Goal: Transaction & Acquisition: Purchase product/service

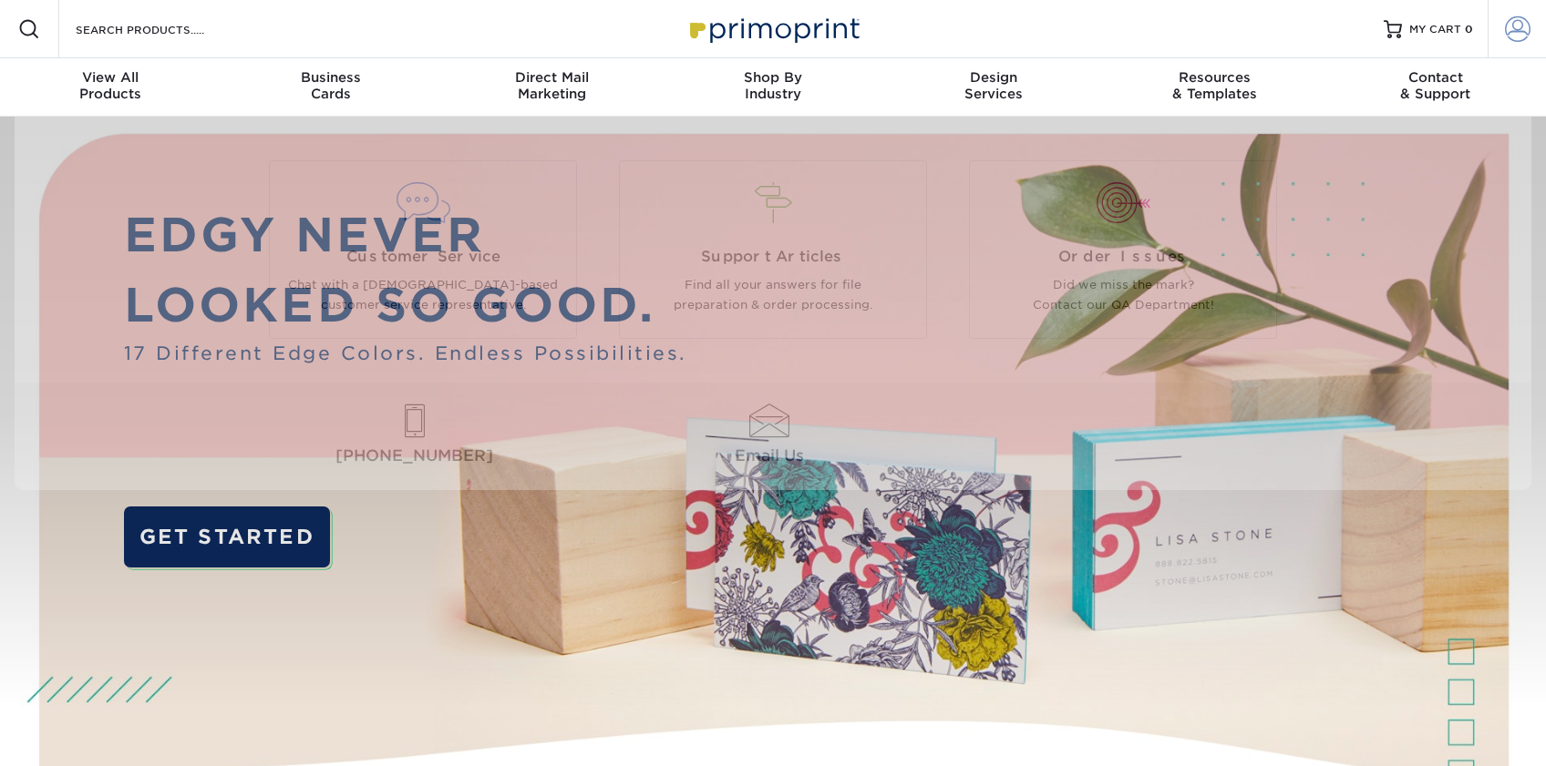
click at [1516, 37] on span at bounding box center [1518, 29] width 26 height 26
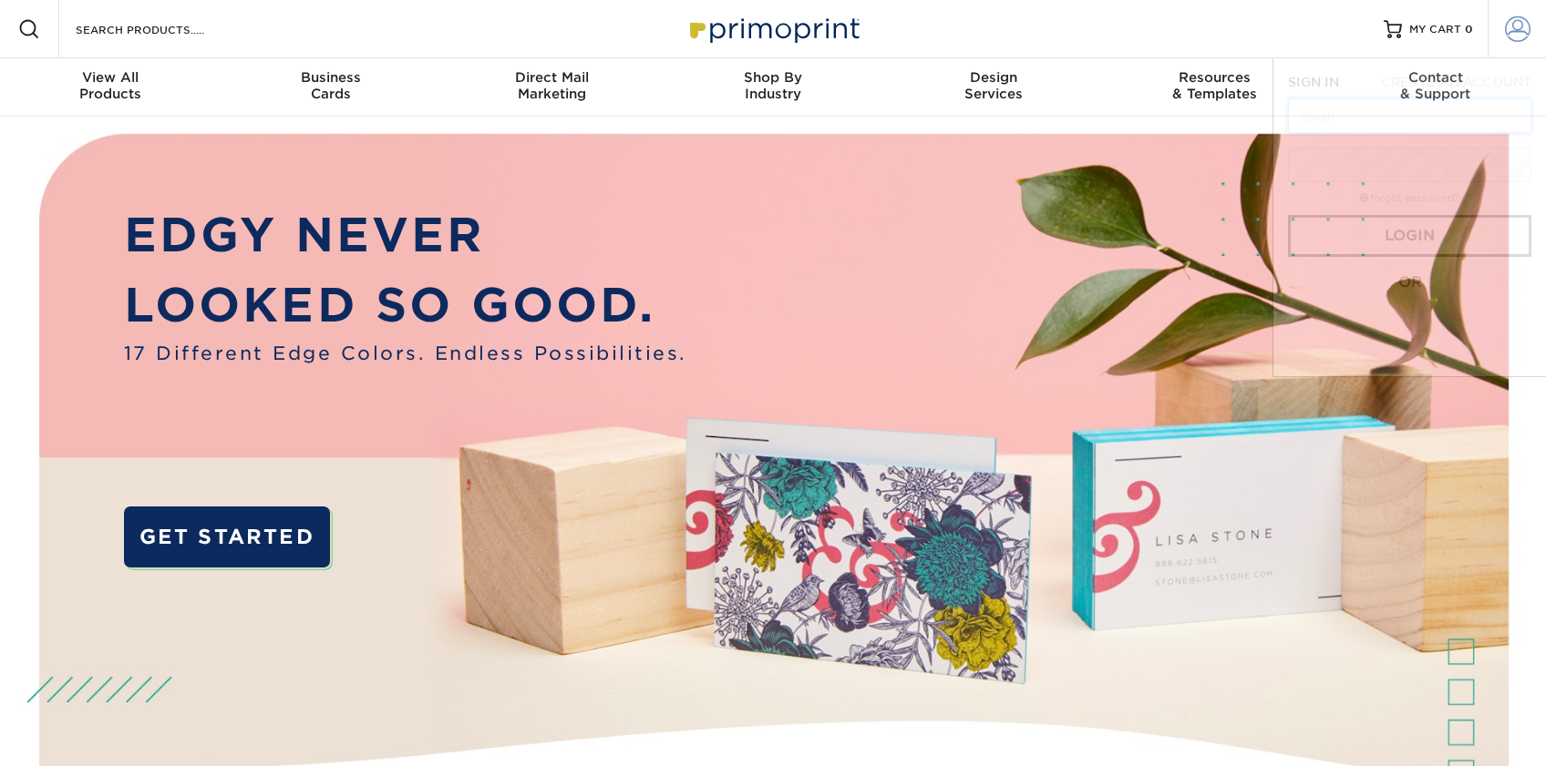
type input "mhamilton@ccsliners.com"
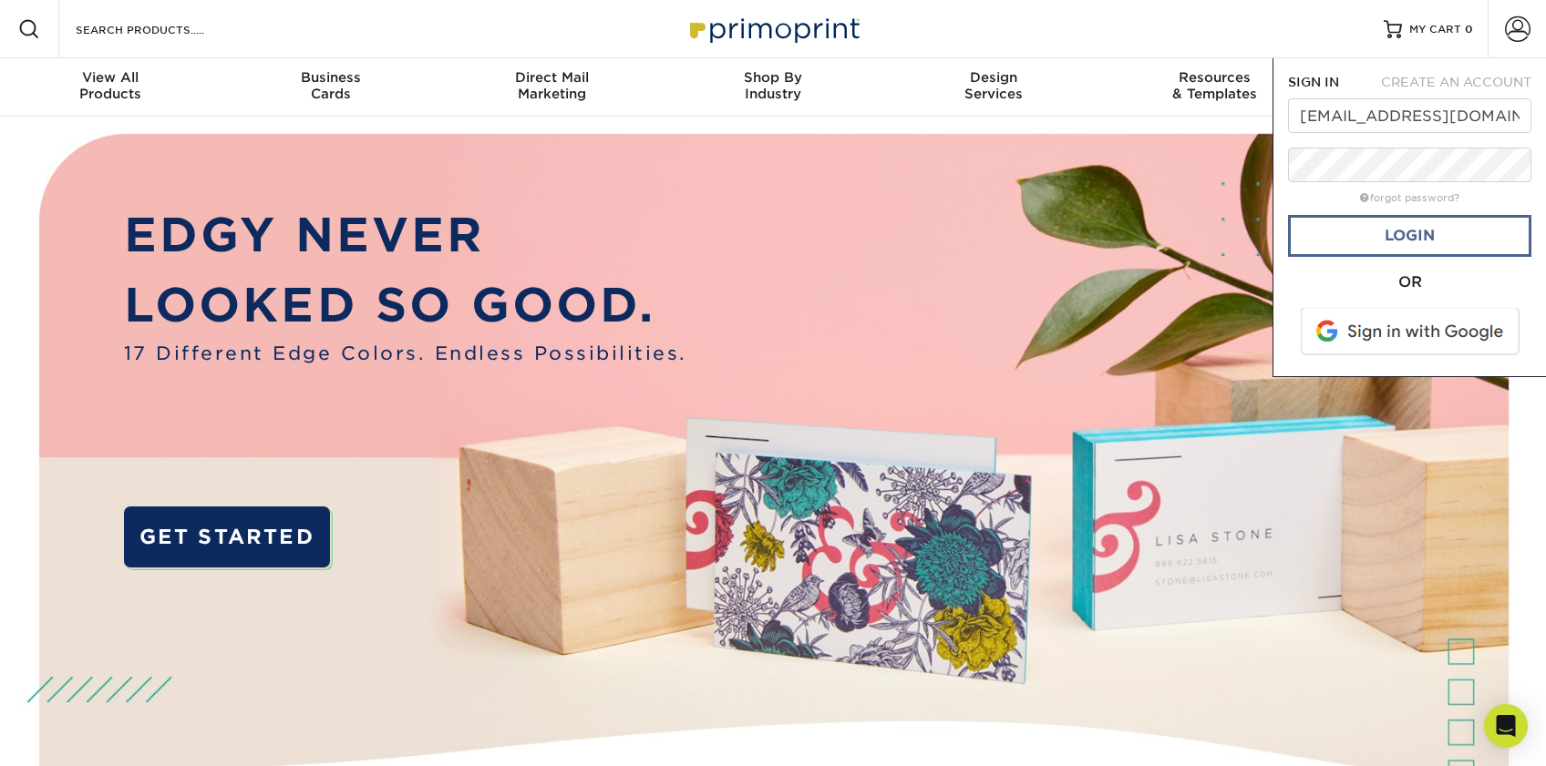
click at [1399, 246] on link "Login" at bounding box center [1409, 236] width 243 height 42
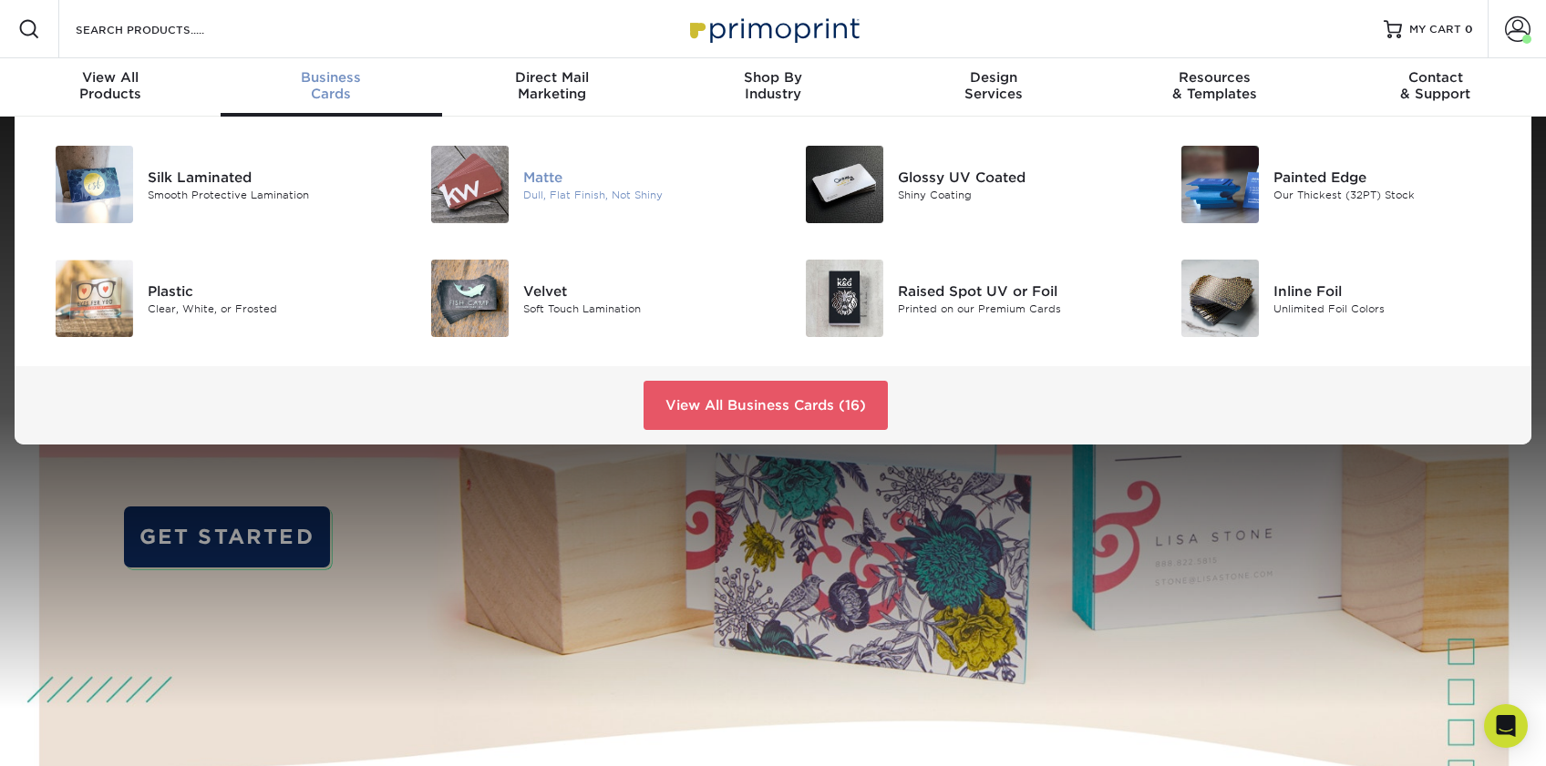
click at [563, 168] on div "Matte" at bounding box center [641, 177] width 236 height 20
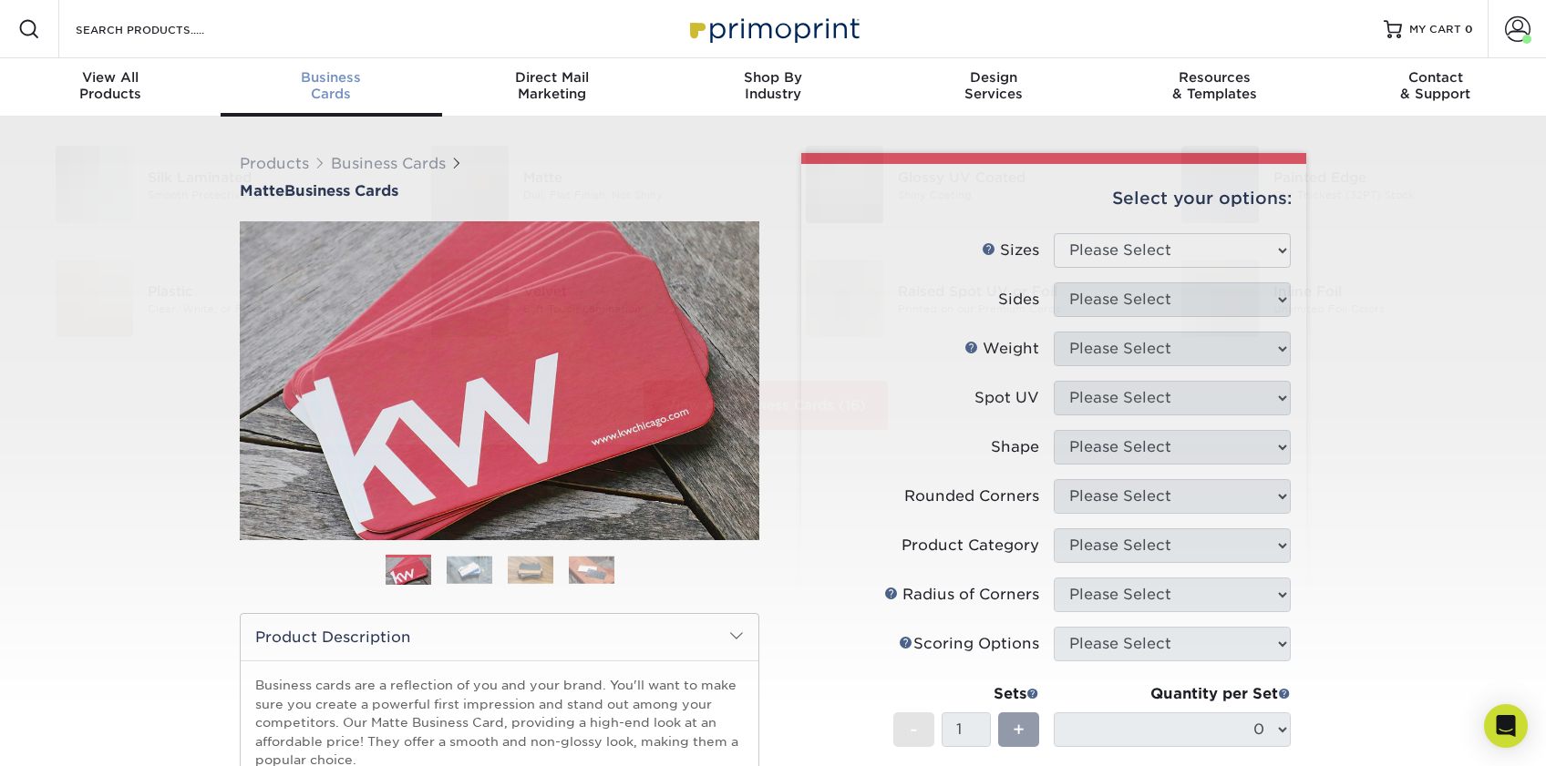
click at [353, 87] on div "Business Cards" at bounding box center [331, 85] width 221 height 33
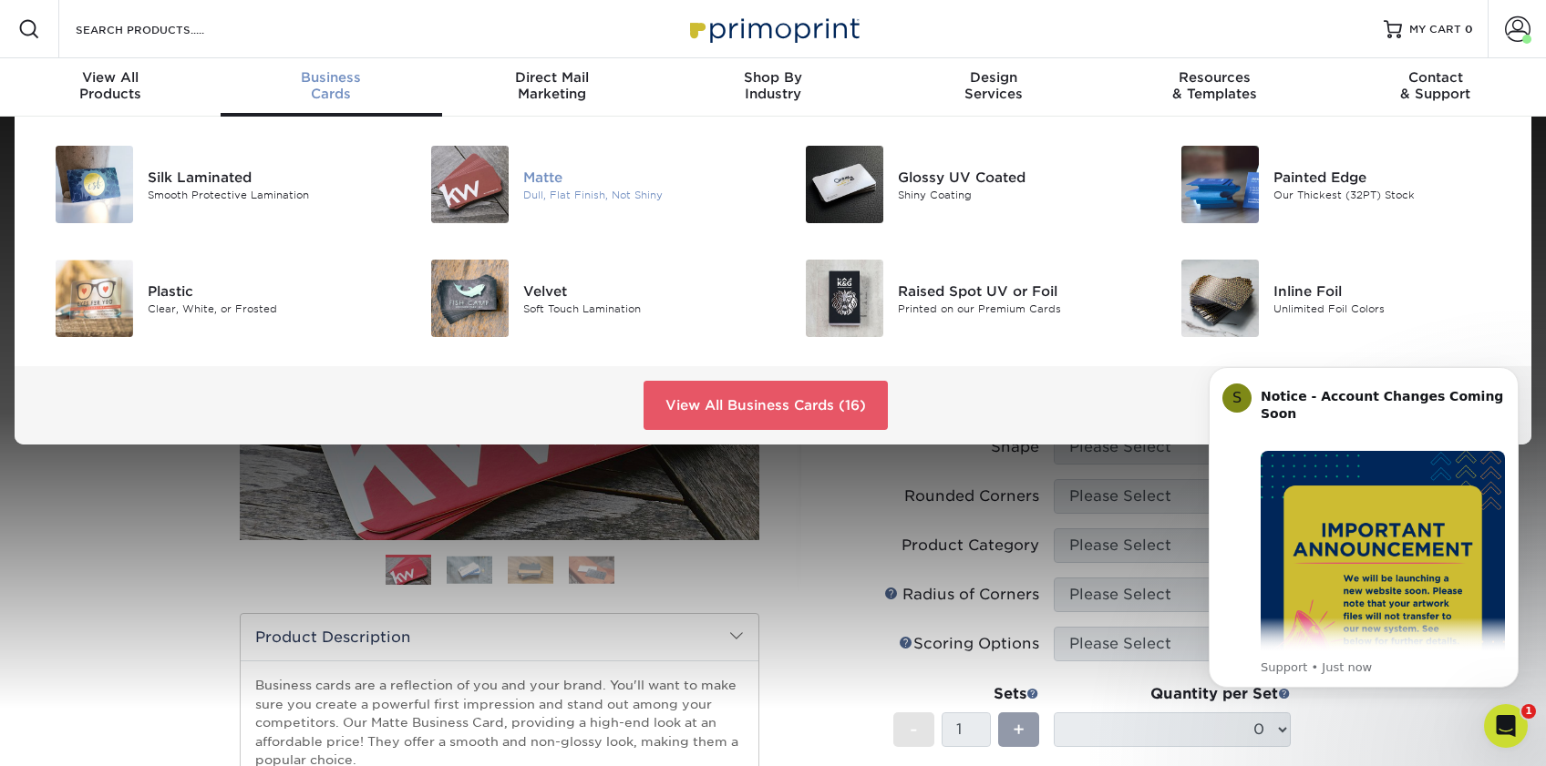
click at [468, 199] on img at bounding box center [469, 184] width 77 height 77
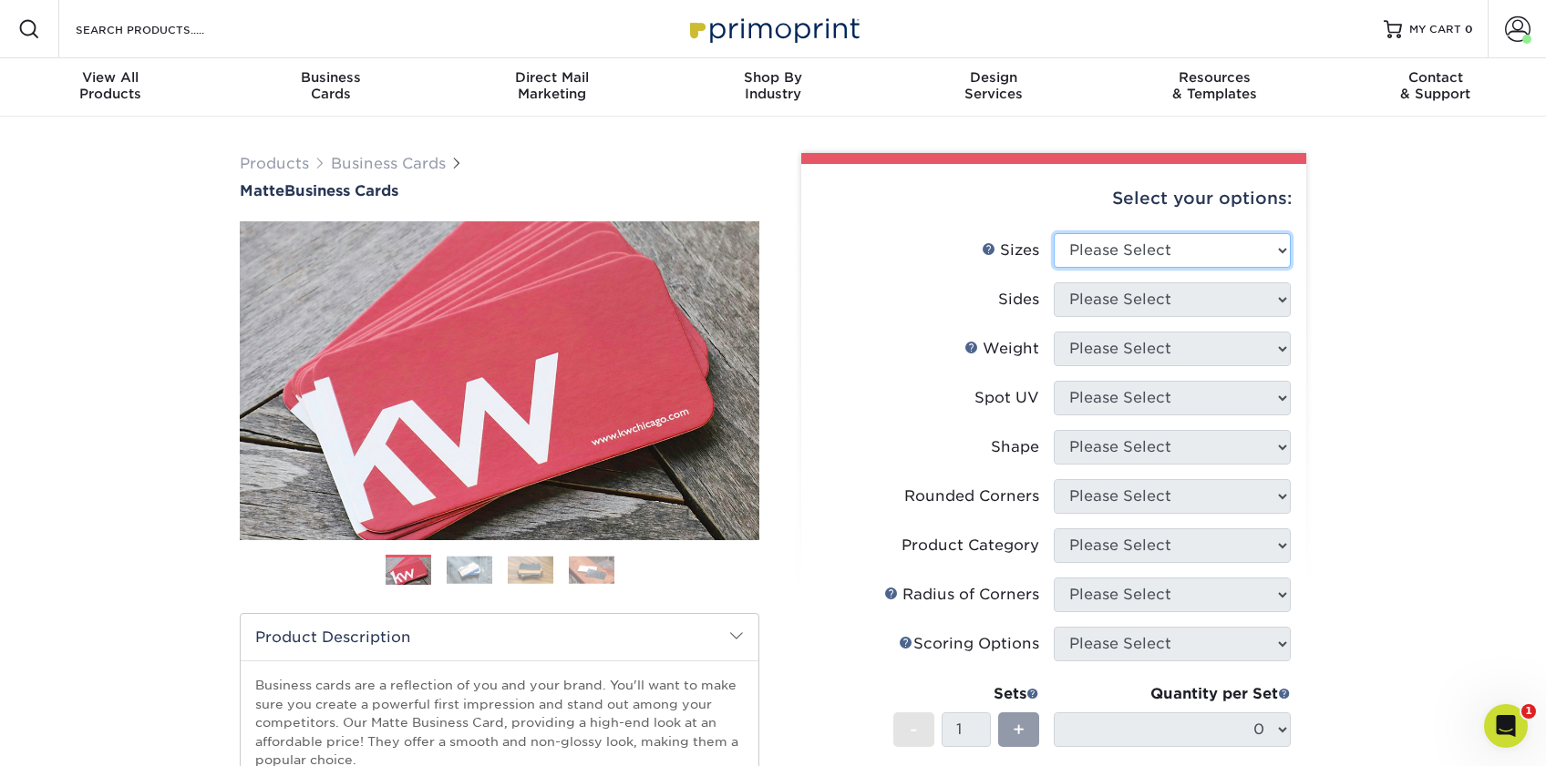
click at [1188, 249] on select "Please Select 1.5" x 3.5" - Mini 1.75" x 3.5" - Mini 2" x 2" - Square 2" x 3" -…" at bounding box center [1171, 250] width 237 height 35
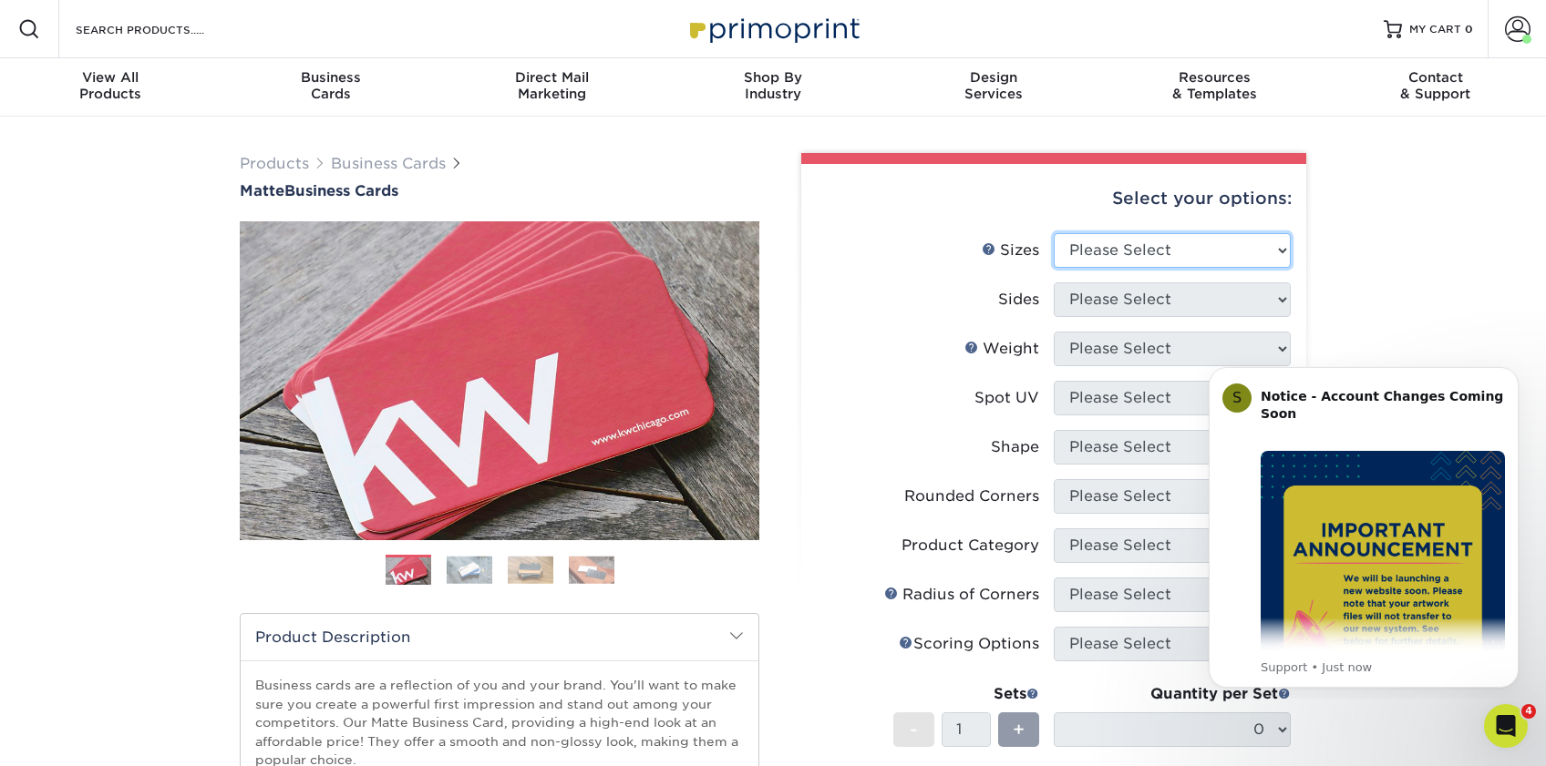
select select "2.00x3.50"
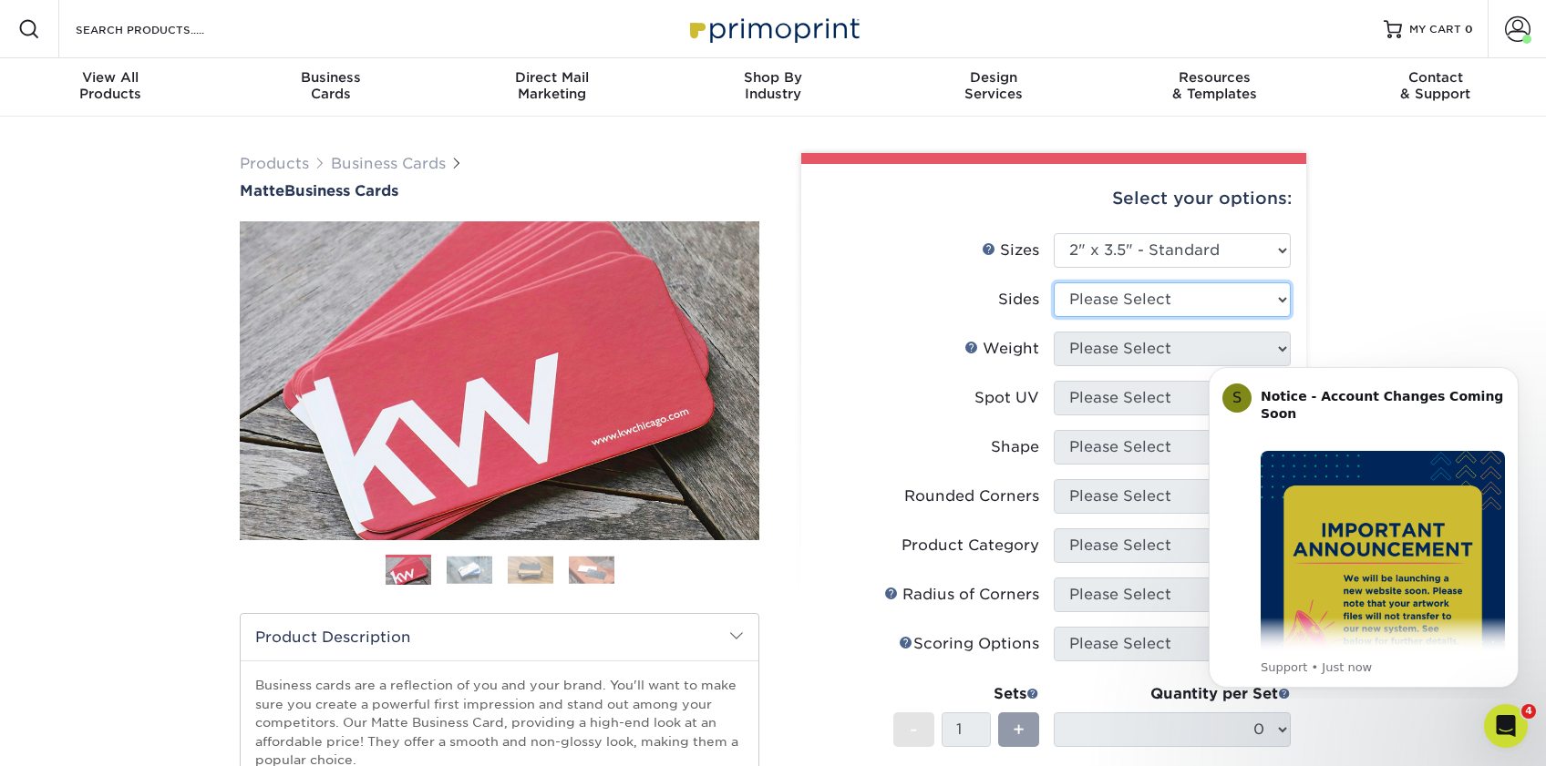
click at [1141, 302] on select "Please Select Print Both Sides Print Front Only" at bounding box center [1171, 300] width 237 height 35
click at [1148, 303] on select "Please Select Print Both Sides Print Front Only" at bounding box center [1171, 300] width 237 height 35
select select "32d3c223-f82c-492b-b915-ba065a00862f"
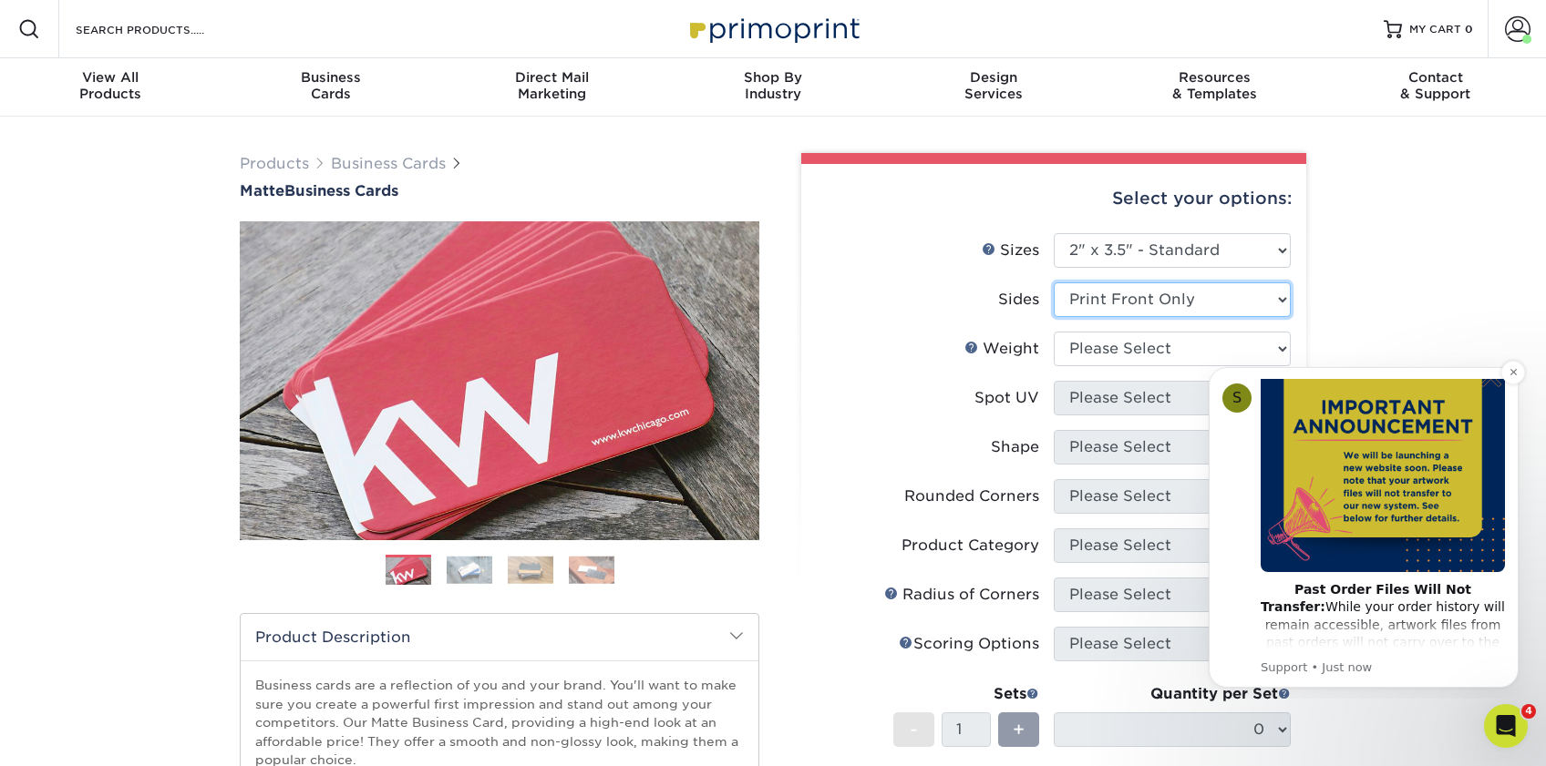
scroll to position [128, 0]
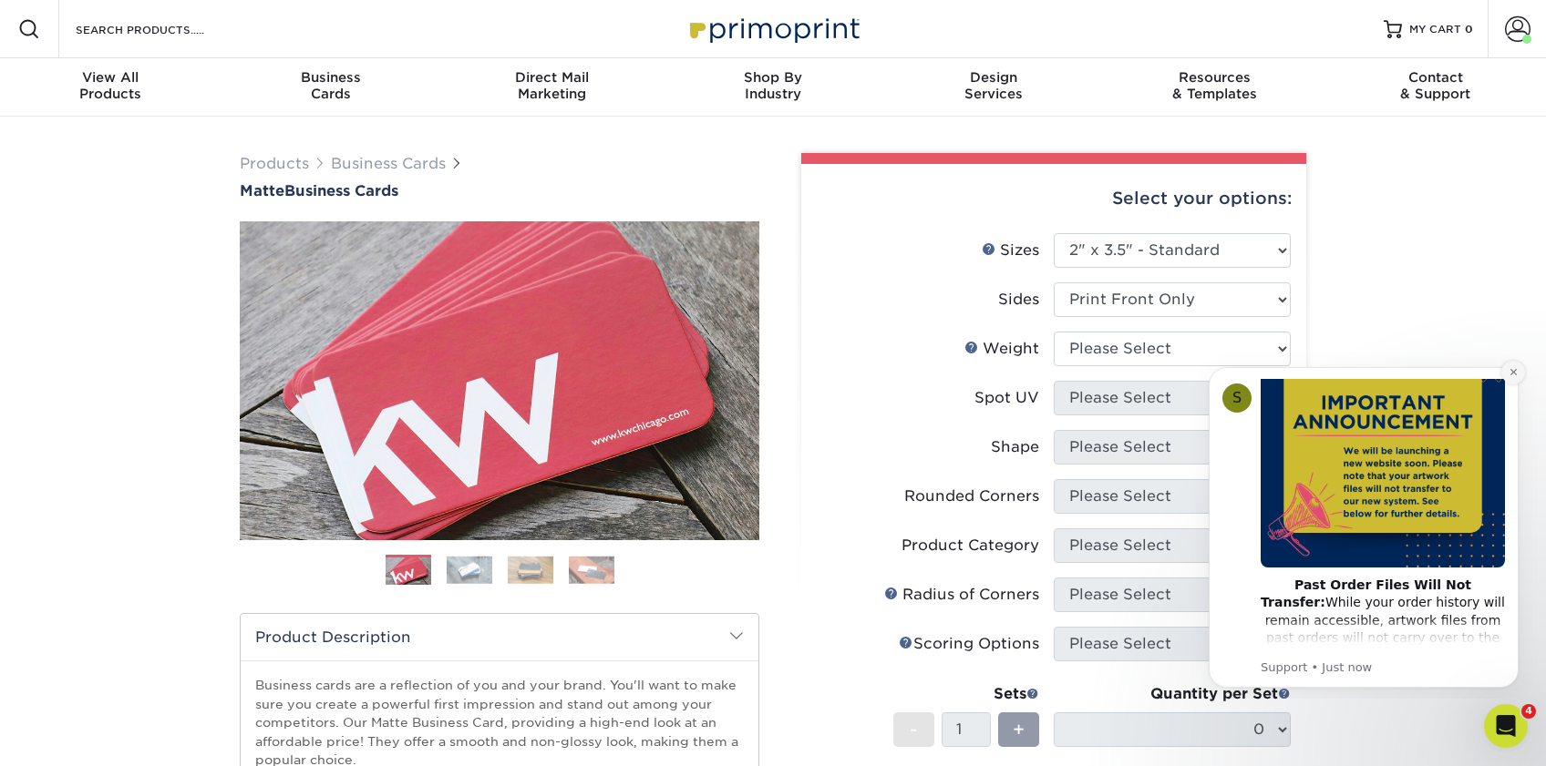
click at [1509, 376] on icon "Dismiss notification" at bounding box center [1513, 372] width 10 height 10
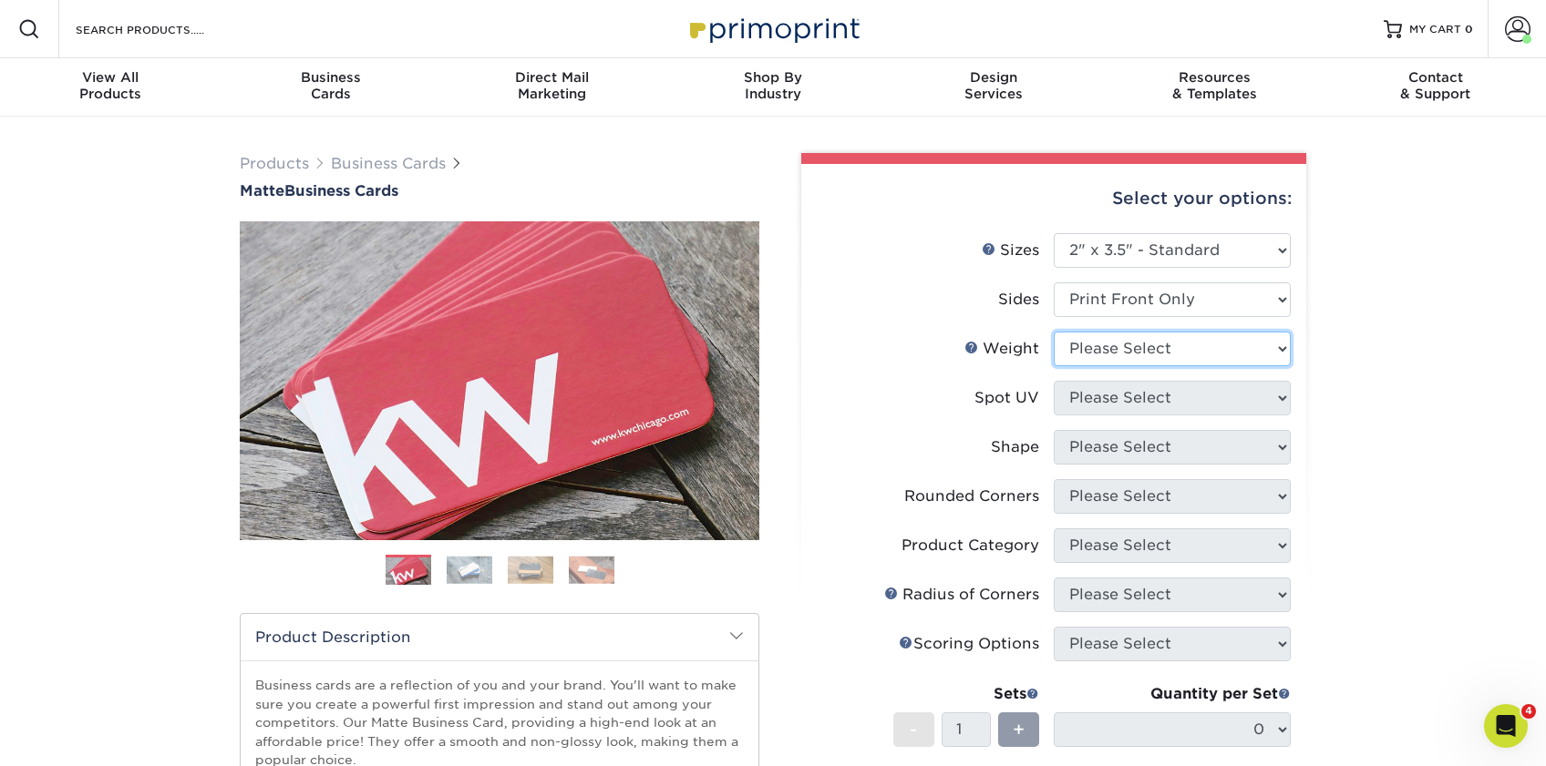
click at [1146, 354] on select "Please Select 16PT 14PT" at bounding box center [1171, 349] width 237 height 35
select select "14PT"
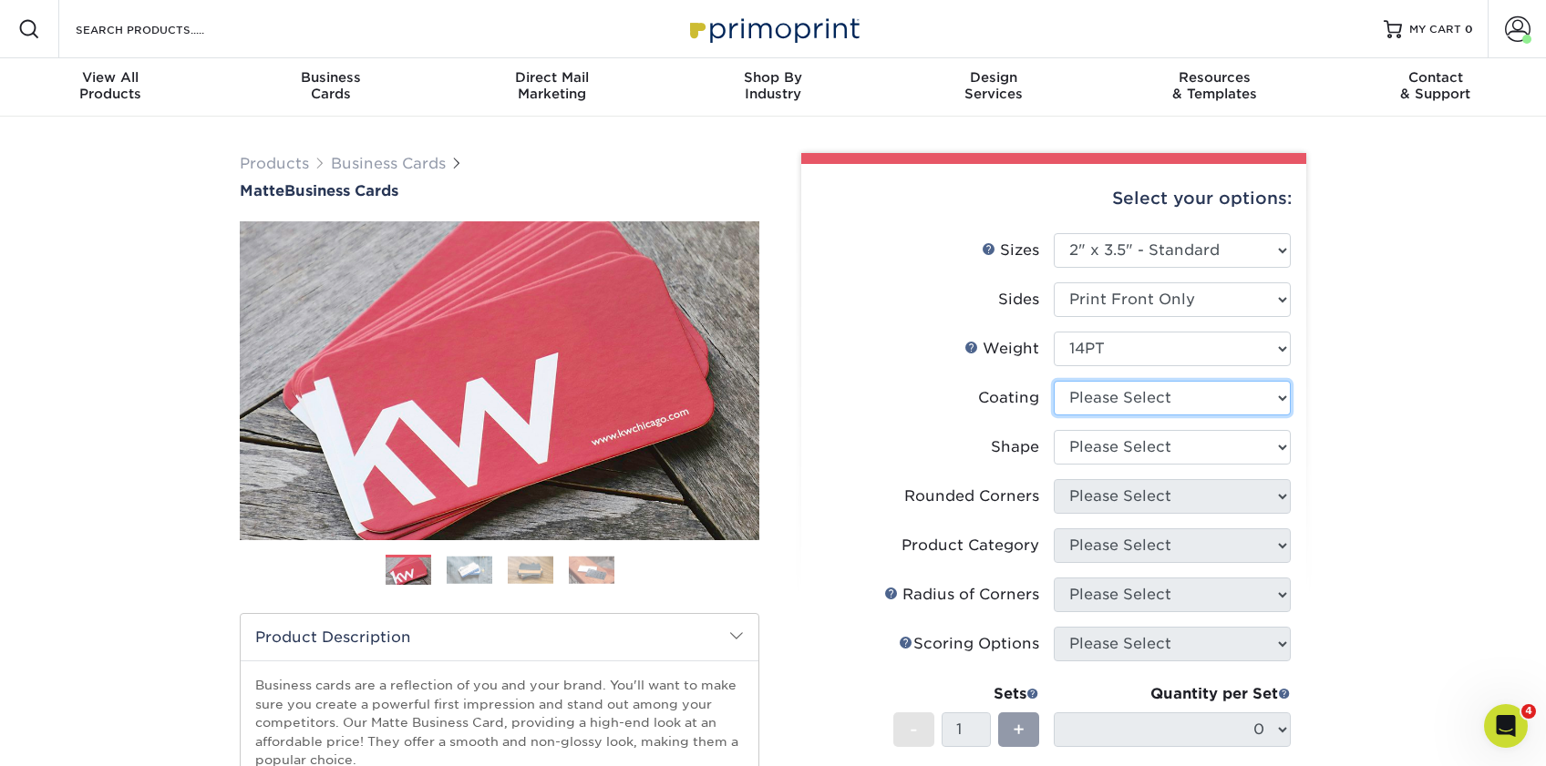
click at [1144, 396] on select at bounding box center [1171, 398] width 237 height 35
select select "121bb7b5-3b4d-429f-bd8d-bbf80e953313"
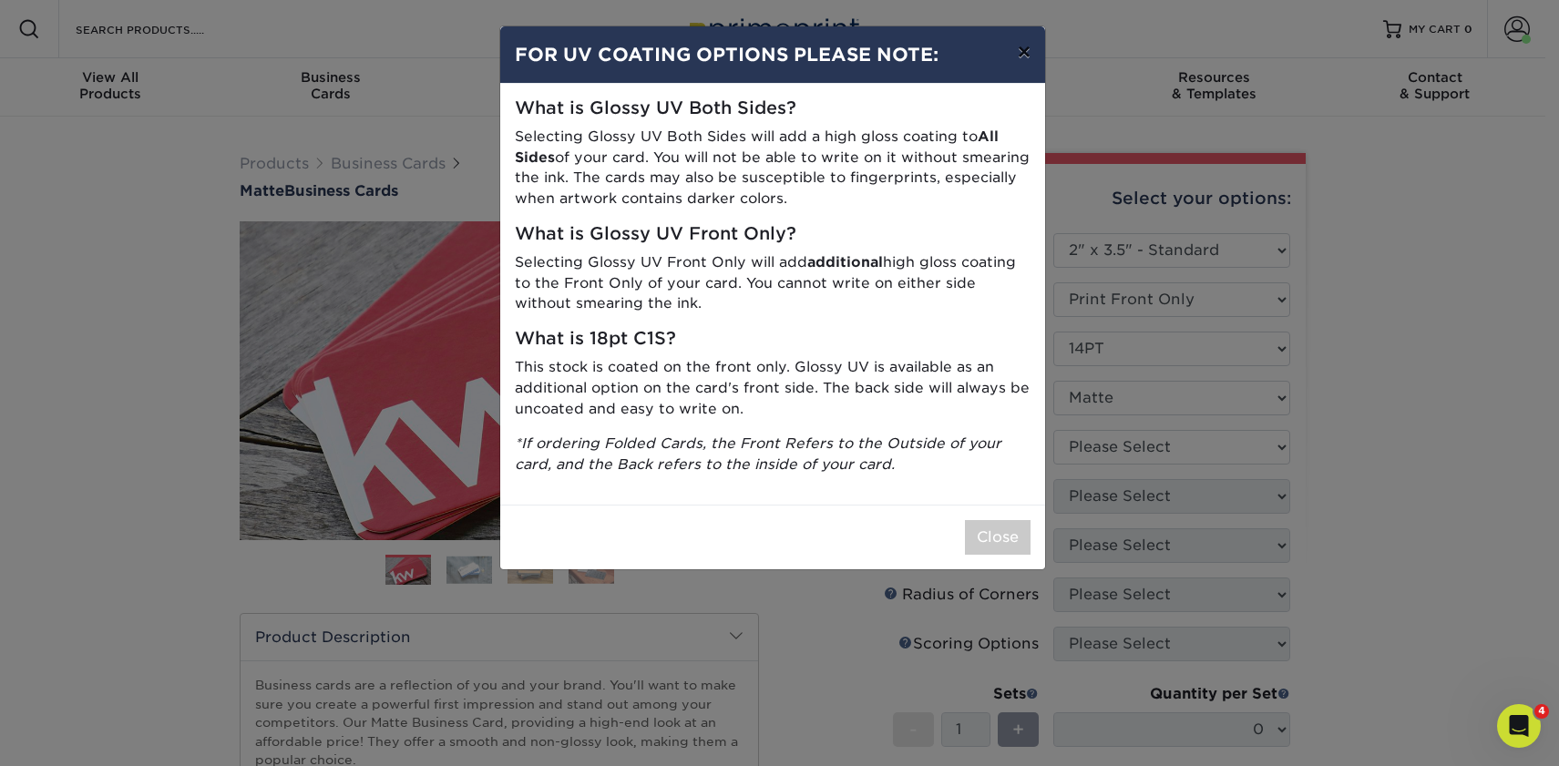
click at [1017, 58] on button "×" at bounding box center [1024, 51] width 42 height 51
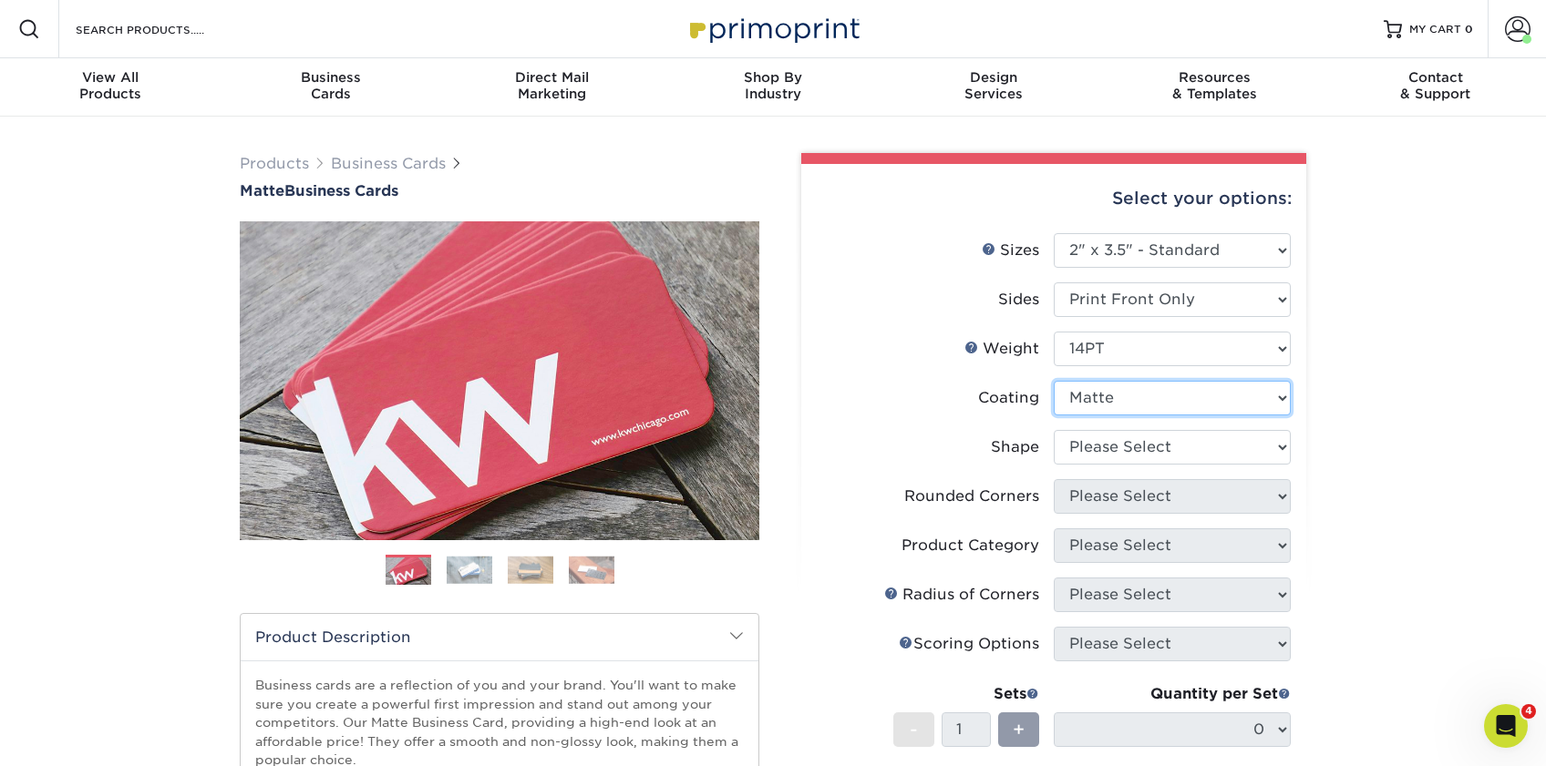
click at [1164, 396] on select at bounding box center [1171, 398] width 237 height 35
click at [1175, 439] on select "Please Select Standard" at bounding box center [1171, 447] width 237 height 35
select select "standard"
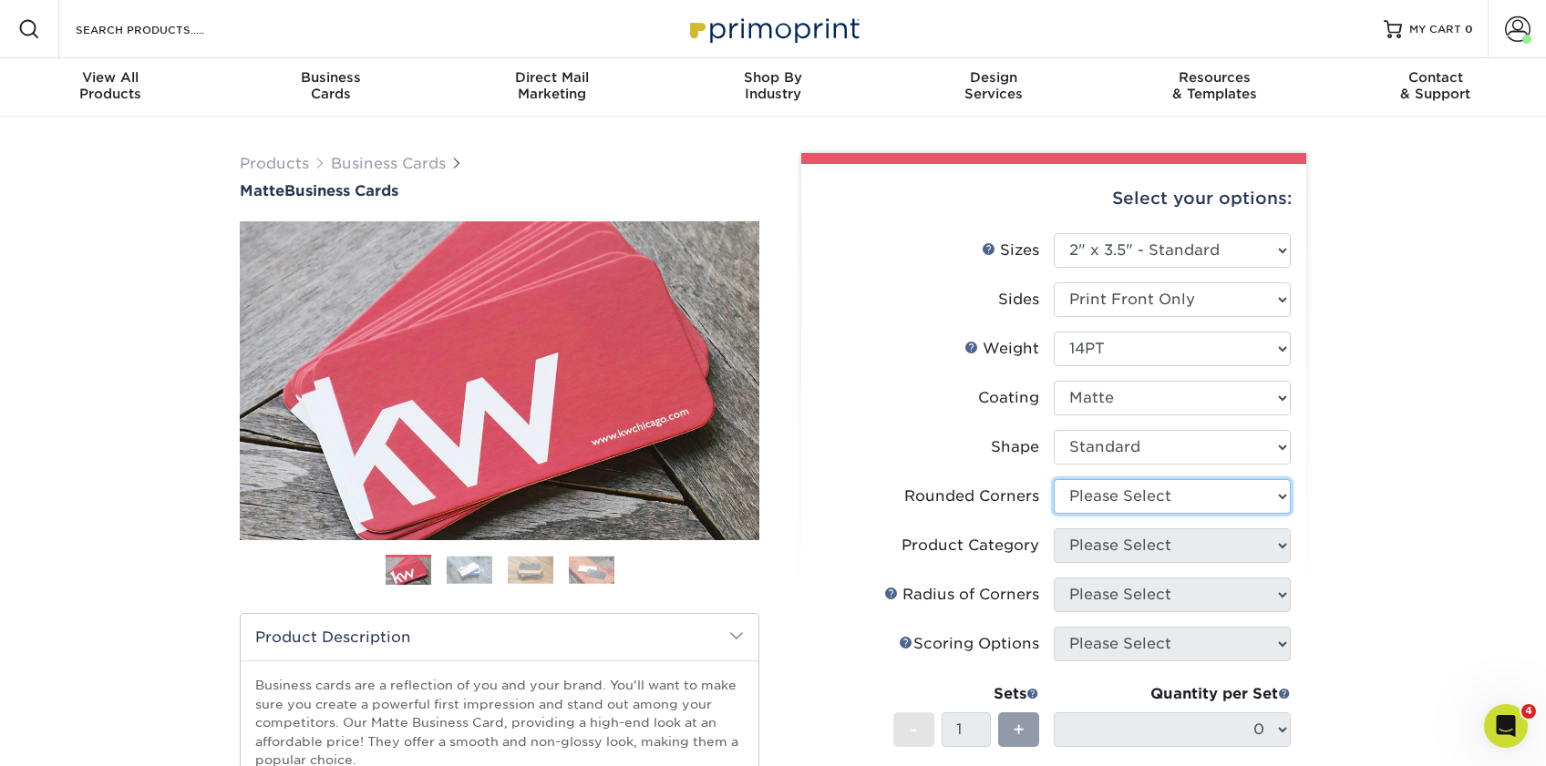
click at [1139, 499] on select "Please Select Yes - Round 2 Corners Yes - Round 4 Corners No" at bounding box center [1171, 496] width 237 height 35
select select "0"
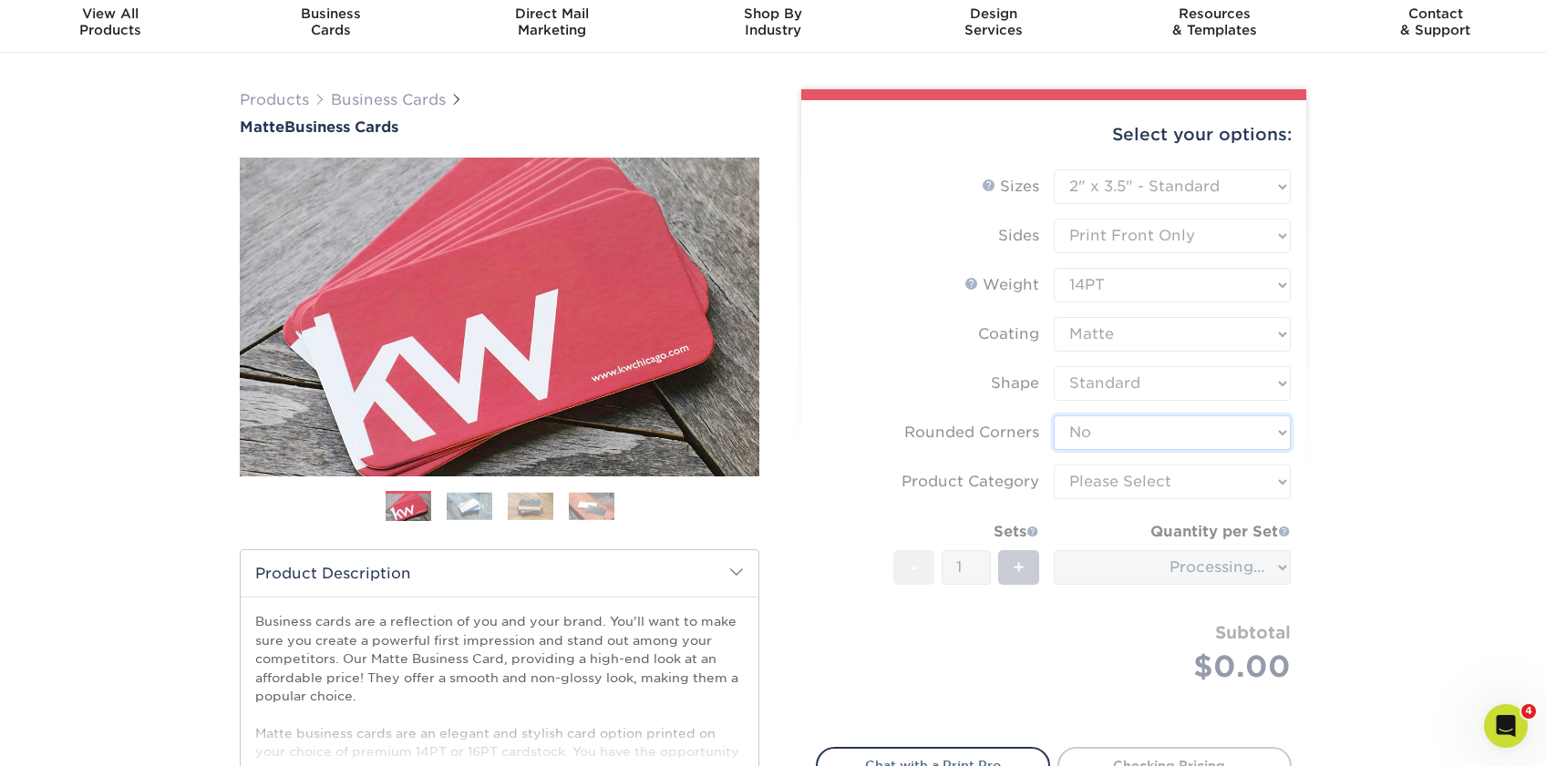
scroll to position [92, 0]
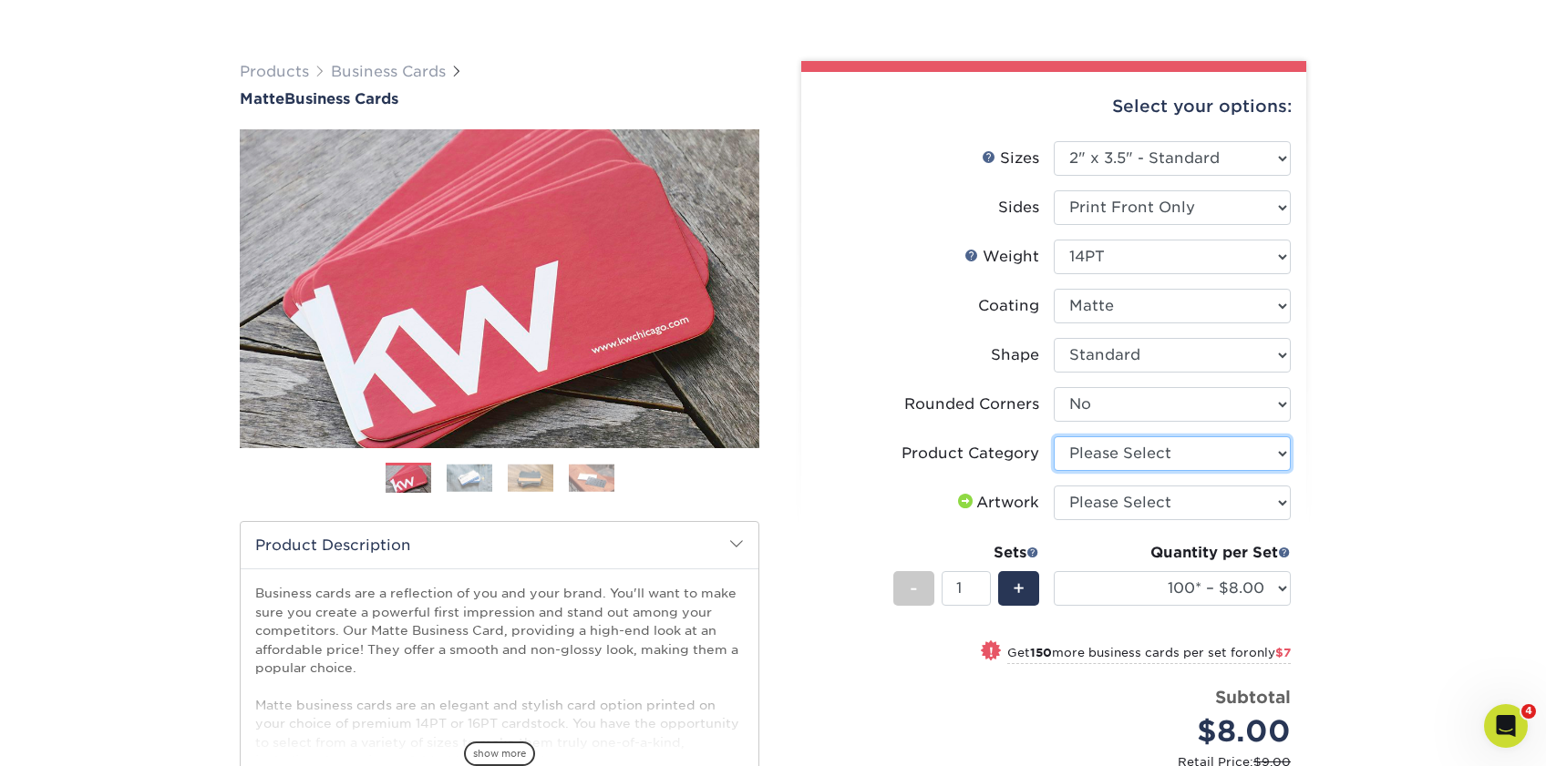
click at [1134, 467] on select "Please Select Business Cards" at bounding box center [1171, 454] width 237 height 35
select select "3b5148f1-0588-4f88-a218-97bcfdce65c1"
click at [1139, 510] on select "Please Select I will upload files I need a design - $100" at bounding box center [1171, 503] width 237 height 35
select select "upload"
click at [1017, 593] on span "+" at bounding box center [1018, 588] width 12 height 27
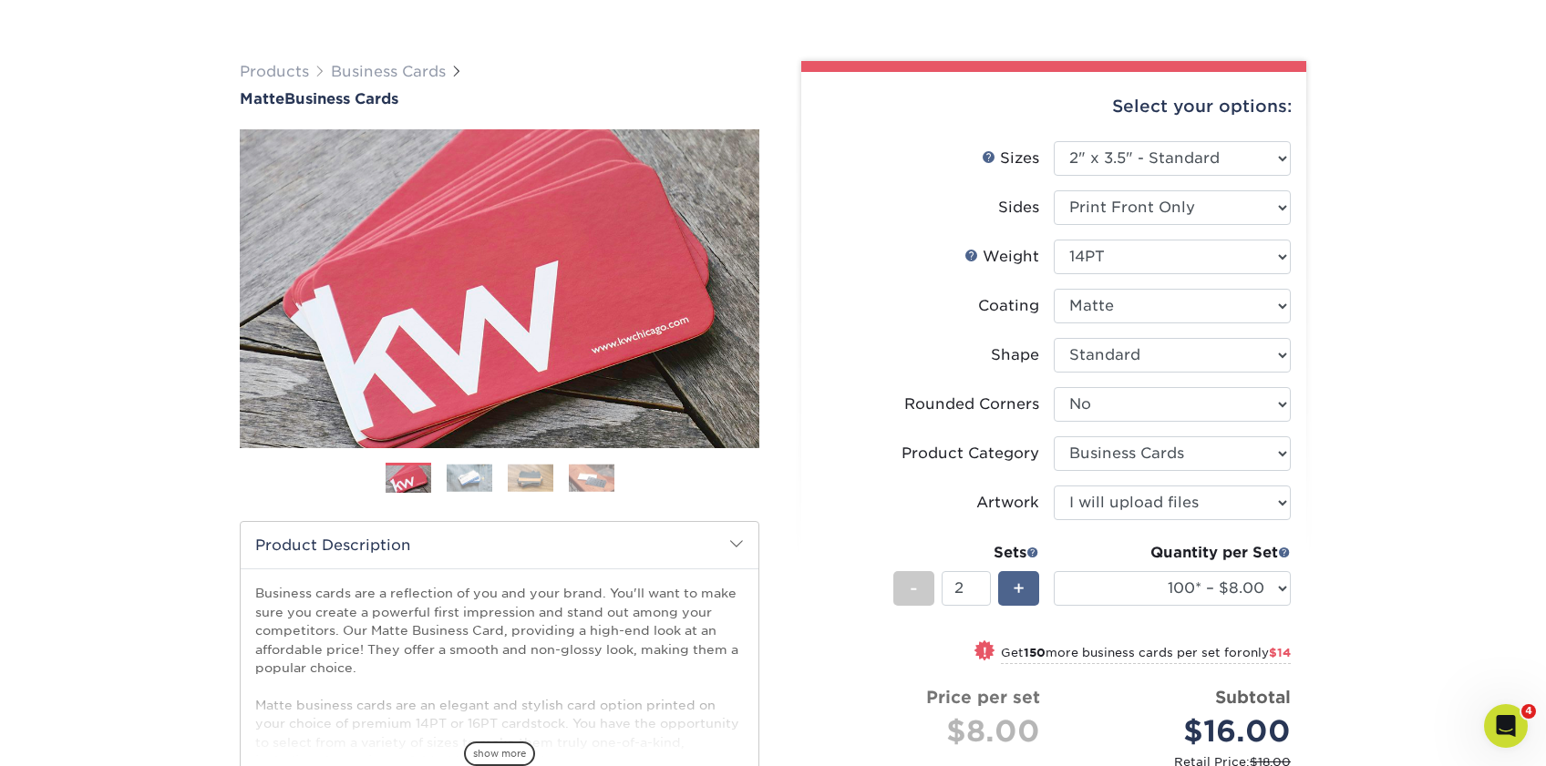
click at [1017, 593] on span "+" at bounding box center [1018, 588] width 12 height 27
click at [919, 603] on div "-" at bounding box center [913, 588] width 41 height 35
type input "1"
click at [1190, 585] on select "100* – $8.00 250* – $15.00 500 – $30.00 1000 – $37.00 2500 – $66.00 5000 – $127…" at bounding box center [1171, 588] width 237 height 35
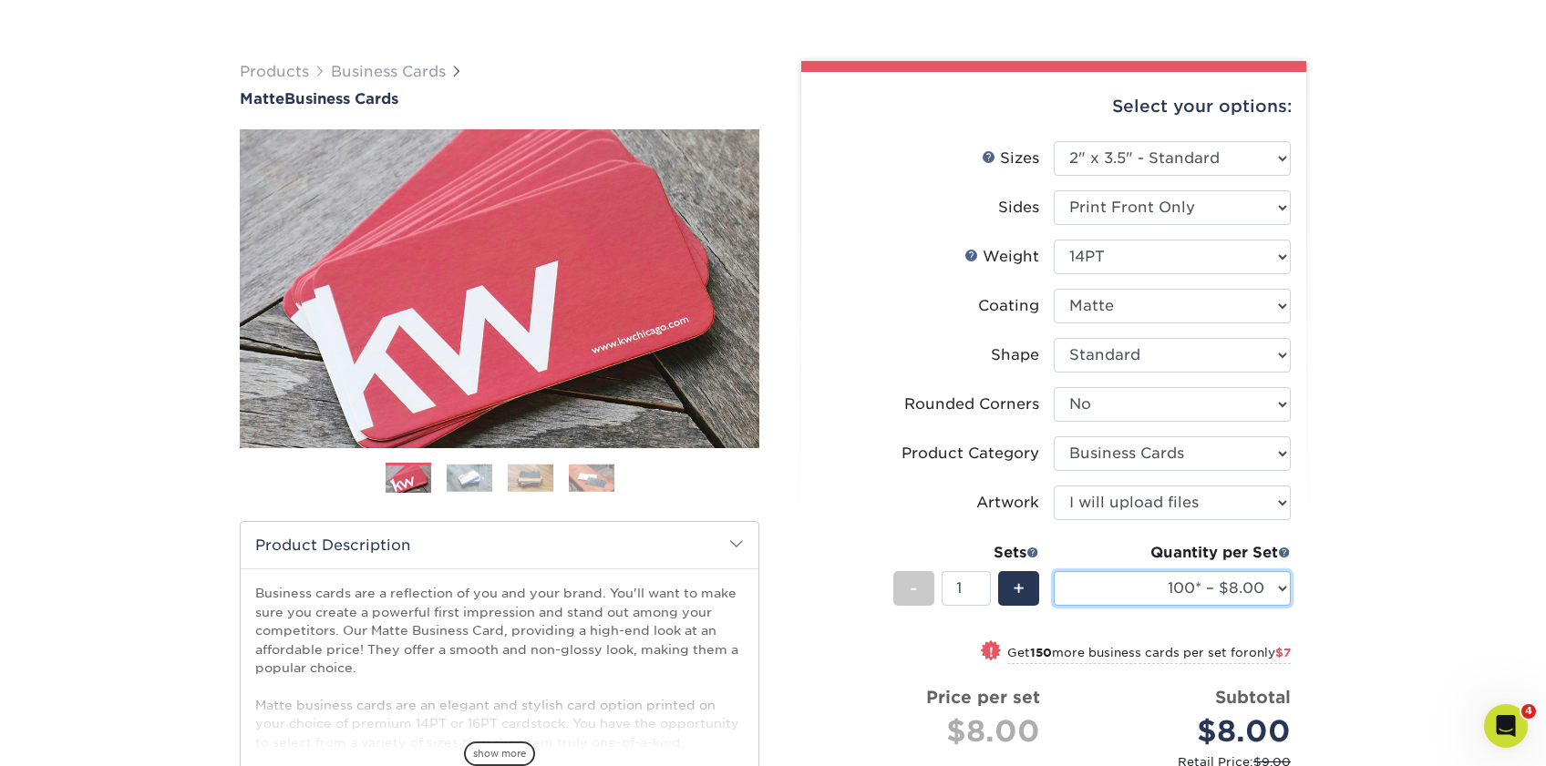
select select "250* – $15.00"
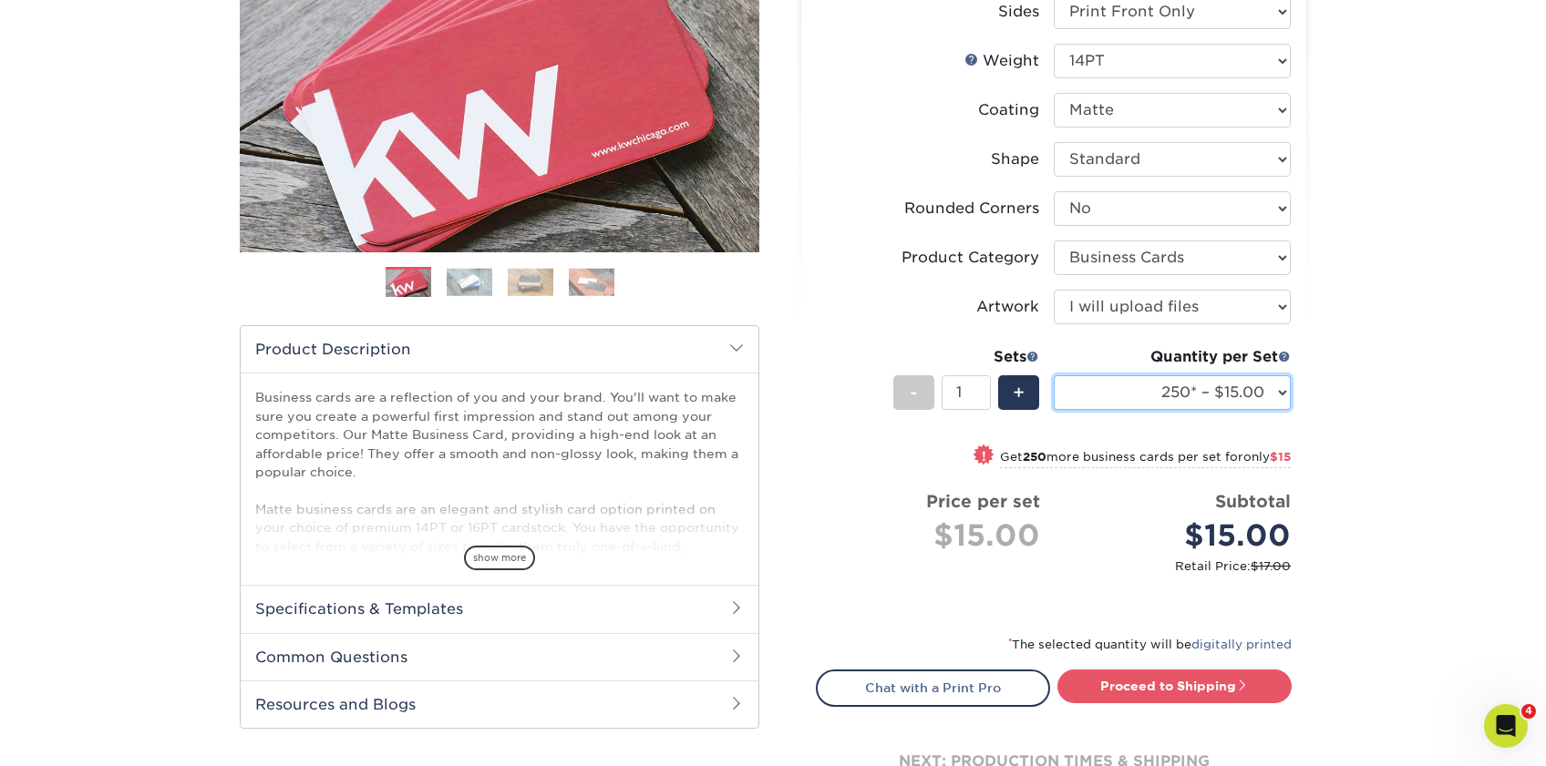
scroll to position [289, 0]
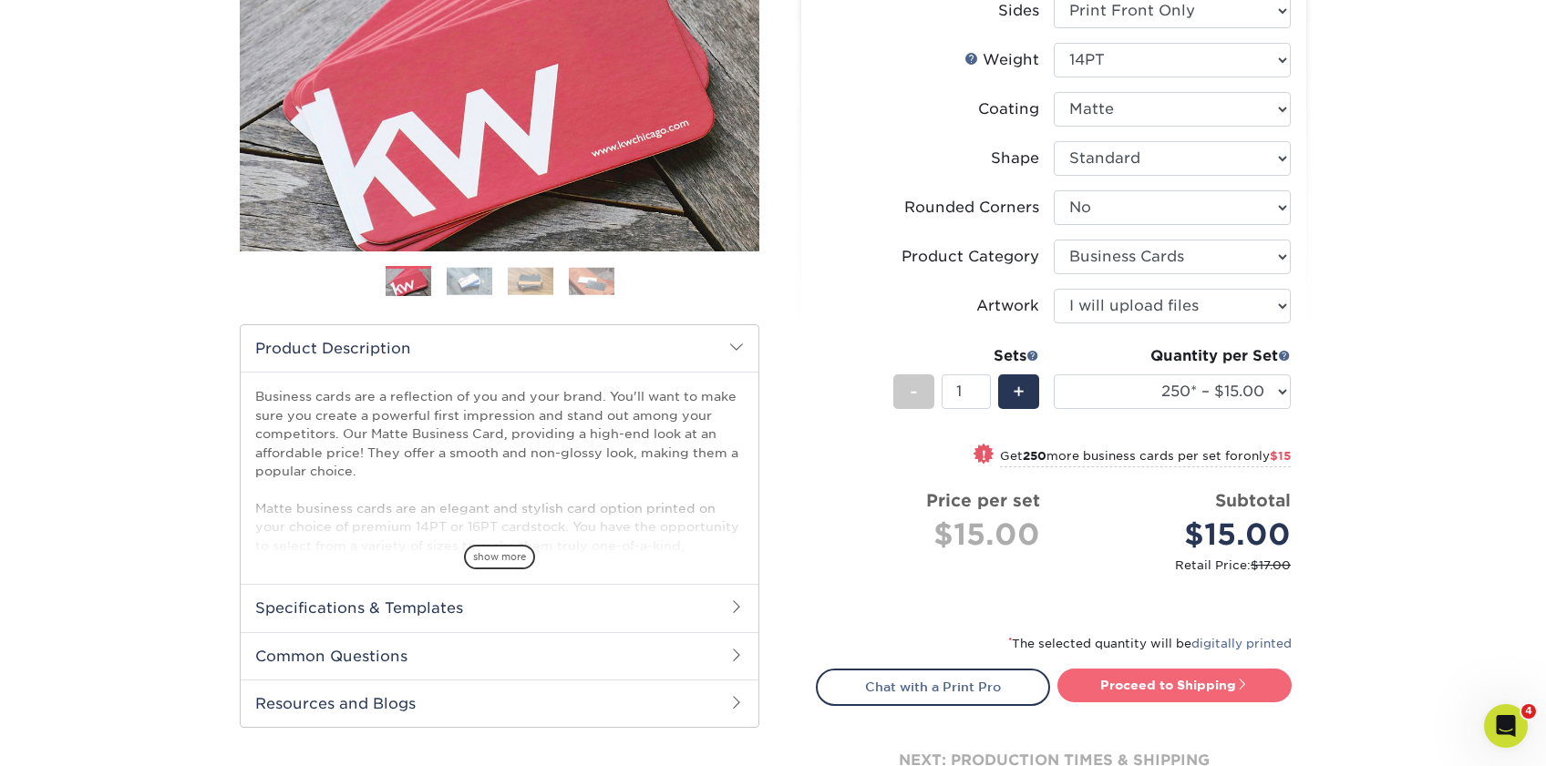
click at [1205, 680] on link "Proceed to Shipping" at bounding box center [1174, 685] width 234 height 33
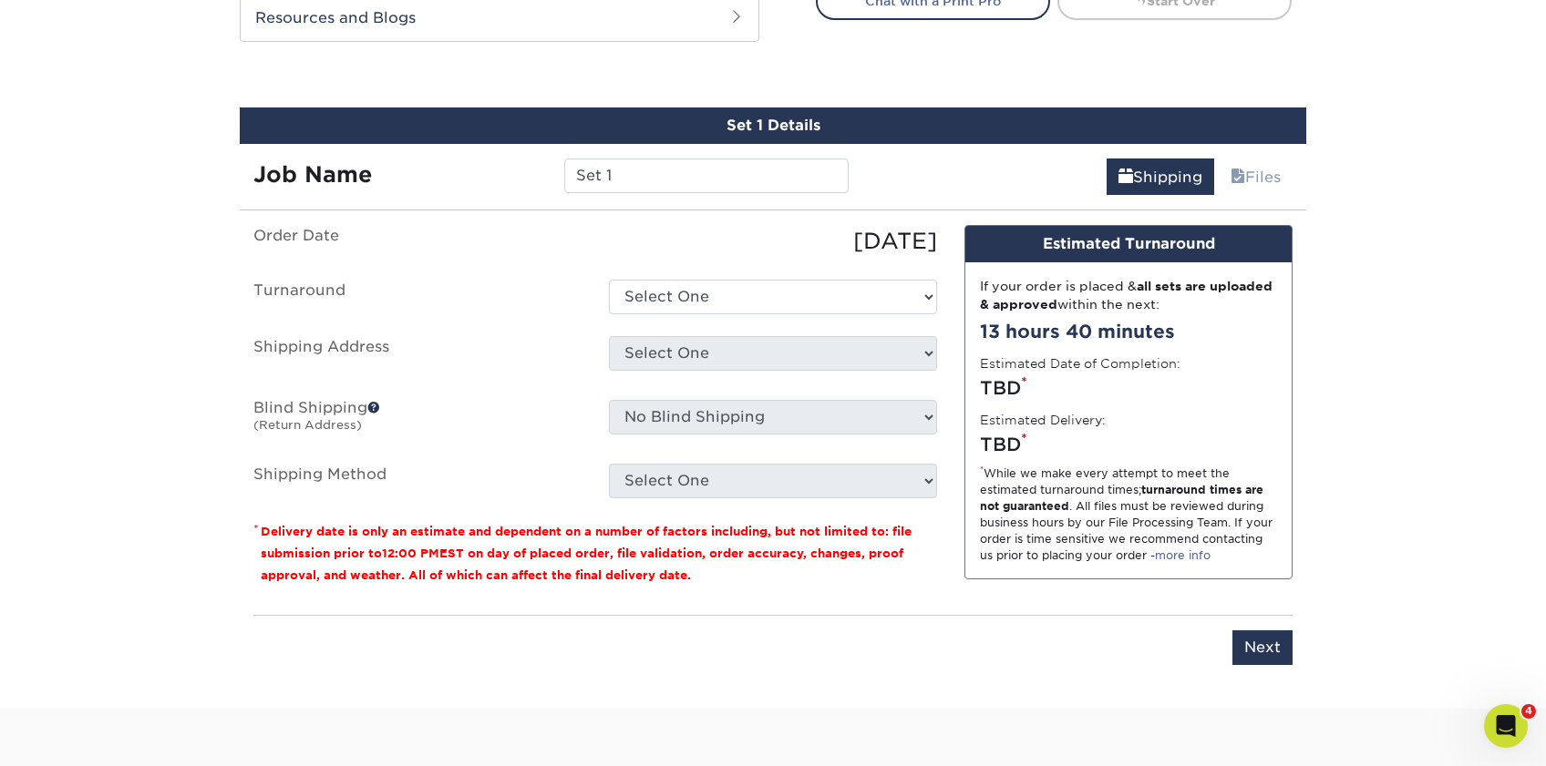
scroll to position [1007, 0]
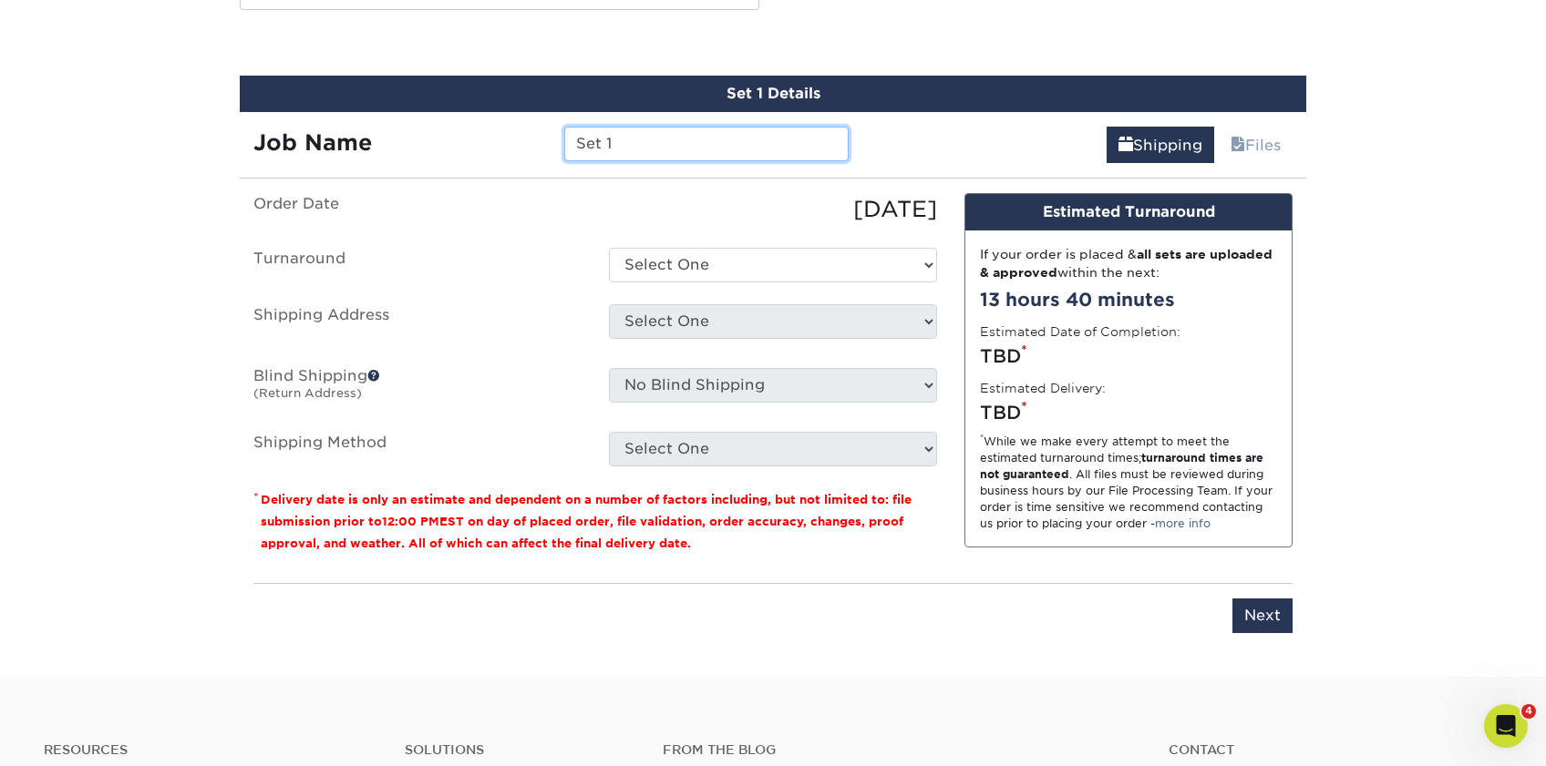
drag, startPoint x: 621, startPoint y: 148, endPoint x: 490, endPoint y: 139, distance: 130.6
click at [490, 139] on div "Job Name Set 1" at bounding box center [551, 144] width 622 height 35
type input "Mulligan"
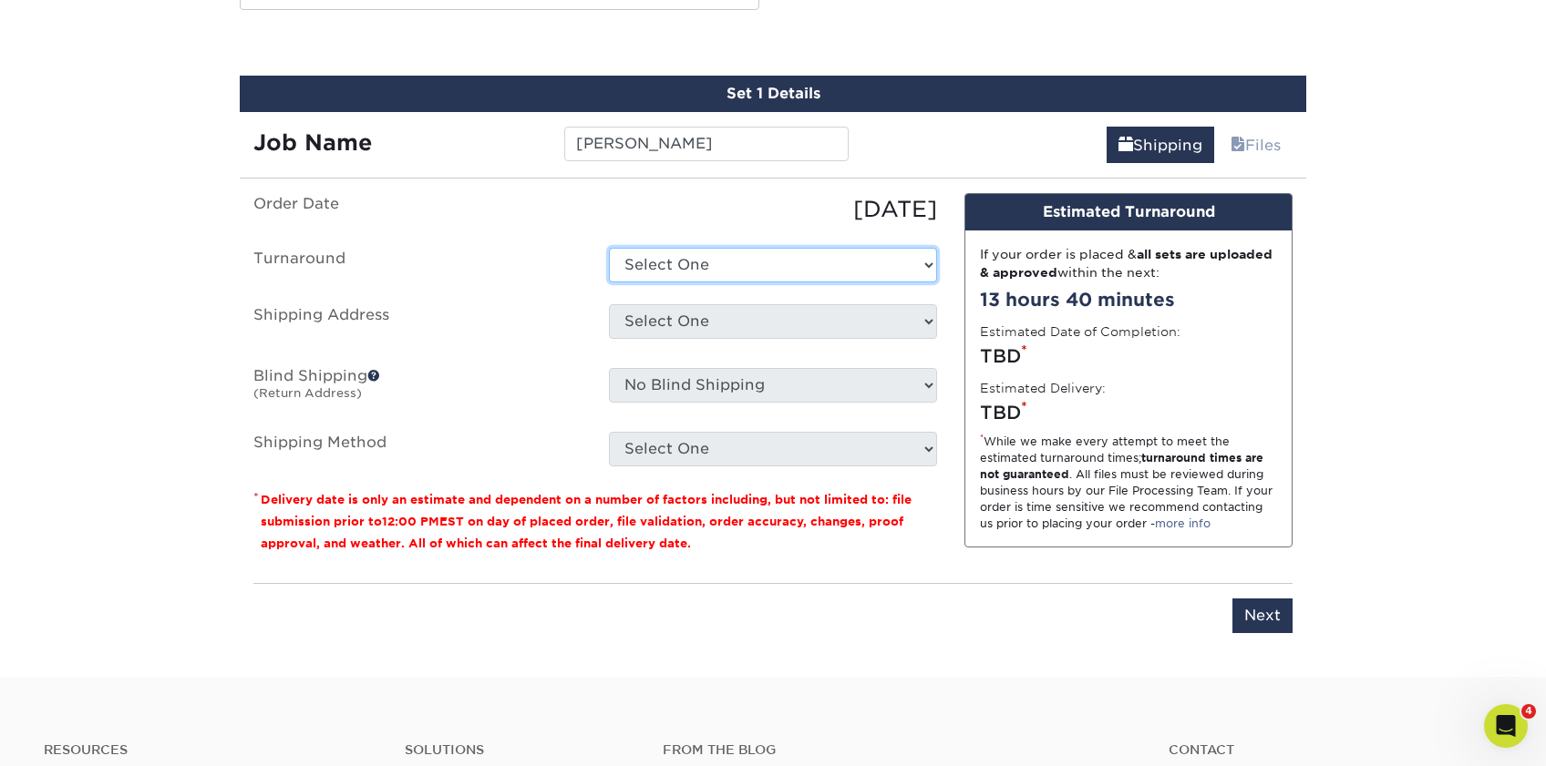
click at [715, 269] on select "Select One 2-4 Business Days 2 Day Next Business Day" at bounding box center [773, 265] width 328 height 35
select select "b8e0e1d5-dfa4-4053-bdef-d8c7c50a5676"
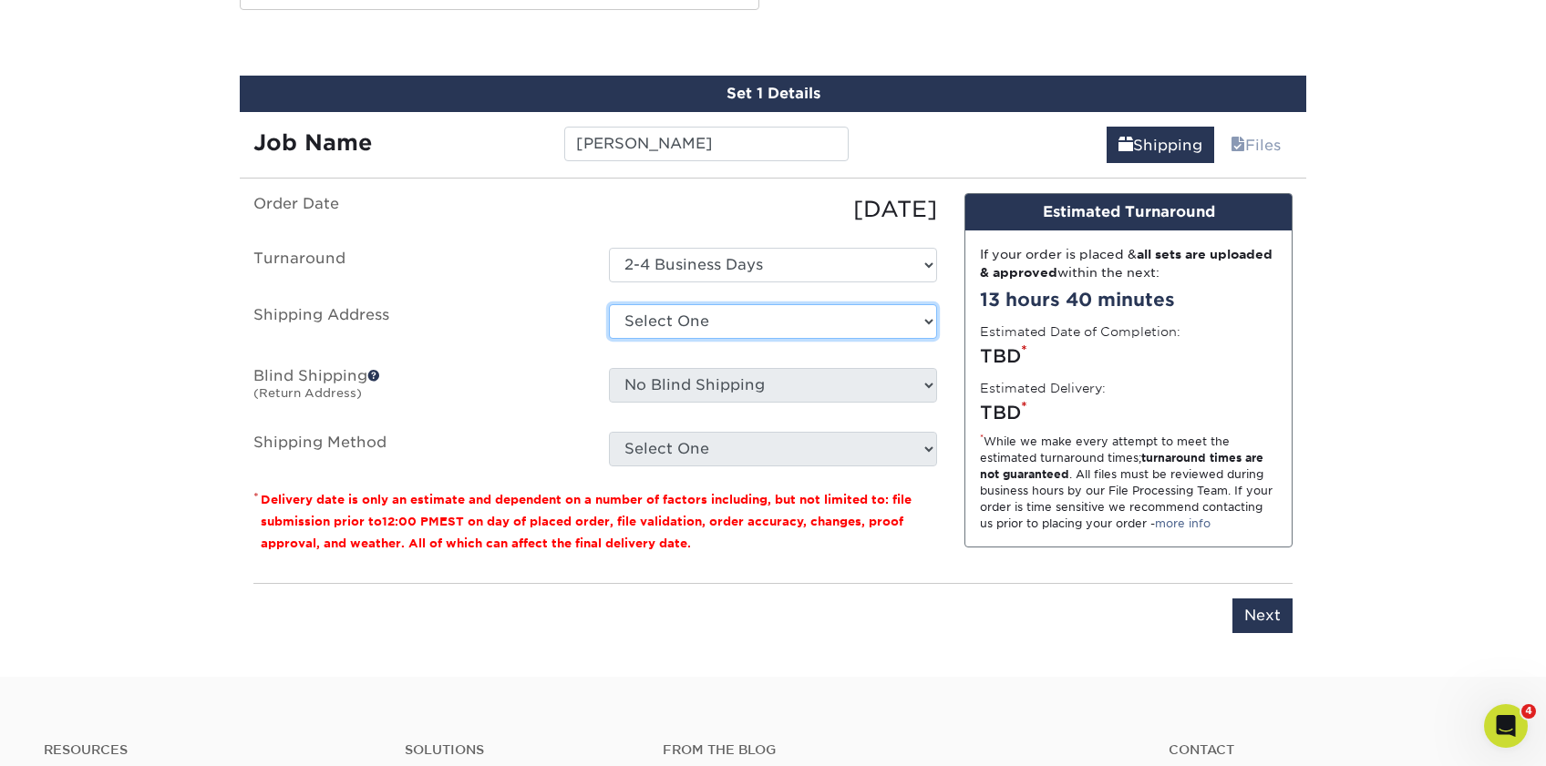
click at [726, 318] on select "Select One Kentucky Office Marketing Manager Mary Hamilton Mary Hamilton Maryla…" at bounding box center [773, 321] width 328 height 35
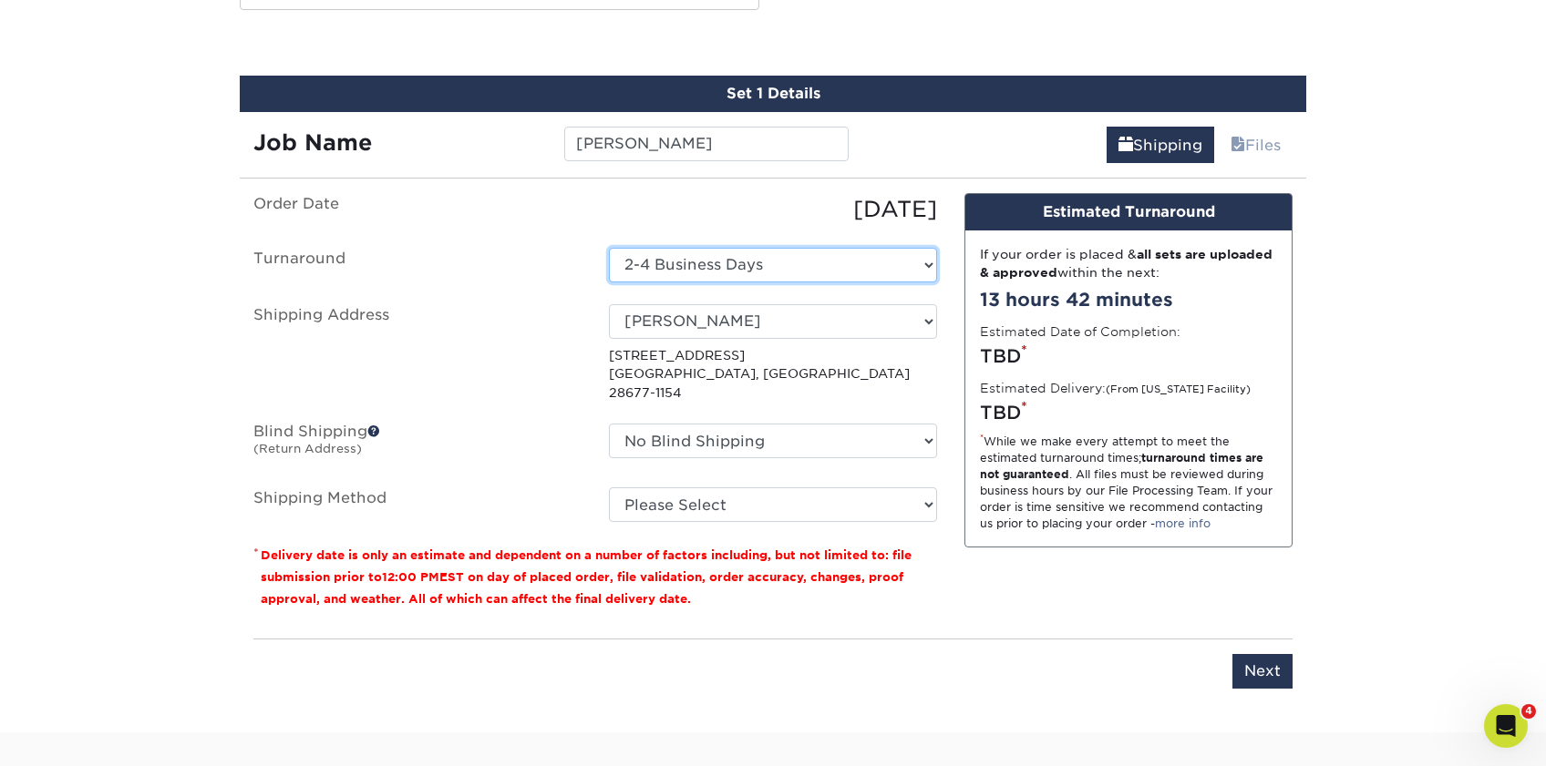
click at [752, 274] on select "Select One 2-4 Business Days 2 Day Next Business Day" at bounding box center [773, 265] width 328 height 35
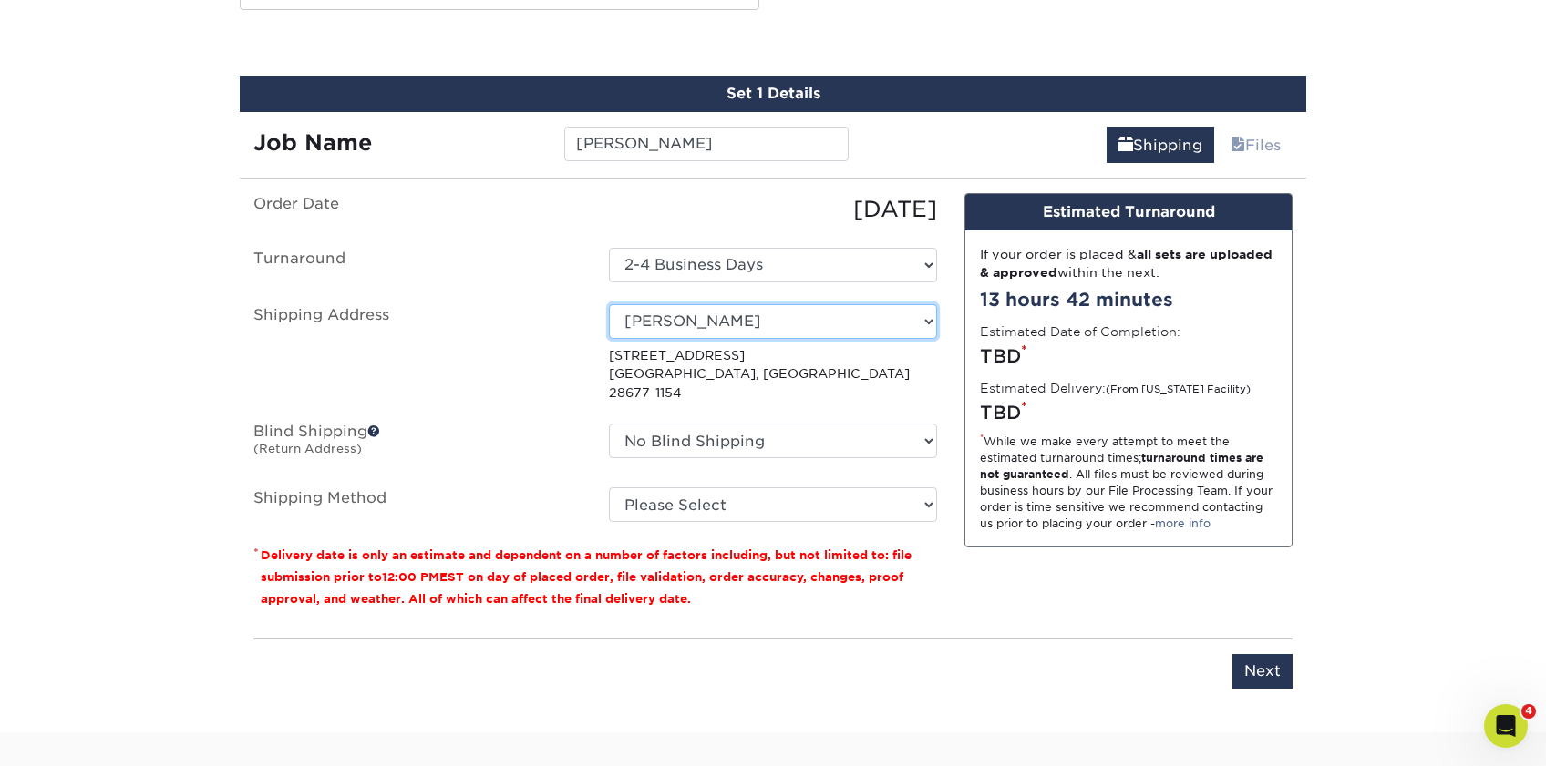
click at [704, 326] on select "Select One Kentucky Office Marketing Manager Mary Hamilton Mary Hamilton Maryla…" at bounding box center [773, 321] width 328 height 35
select select "153188"
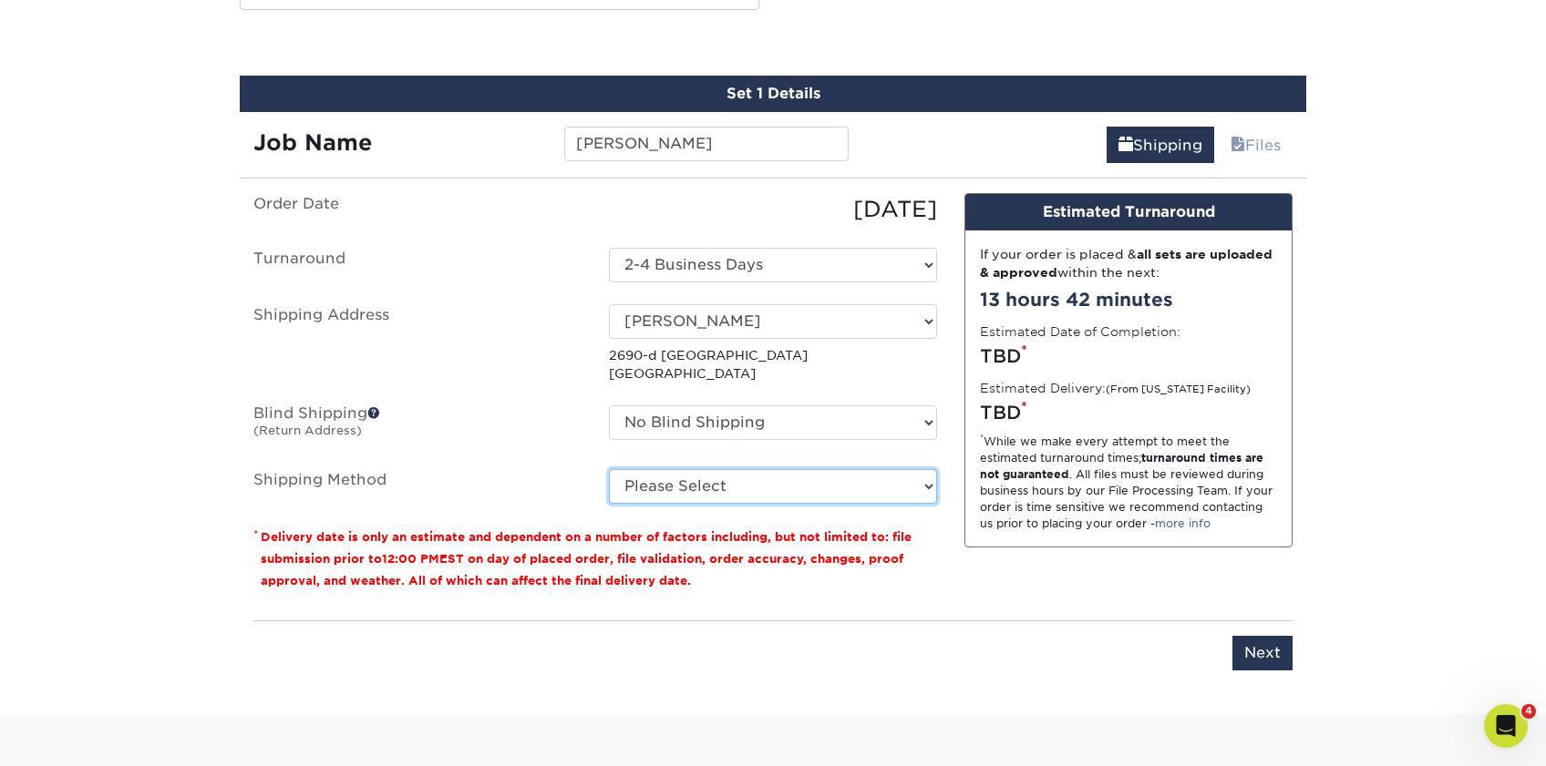
click at [713, 491] on select "Please Select Ground Shipping (+$7.84) 3 Day Shipping Service (+$15.34) 2 Day A…" at bounding box center [773, 486] width 328 height 35
select select "03"
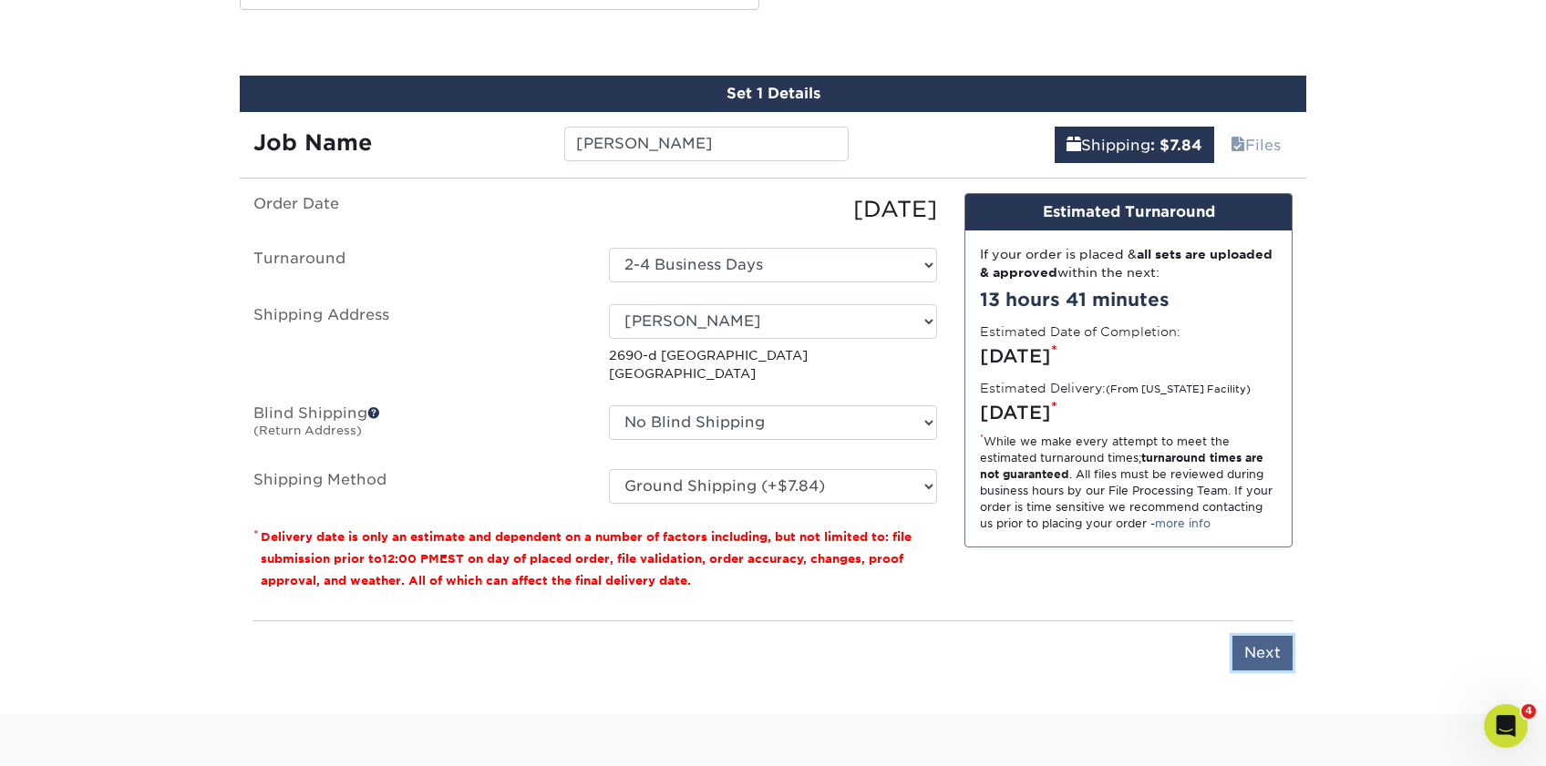
click at [1277, 643] on input "Next" at bounding box center [1262, 653] width 60 height 35
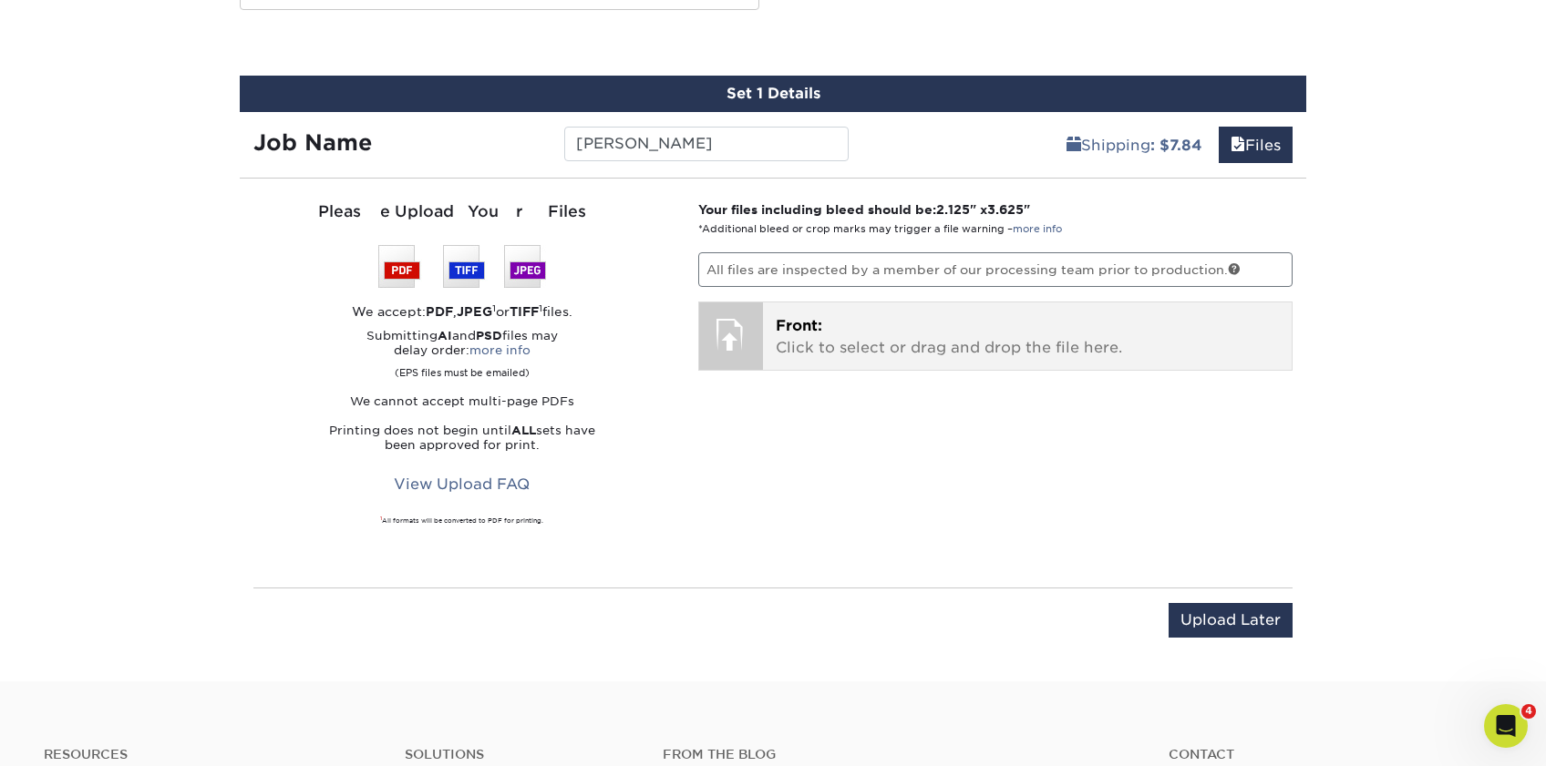
click at [849, 328] on p "Front: Click to select or drag and drop the file here." at bounding box center [1028, 337] width 504 height 44
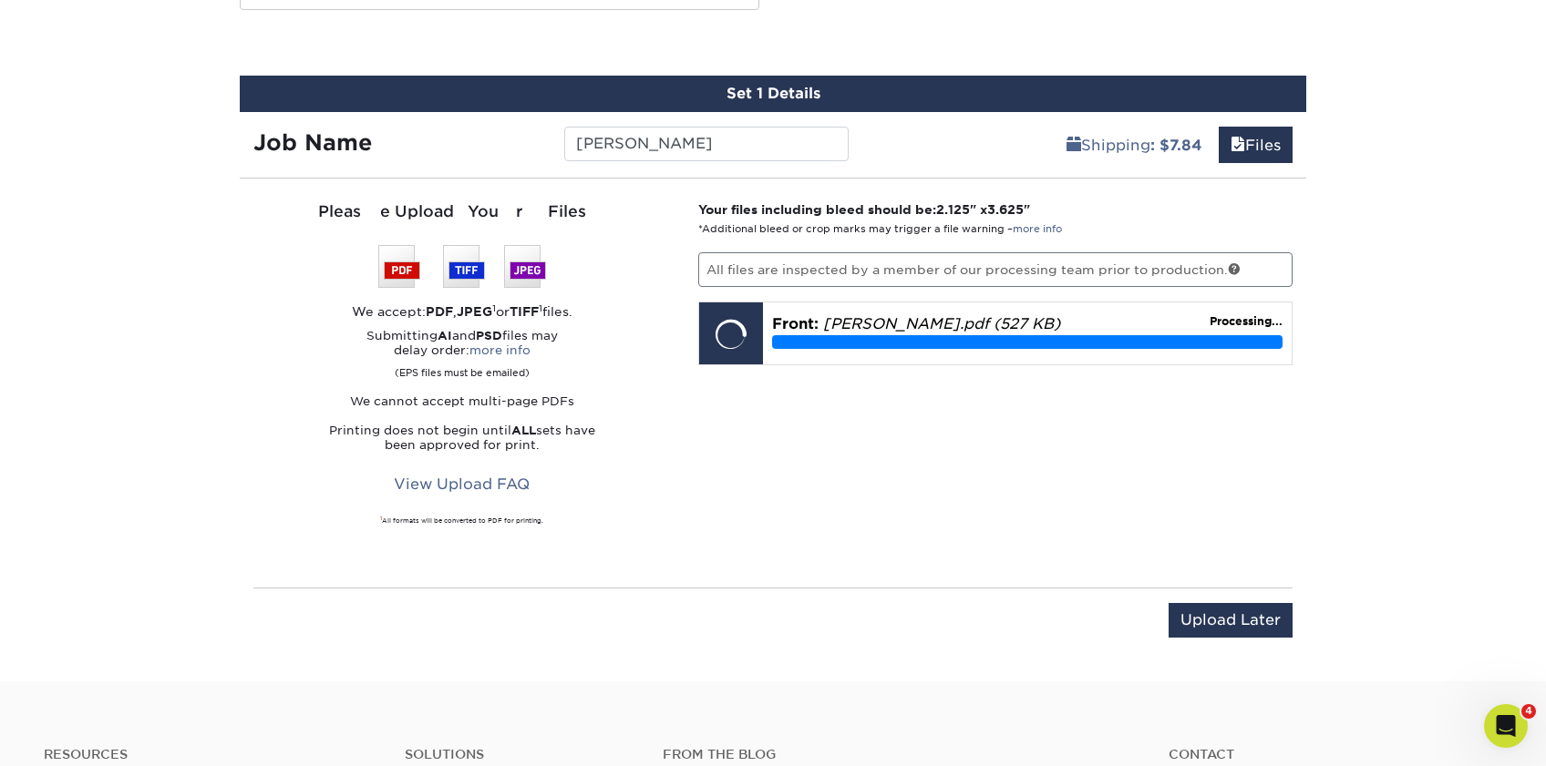
click at [1168, 401] on div "Your files including bleed should be: 2.125 " x 3.625 " *Additional bleed or cr…" at bounding box center [995, 382] width 622 height 365
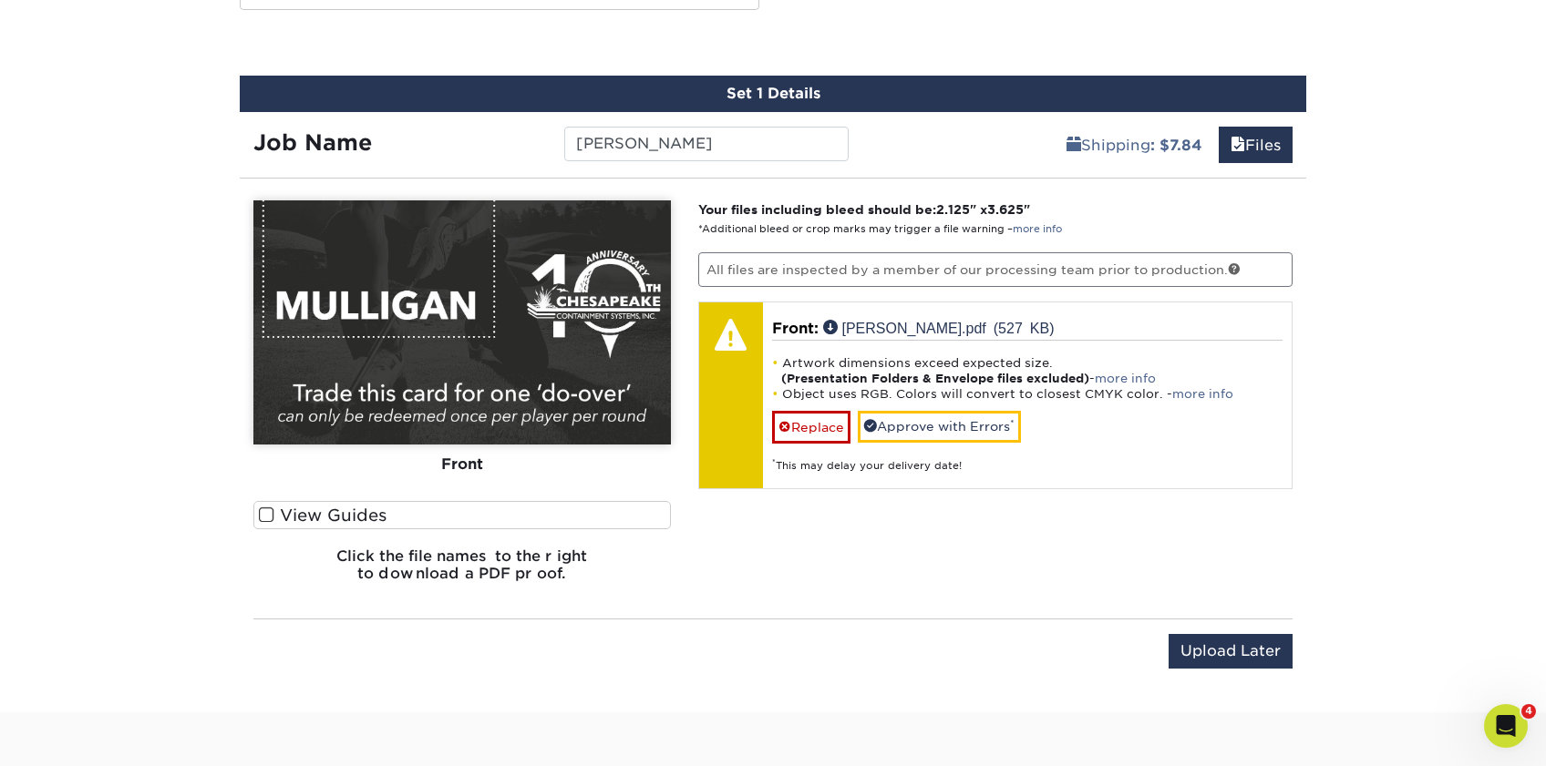
click at [264, 511] on span at bounding box center [266, 515] width 15 height 17
click at [0, 0] on input "View Guides" at bounding box center [0, 0] width 0 height 0
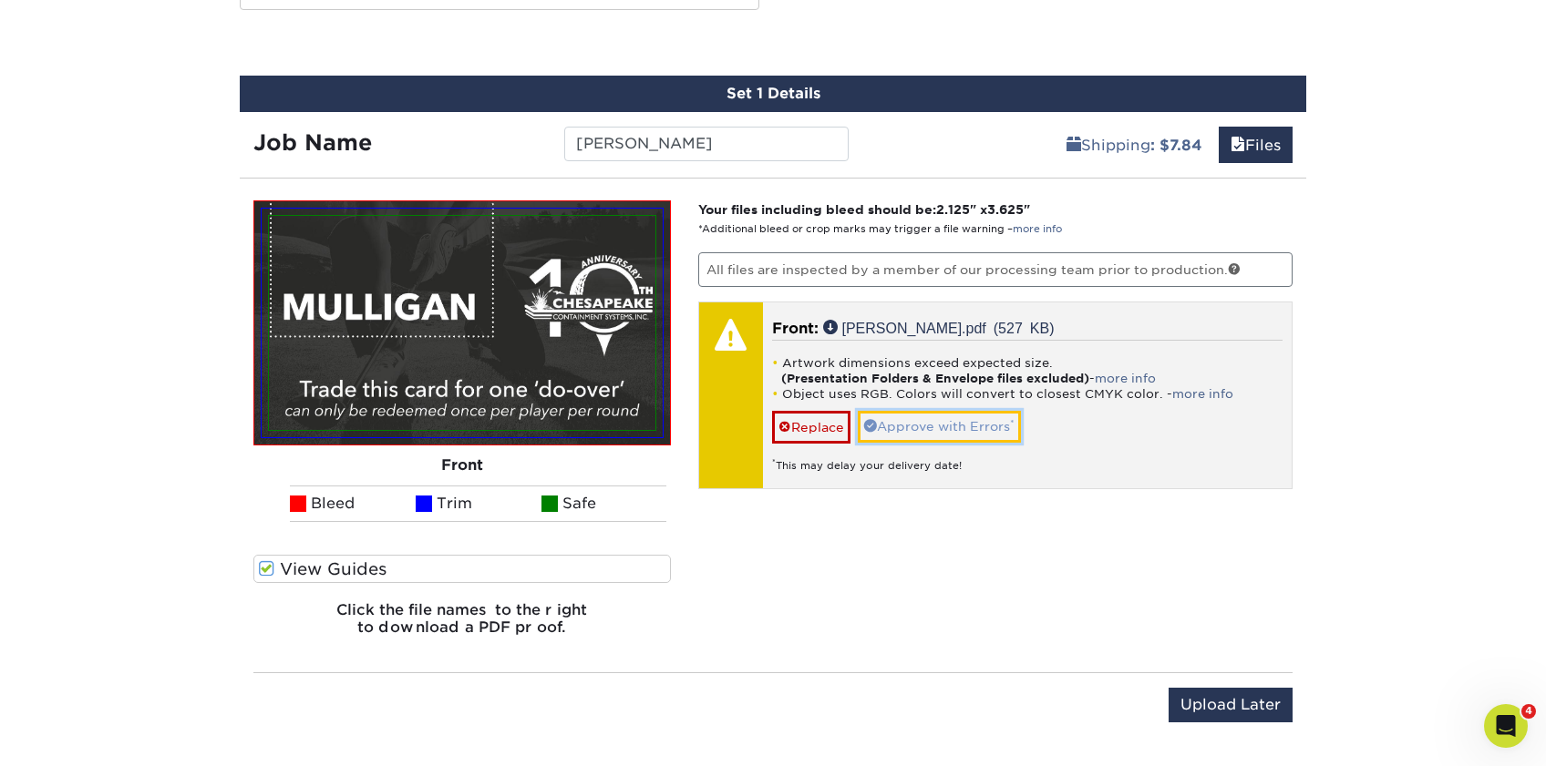
click at [931, 426] on link "Approve with Errors *" at bounding box center [939, 426] width 163 height 31
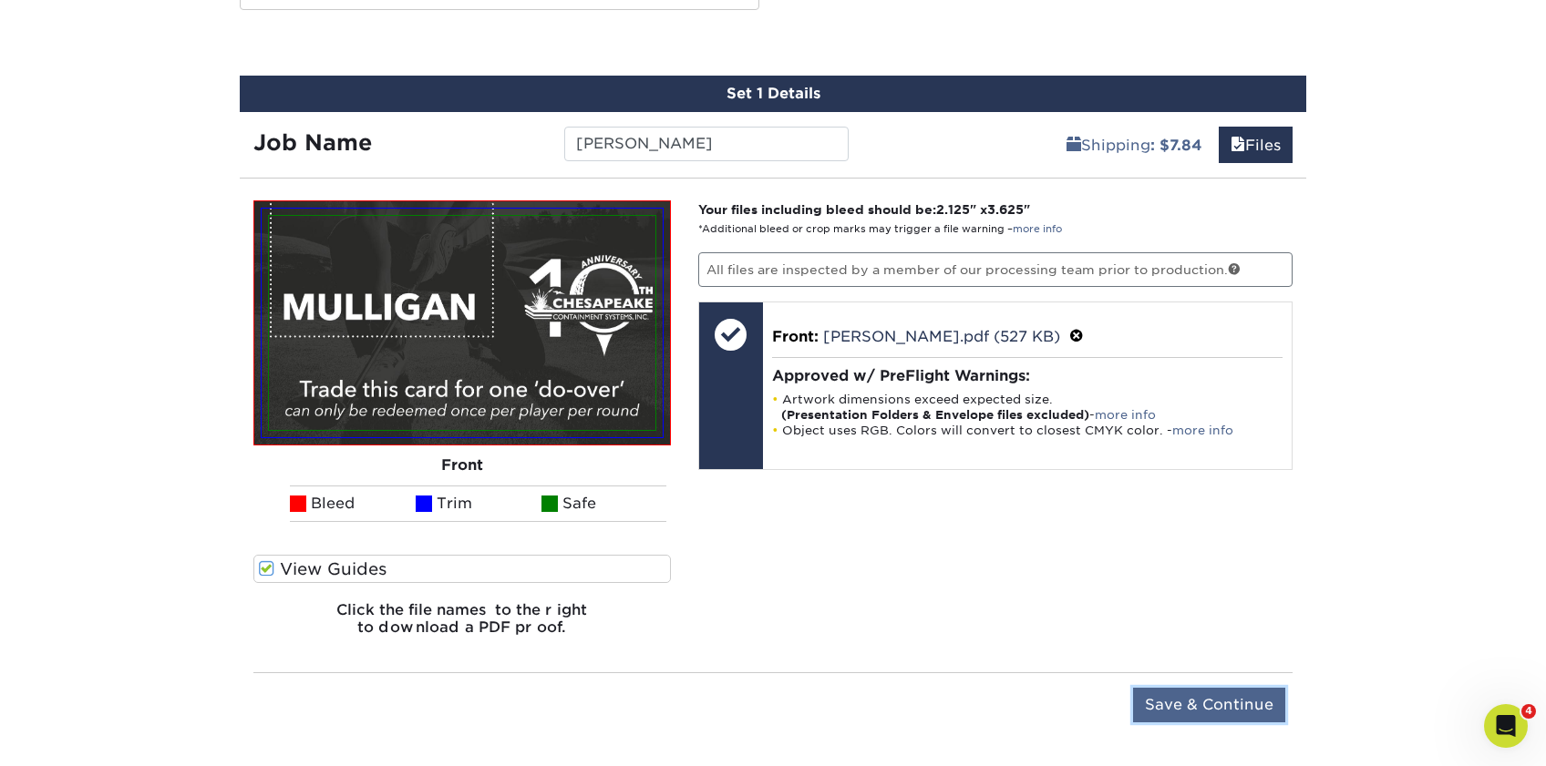
click at [1207, 688] on input "Save & Continue" at bounding box center [1209, 705] width 152 height 35
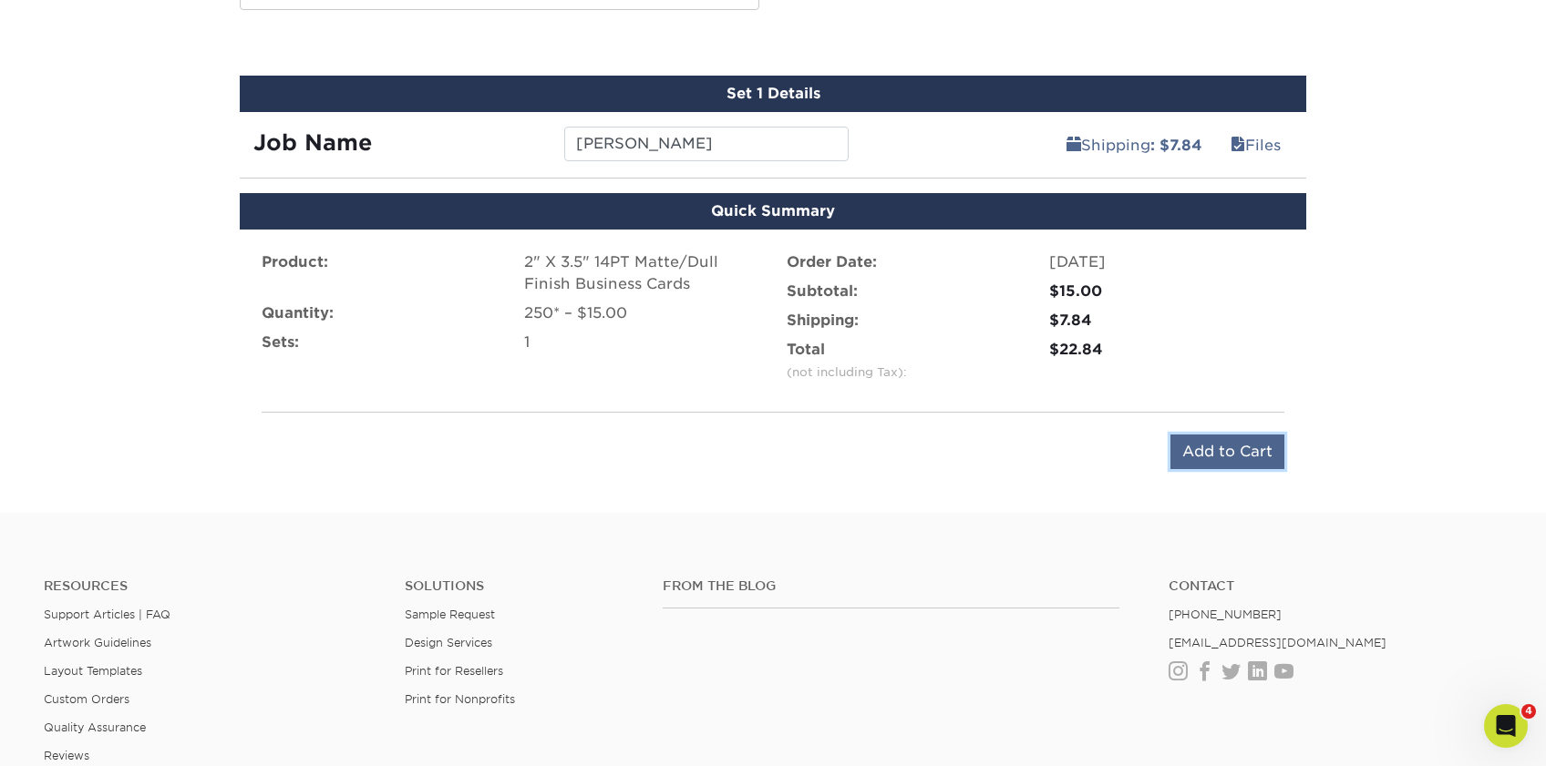
click at [1197, 464] on input "Add to Cart" at bounding box center [1227, 452] width 114 height 35
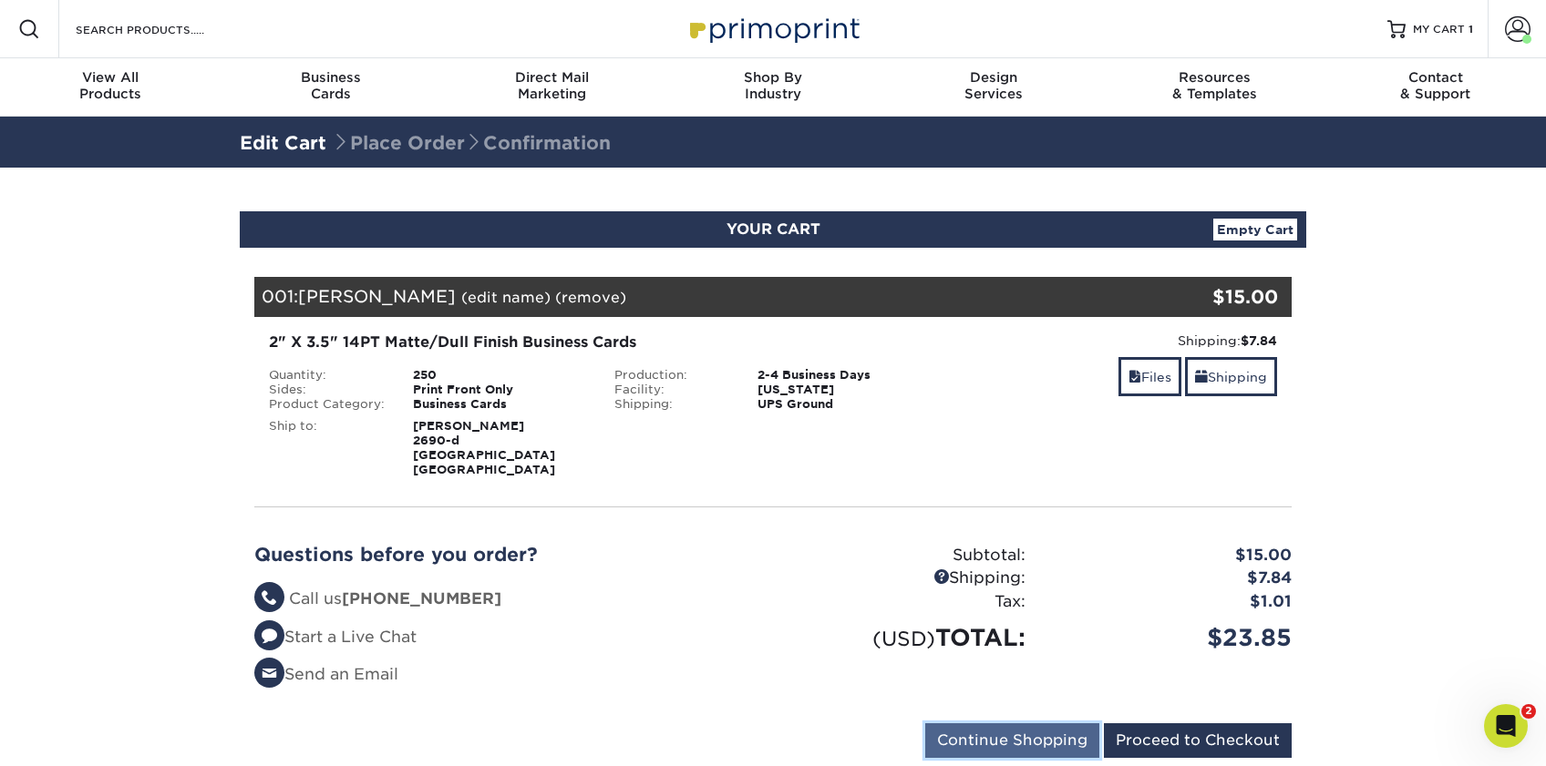
click at [1057, 724] on input "Continue Shopping" at bounding box center [1012, 741] width 174 height 35
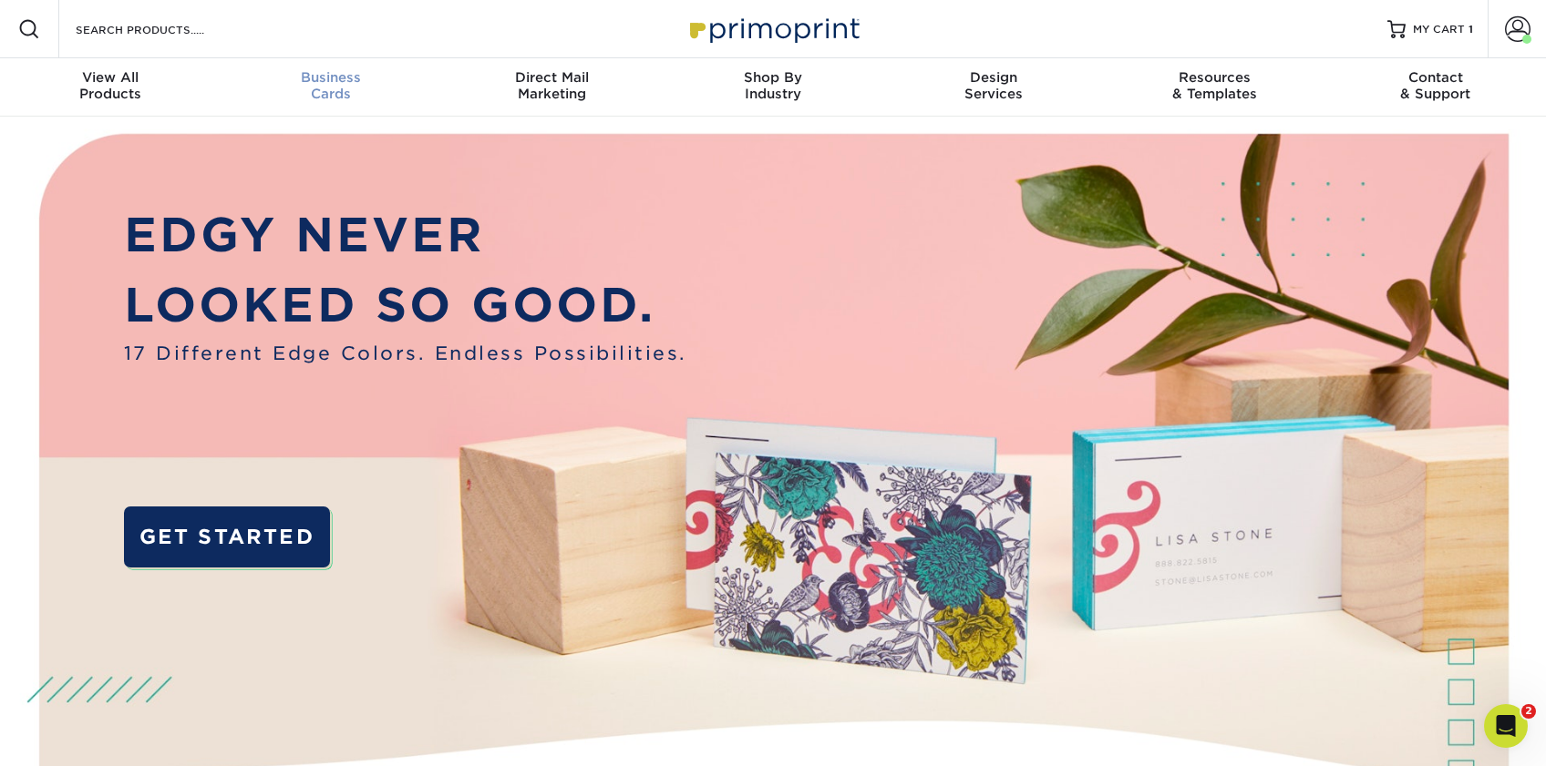
click at [318, 85] on span "Business" at bounding box center [331, 77] width 221 height 16
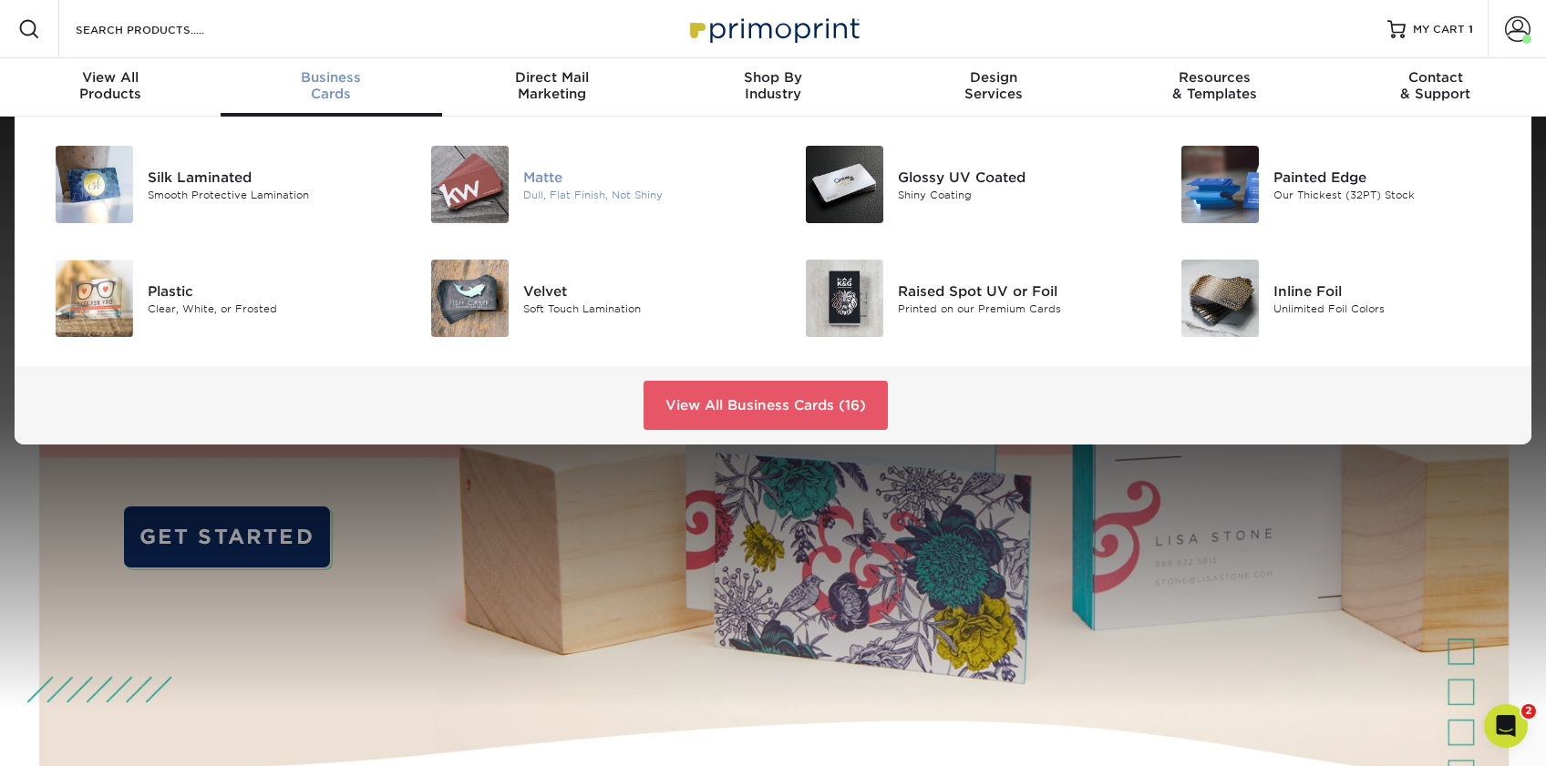
click at [487, 197] on img at bounding box center [469, 184] width 77 height 77
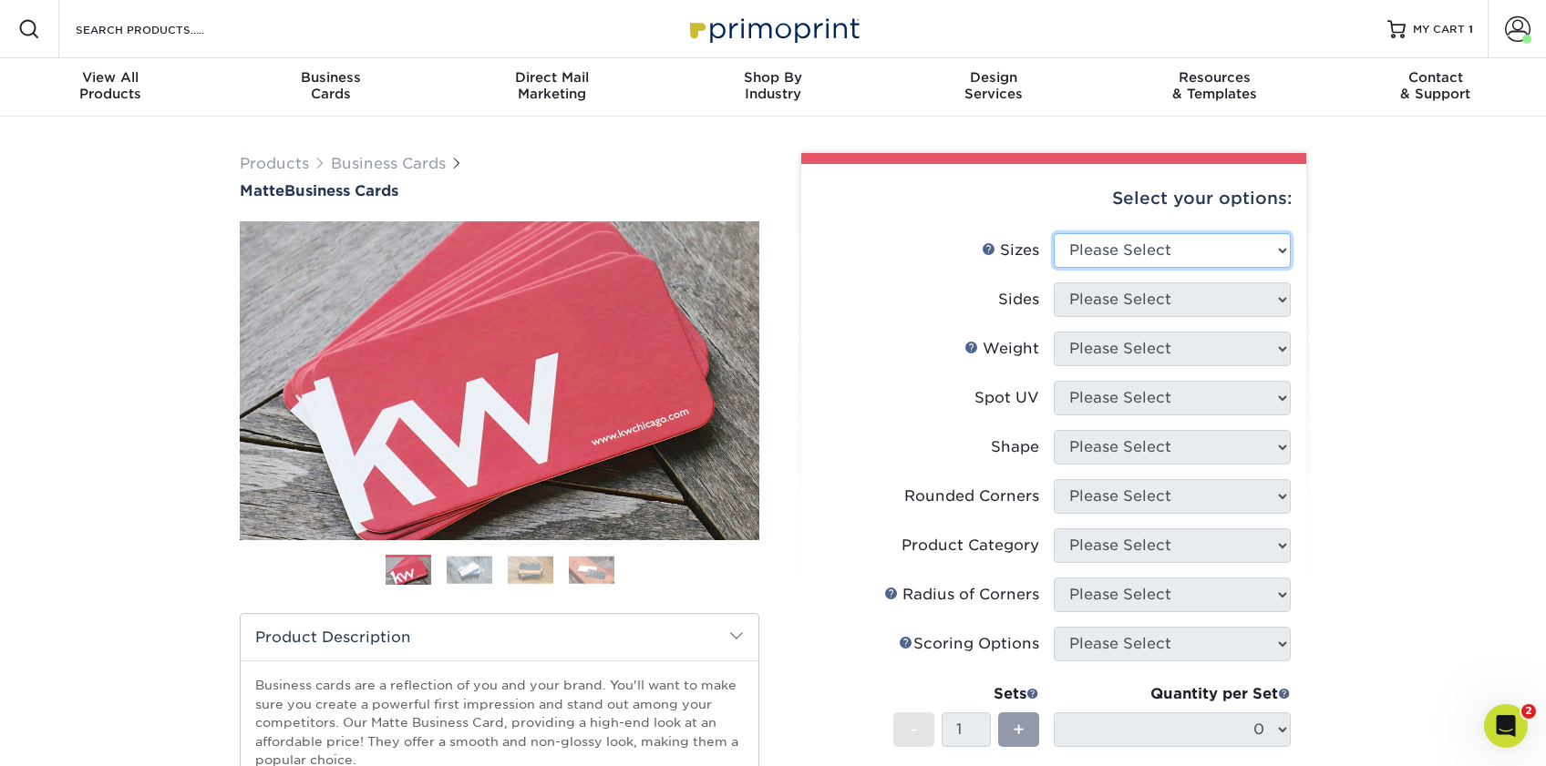
click at [1148, 256] on select "Please Select 1.5" x 3.5" - Mini 1.75" x 3.5" - Mini 2" x 2" - Square 2" x 3" -…" at bounding box center [1171, 250] width 237 height 35
select select "2.00x3.50"
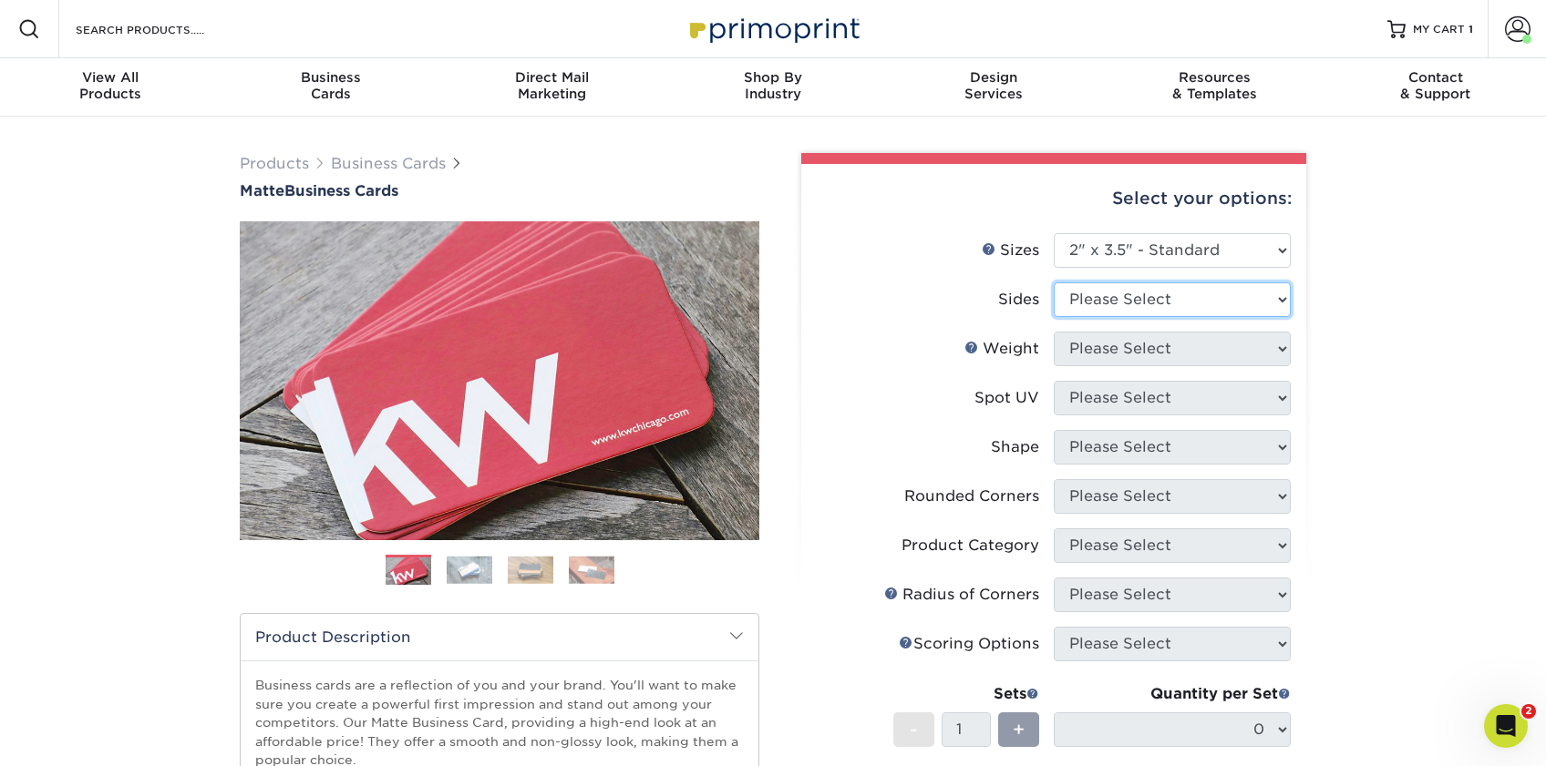
click at [1133, 313] on select "Please Select Print Both Sides Print Front Only" at bounding box center [1171, 300] width 237 height 35
select select "32d3c223-f82c-492b-b915-ba065a00862f"
click at [1145, 344] on select "Please Select 16PT 14PT" at bounding box center [1171, 349] width 237 height 35
select select "14PT"
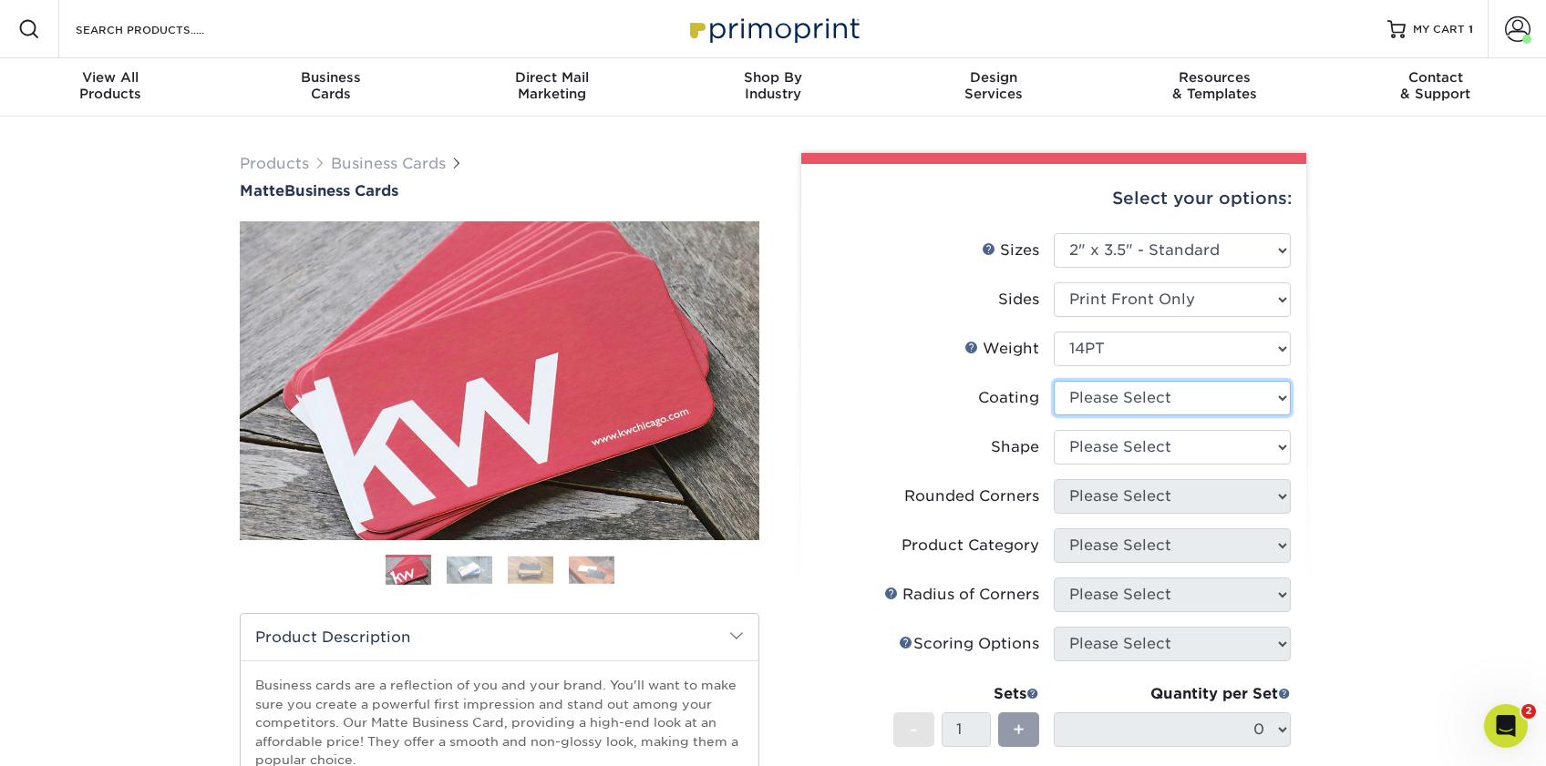
click at [1120, 395] on select at bounding box center [1171, 398] width 237 height 35
select select "121bb7b5-3b4d-429f-bd8d-bbf80e953313"
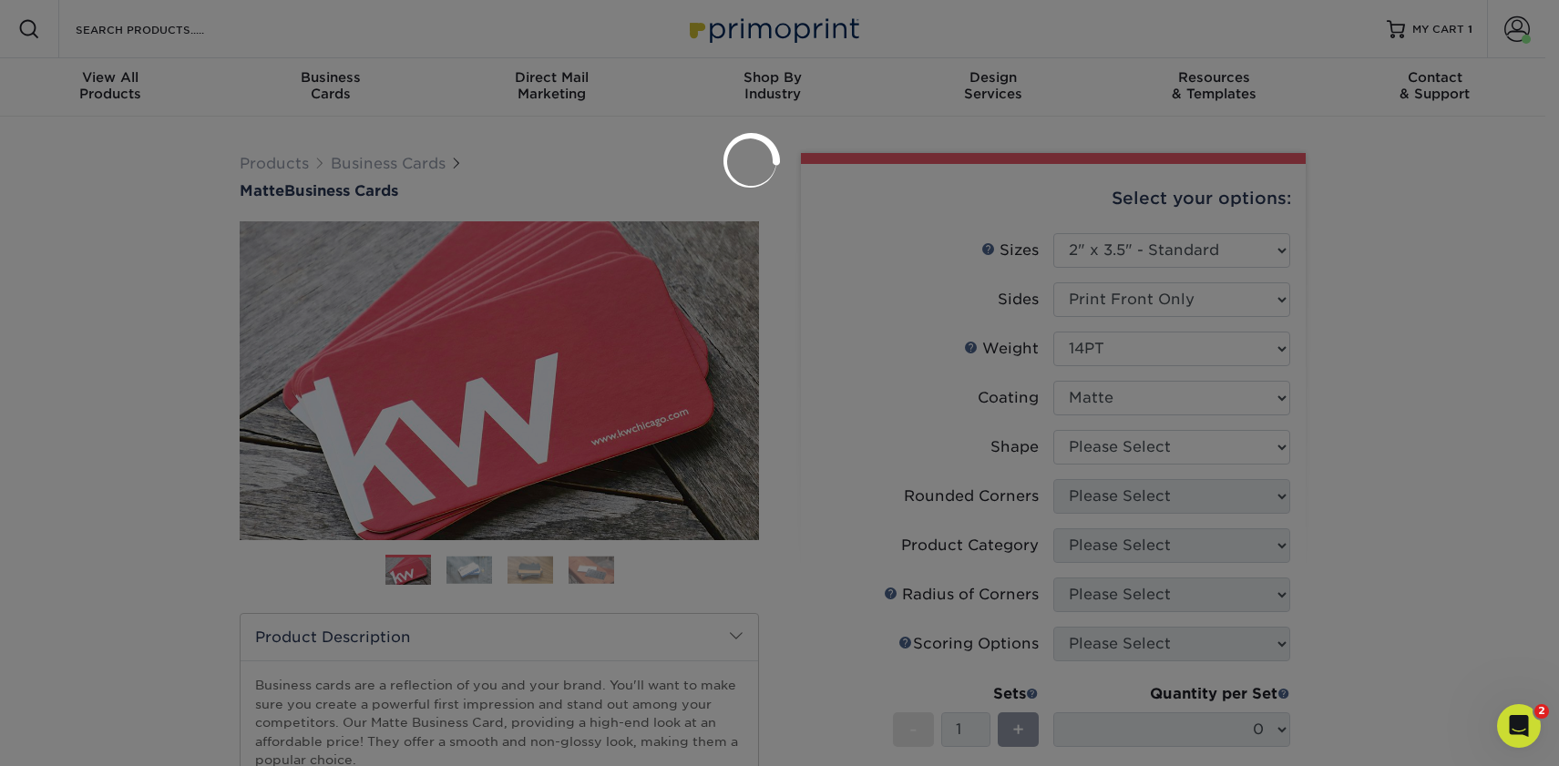
click at [1130, 452] on div at bounding box center [779, 383] width 1559 height 766
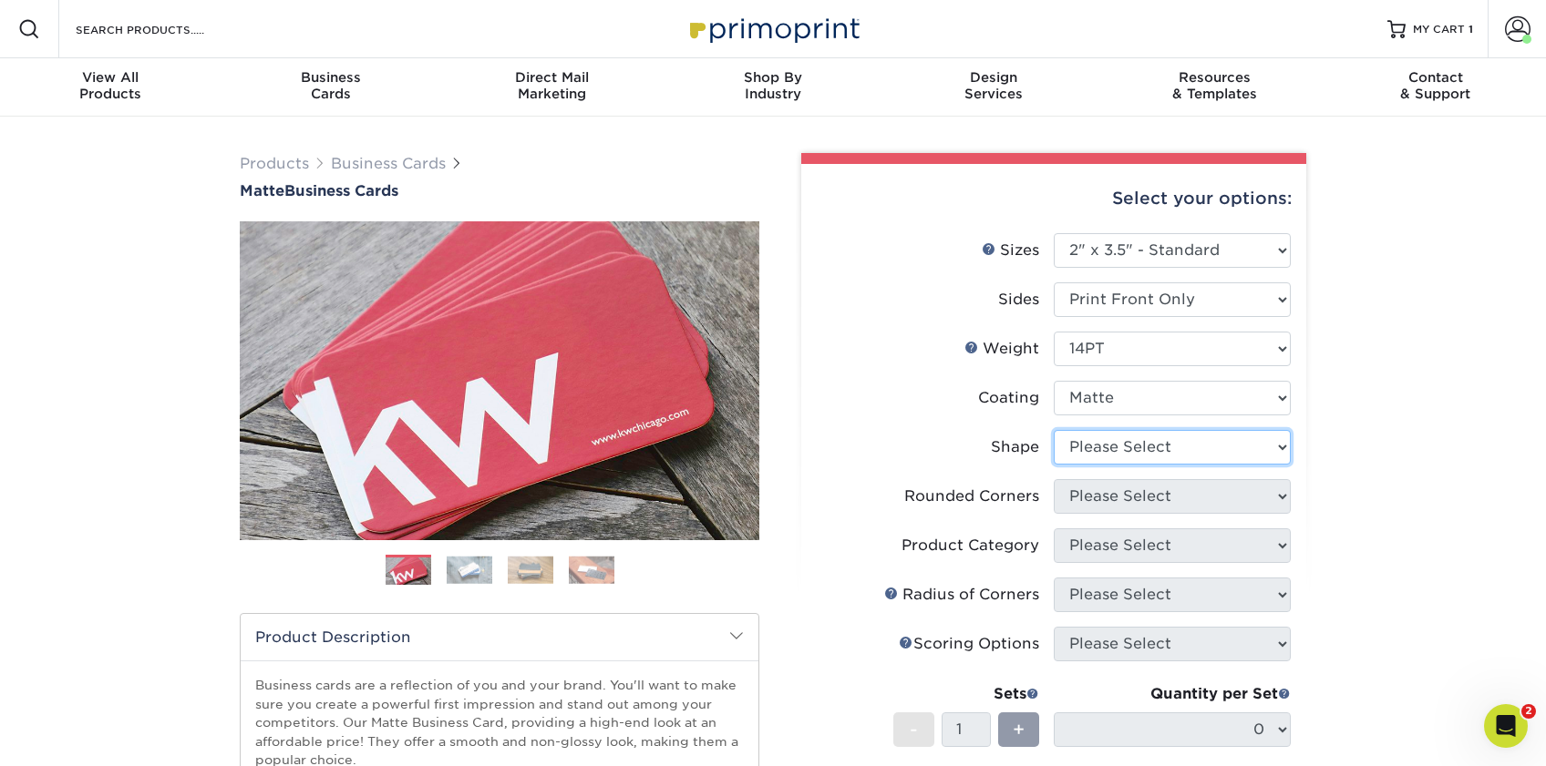
click at [1108, 452] on select "Please Select Standard" at bounding box center [1171, 447] width 237 height 35
select select "standard"
click at [1125, 492] on select "Please Select Yes - Round 2 Corners Yes - Round 4 Corners No" at bounding box center [1171, 496] width 237 height 35
select select "0"
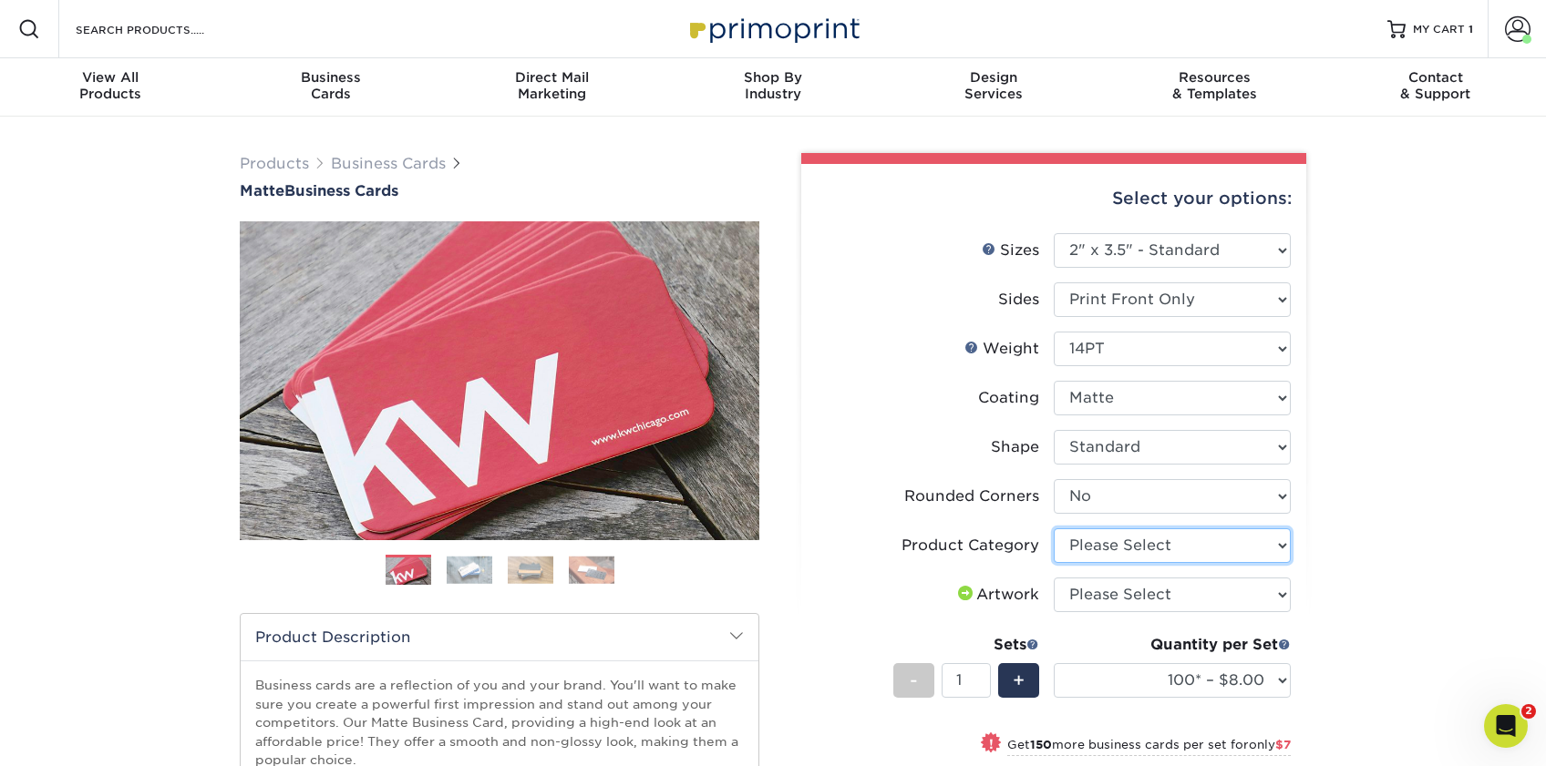
click at [1138, 551] on select "Please Select Business Cards" at bounding box center [1171, 546] width 237 height 35
select select "3b5148f1-0588-4f88-a218-97bcfdce65c1"
click at [1129, 596] on select "Please Select I will upload files I need a design - $100" at bounding box center [1171, 595] width 237 height 35
select select "upload"
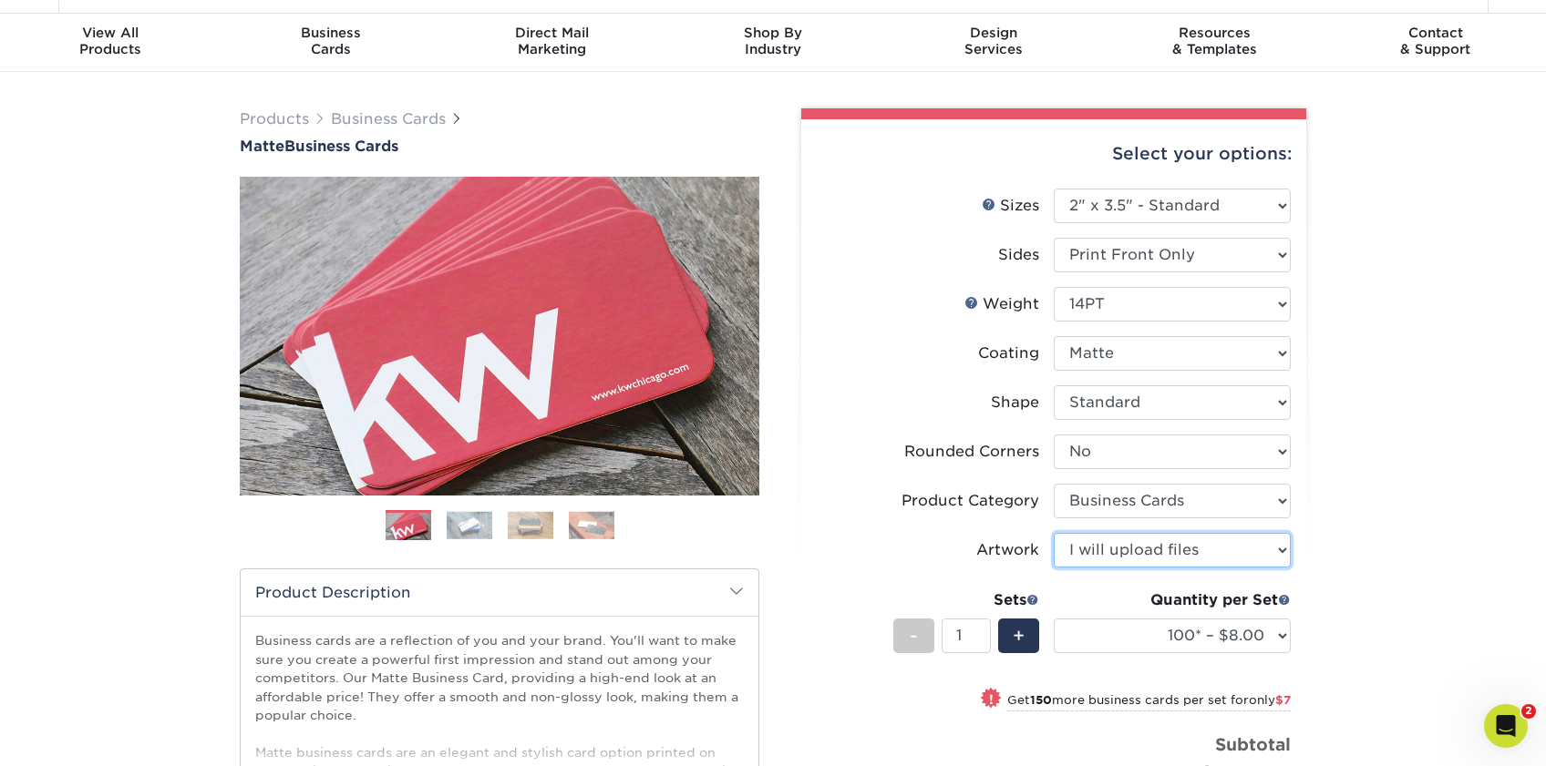
scroll to position [59, 0]
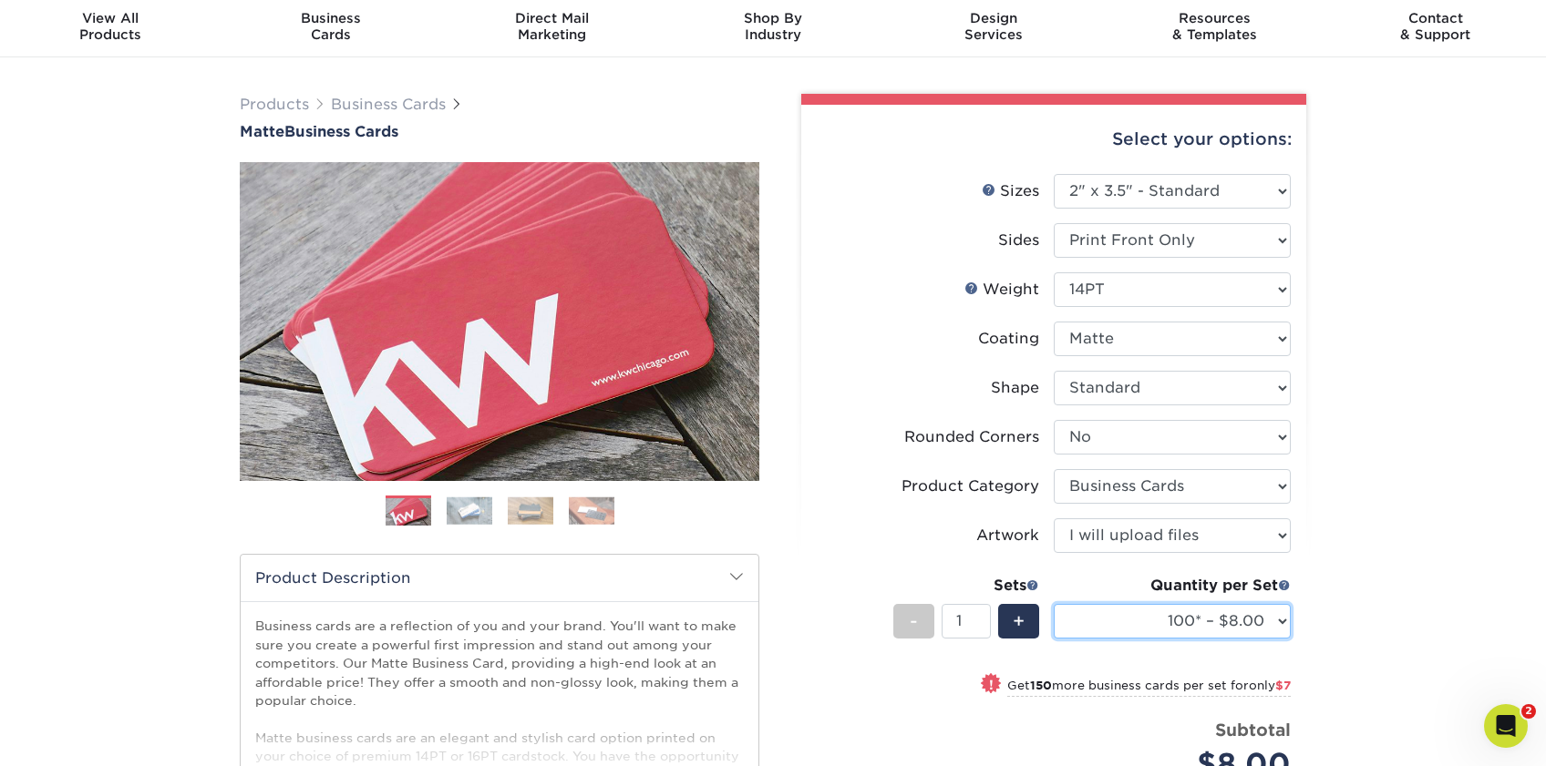
click at [1167, 631] on select "100* – $8.00 250* – $15.00 500 – $30.00 1000 – $37.00 2500 – $66.00 5000 – $127…" at bounding box center [1171, 621] width 237 height 35
select select "250* – $15.00"
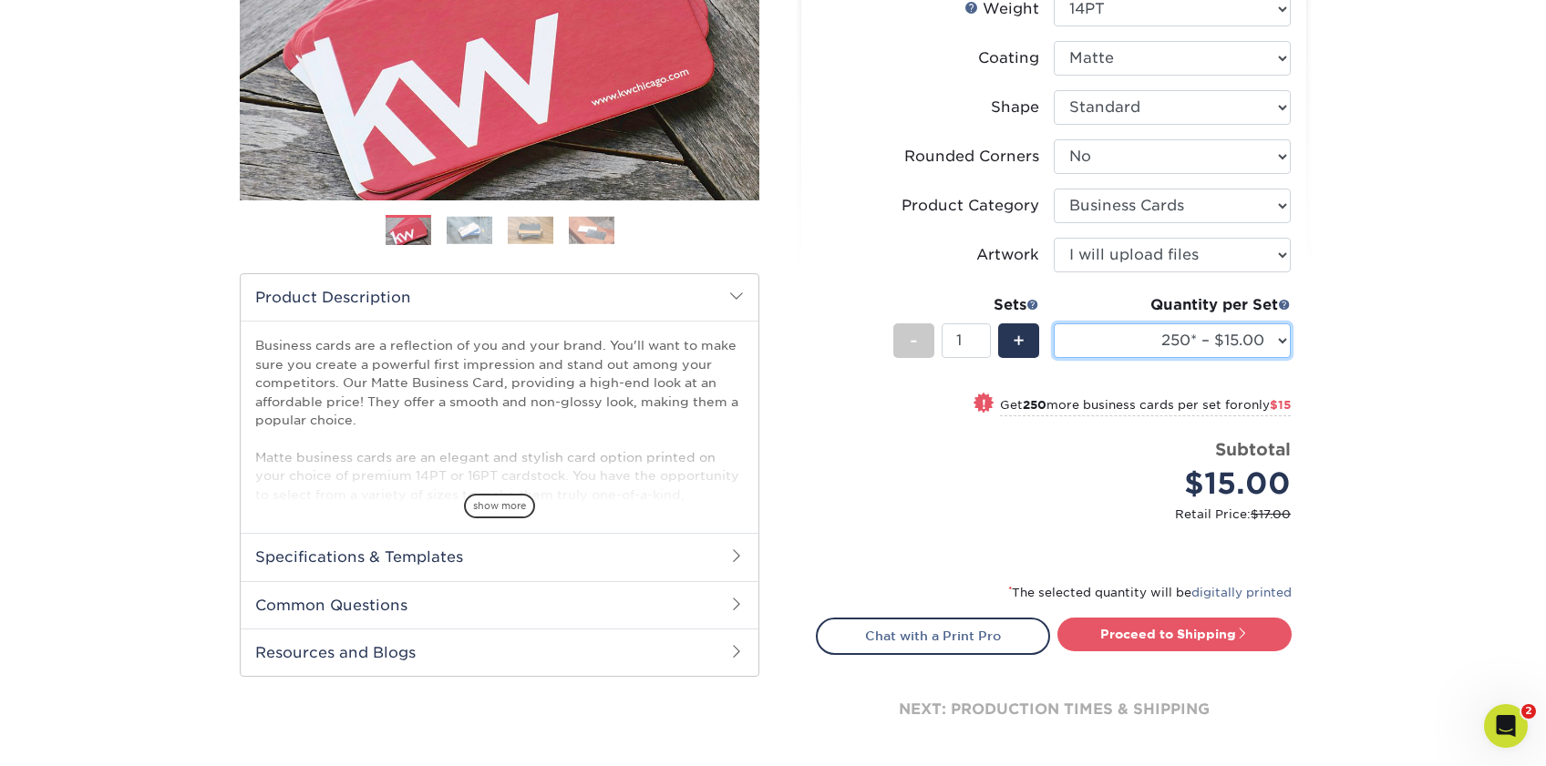
scroll to position [342, 0]
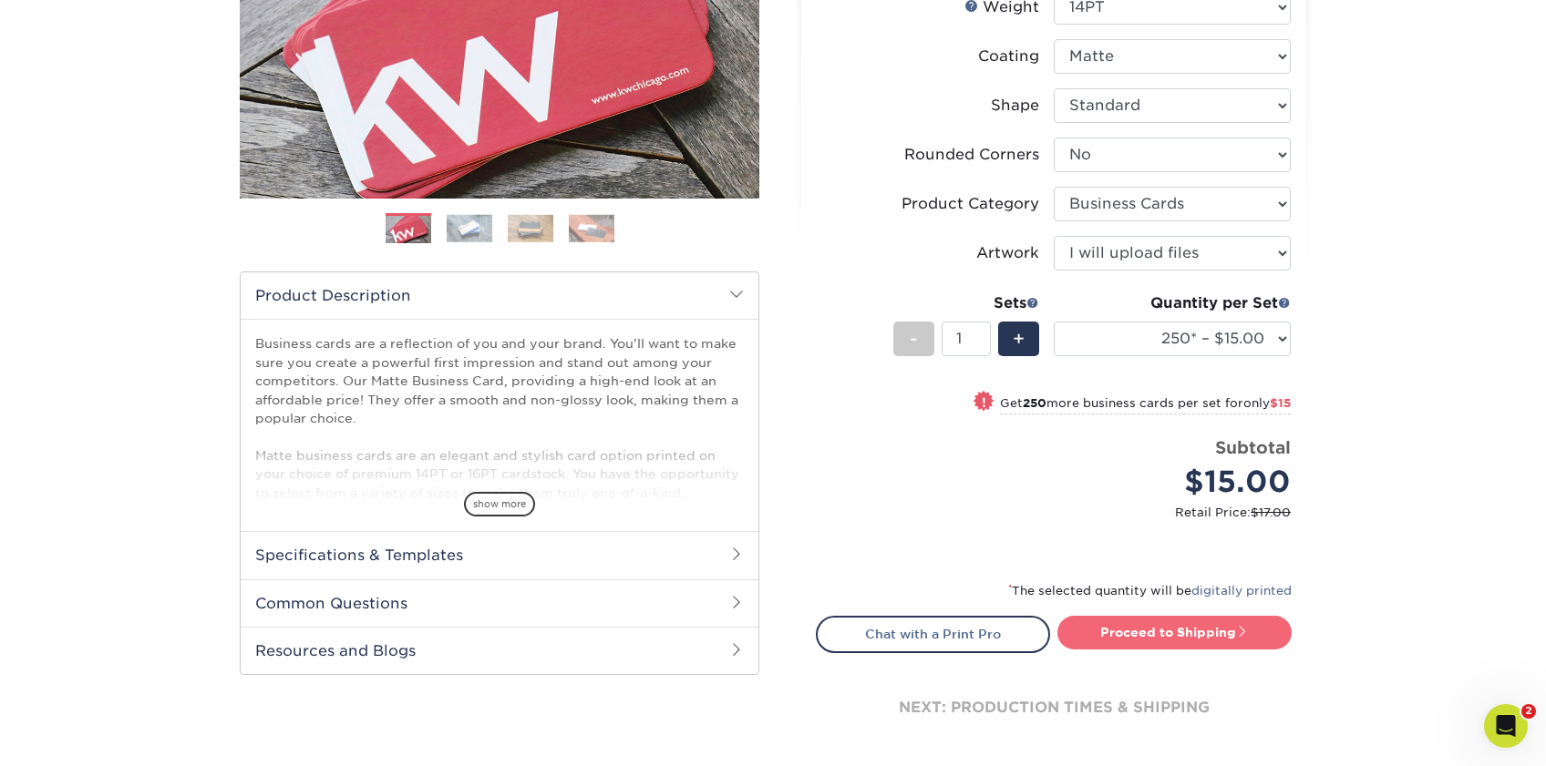
click at [1155, 630] on link "Proceed to Shipping" at bounding box center [1174, 632] width 234 height 33
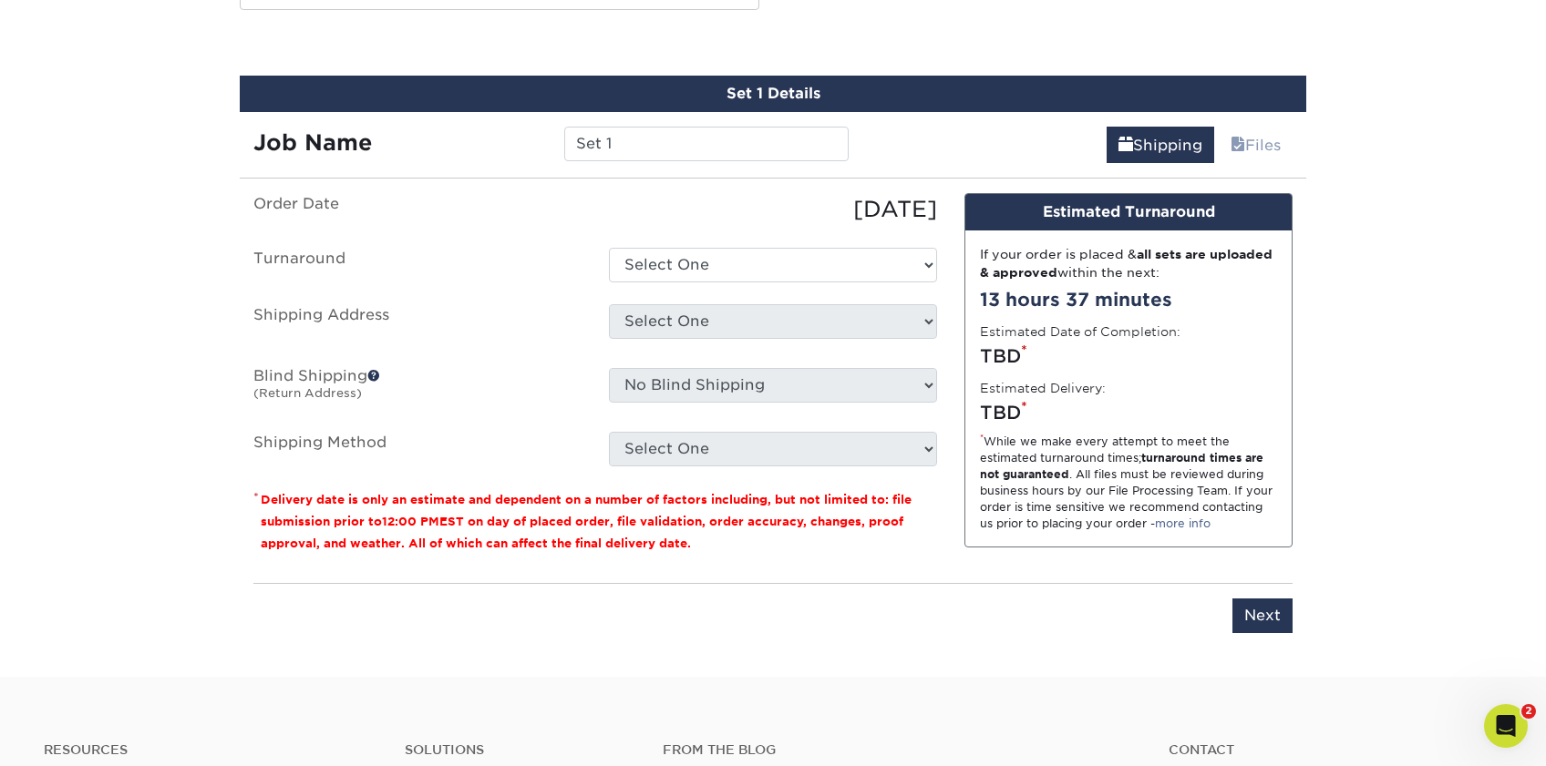
scroll to position [1007, 0]
drag, startPoint x: 617, startPoint y: 142, endPoint x: 485, endPoint y: 141, distance: 132.1
click at [485, 141] on div "Job Name Set 1" at bounding box center [551, 144] width 622 height 35
type input "putting Contest"
click at [705, 252] on select "Select One 2-4 Business Days 2 Day Next Business Day" at bounding box center [773, 265] width 328 height 35
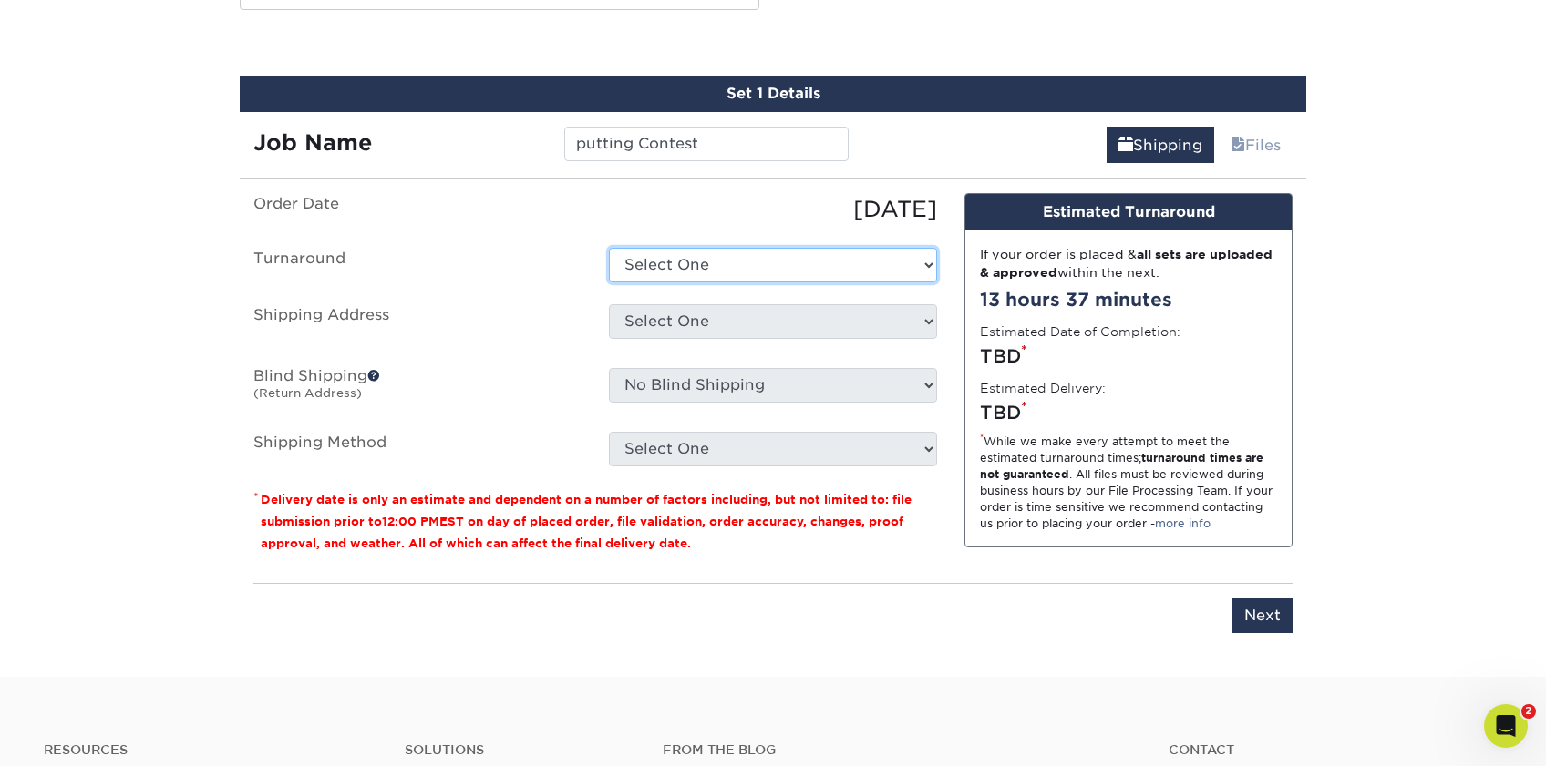
select select "b8e0e1d5-dfa4-4053-bdef-d8c7c50a5676"
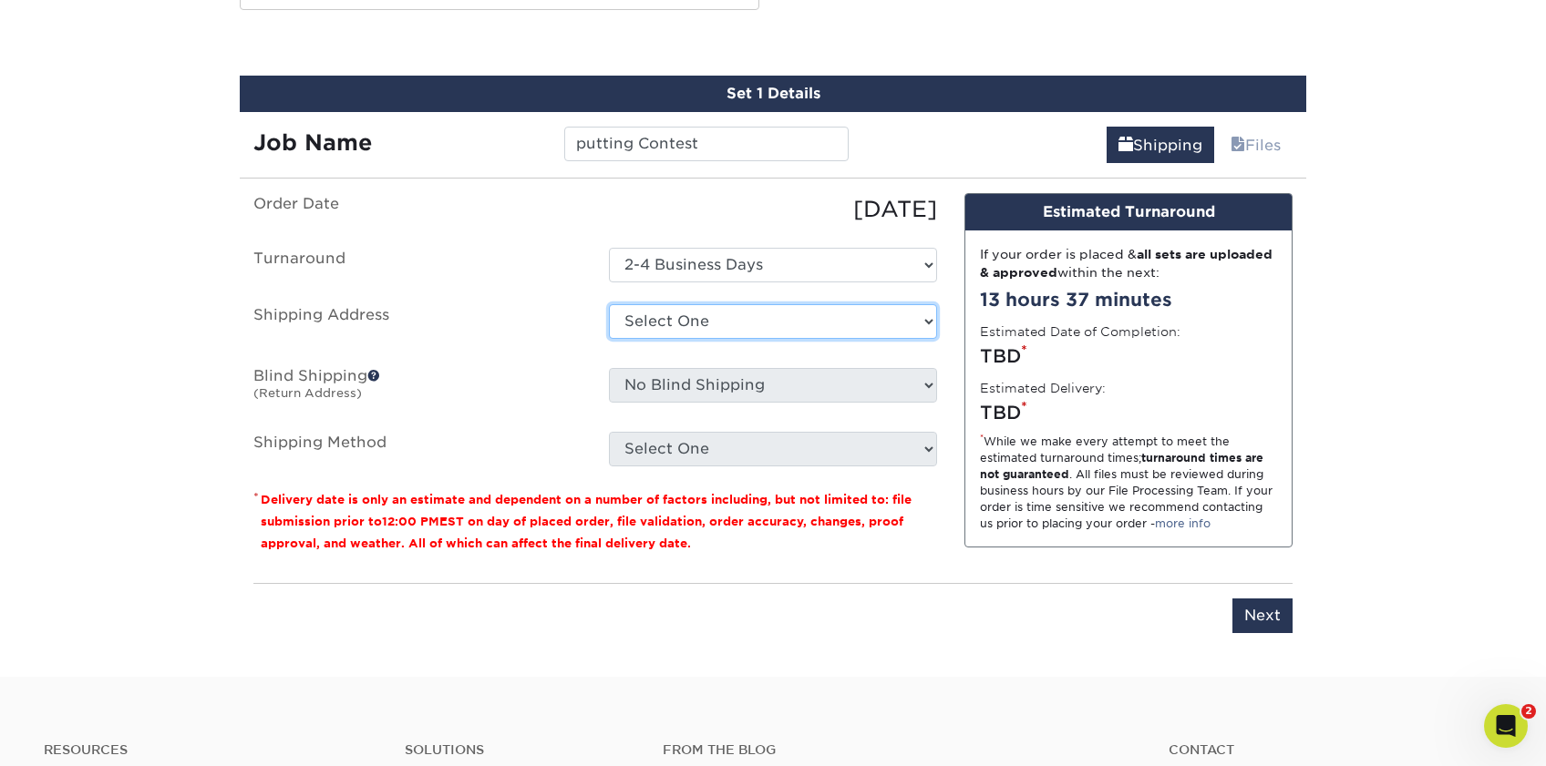
click at [716, 318] on select "Select One Kentucky Office Marketing Manager Mary Hamilton Mary Hamilton Maryla…" at bounding box center [773, 321] width 328 height 35
select select "153188"
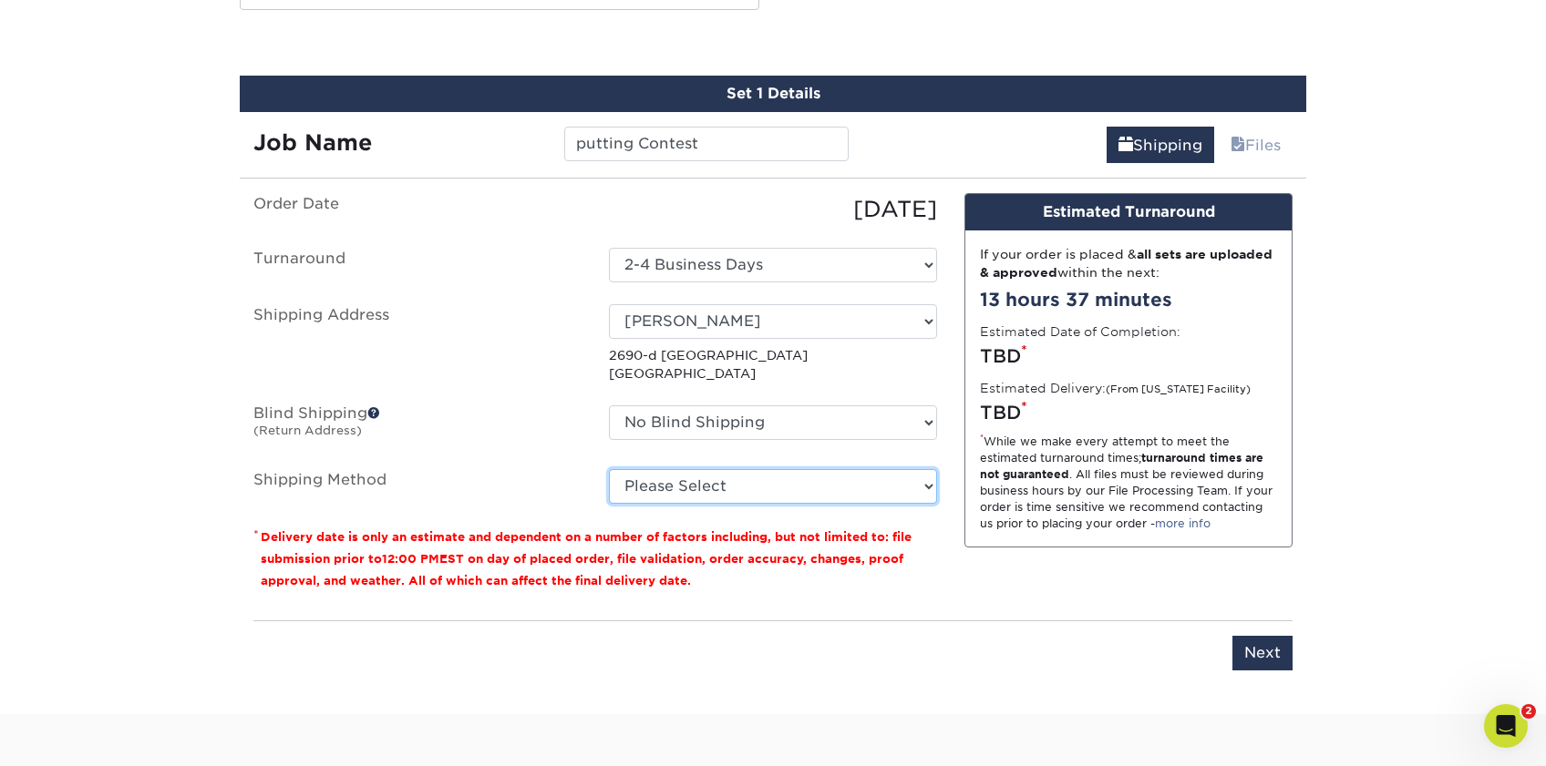
click at [784, 485] on select "Please Select Ground Shipping (+$7.84) 3 Day Shipping Service (+$15.34) 2 Day A…" at bounding box center [773, 486] width 328 height 35
select select "03"
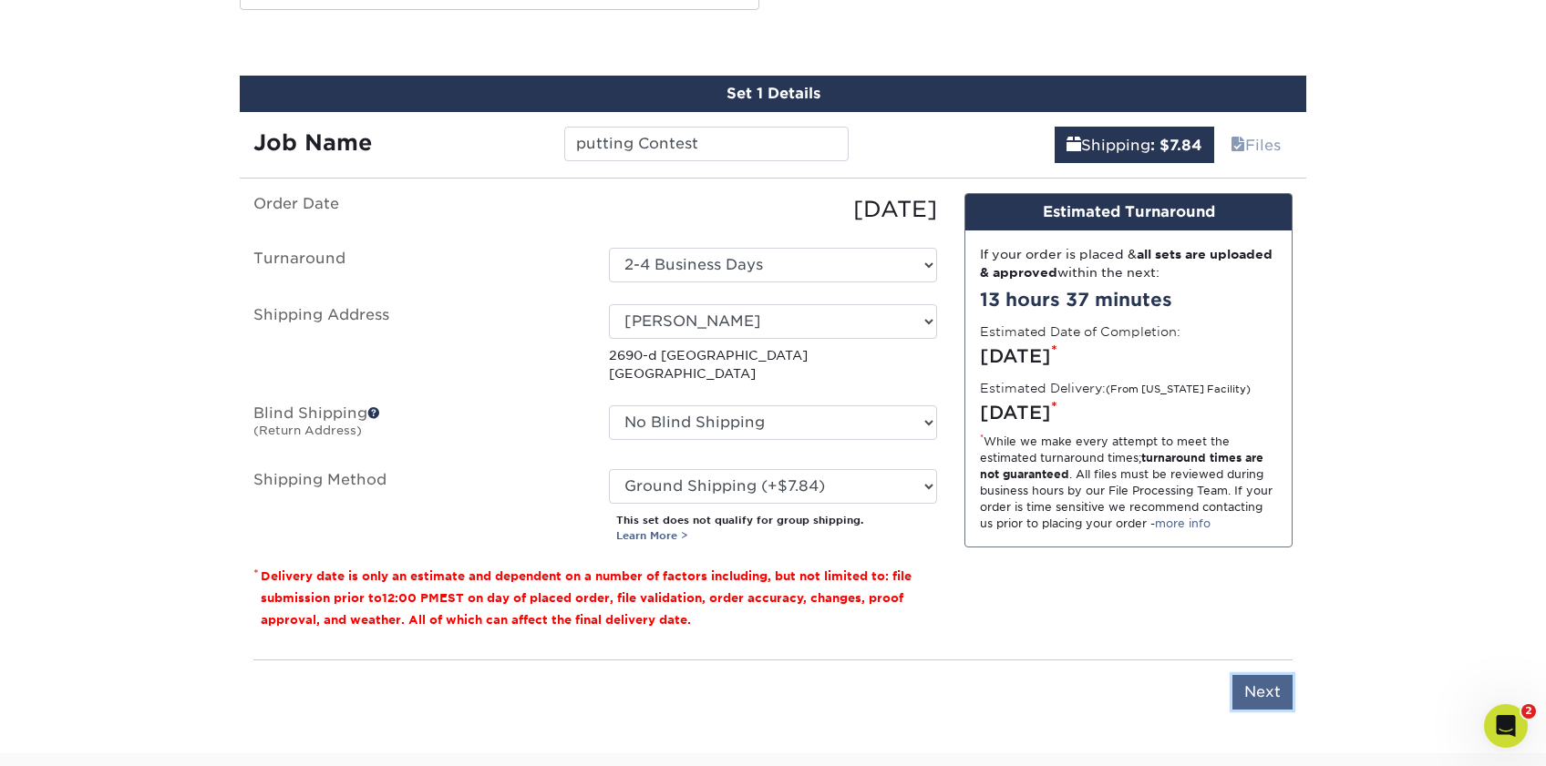
click at [1271, 683] on input "Next" at bounding box center [1262, 692] width 60 height 35
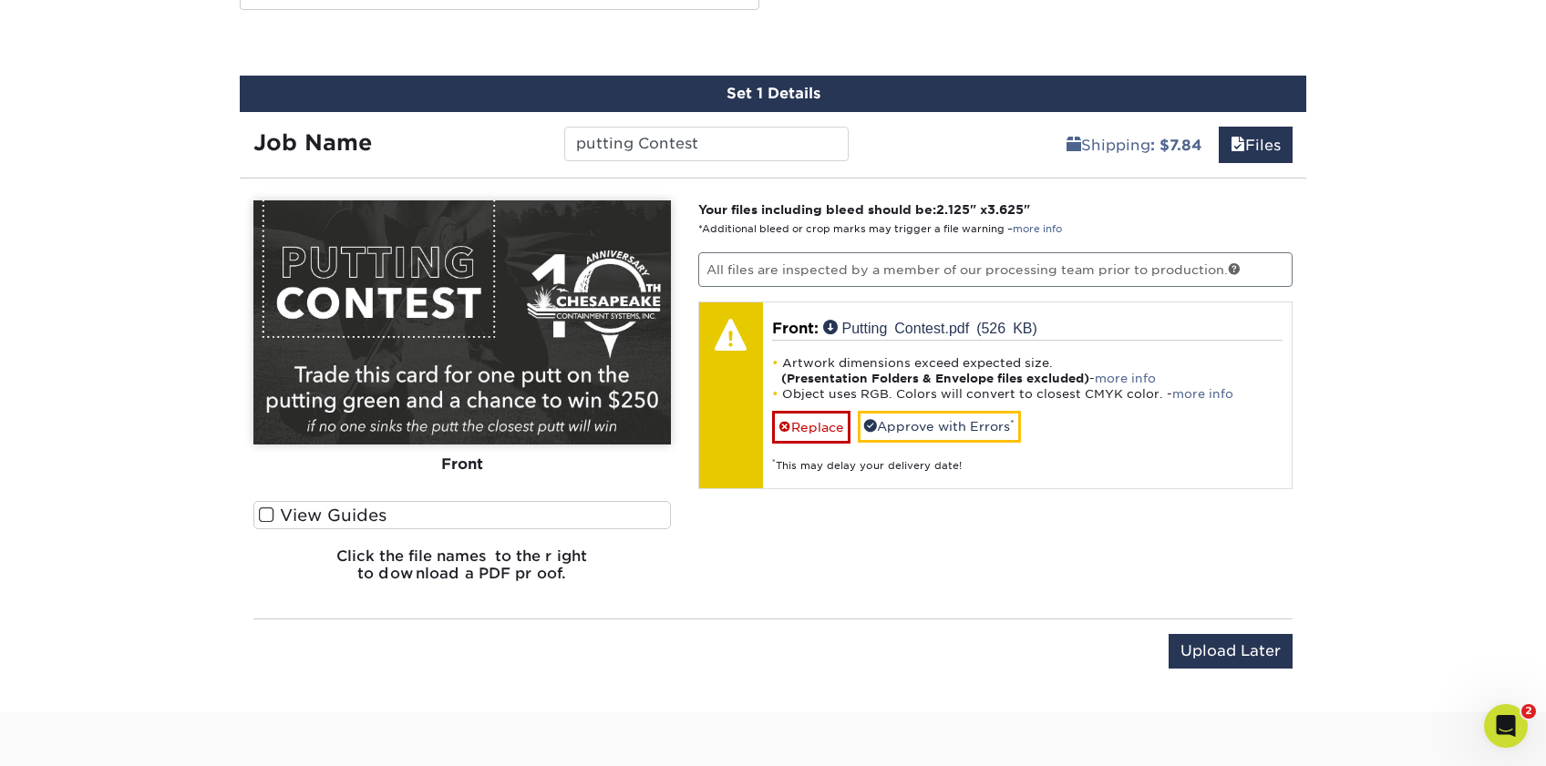
click at [262, 511] on span at bounding box center [266, 515] width 15 height 17
click at [0, 0] on input "View Guides" at bounding box center [0, 0] width 0 height 0
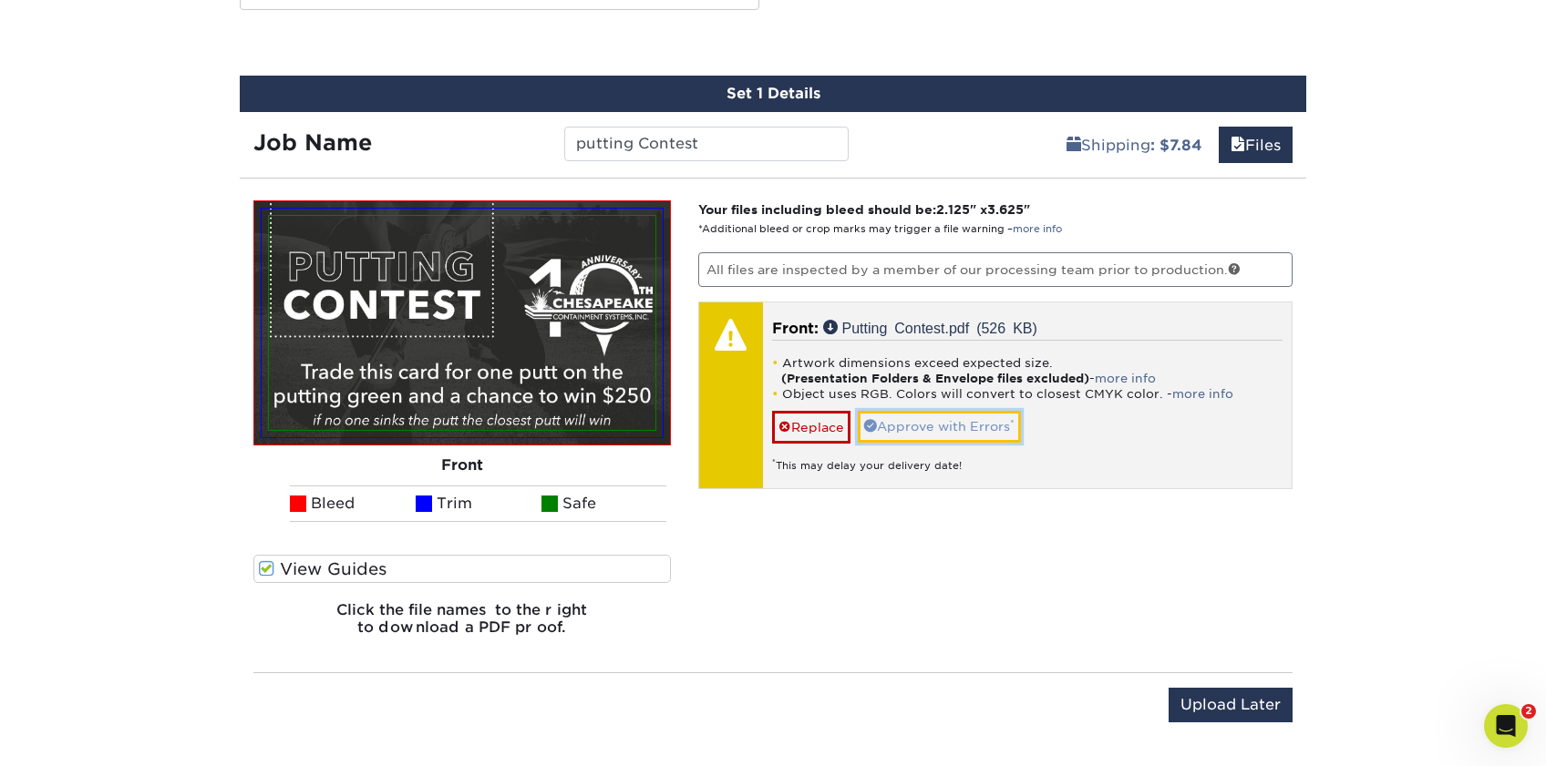
click at [942, 426] on link "Approve with Errors *" at bounding box center [939, 426] width 163 height 31
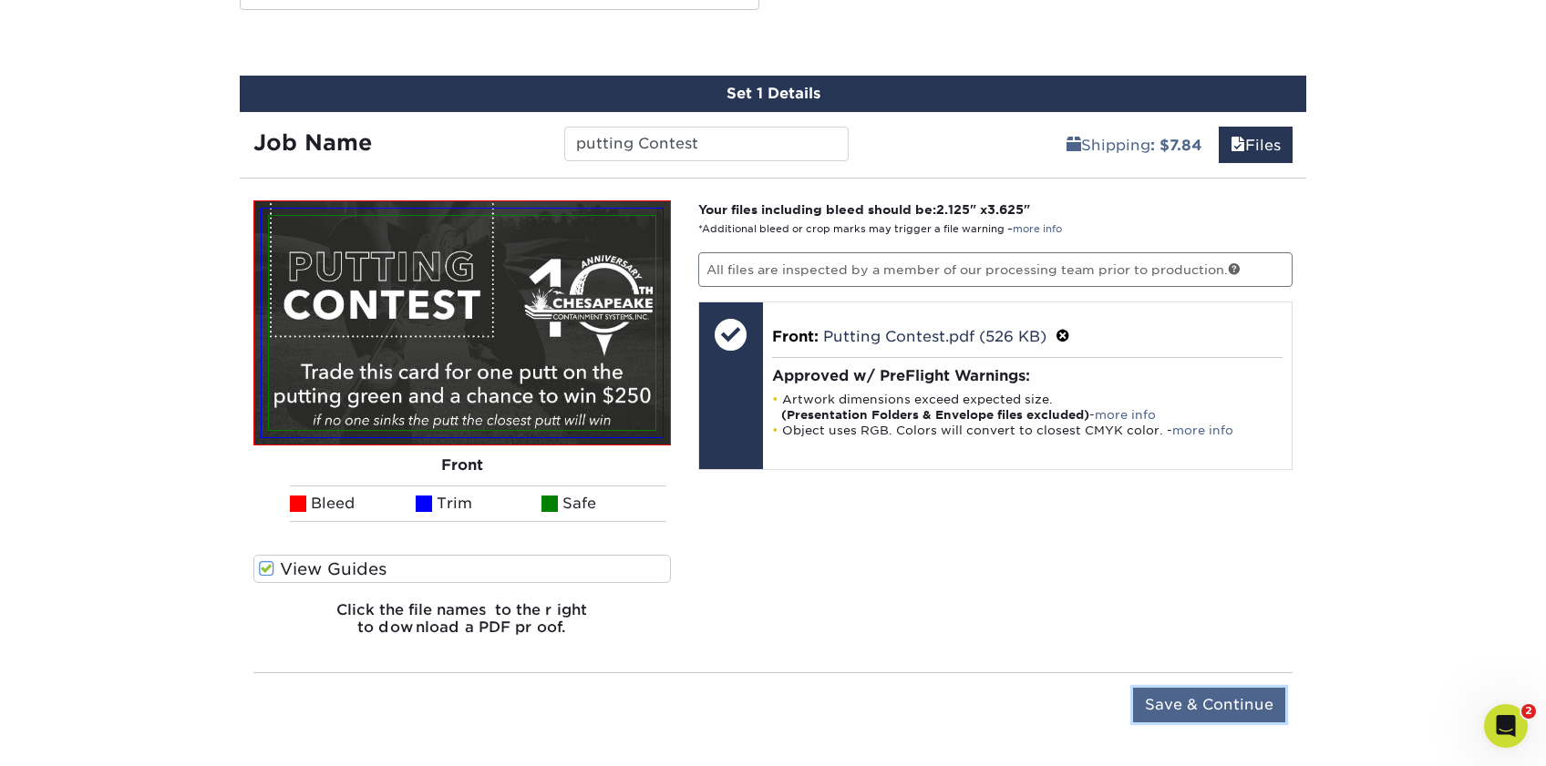
click at [1206, 703] on input "Save & Continue" at bounding box center [1209, 705] width 152 height 35
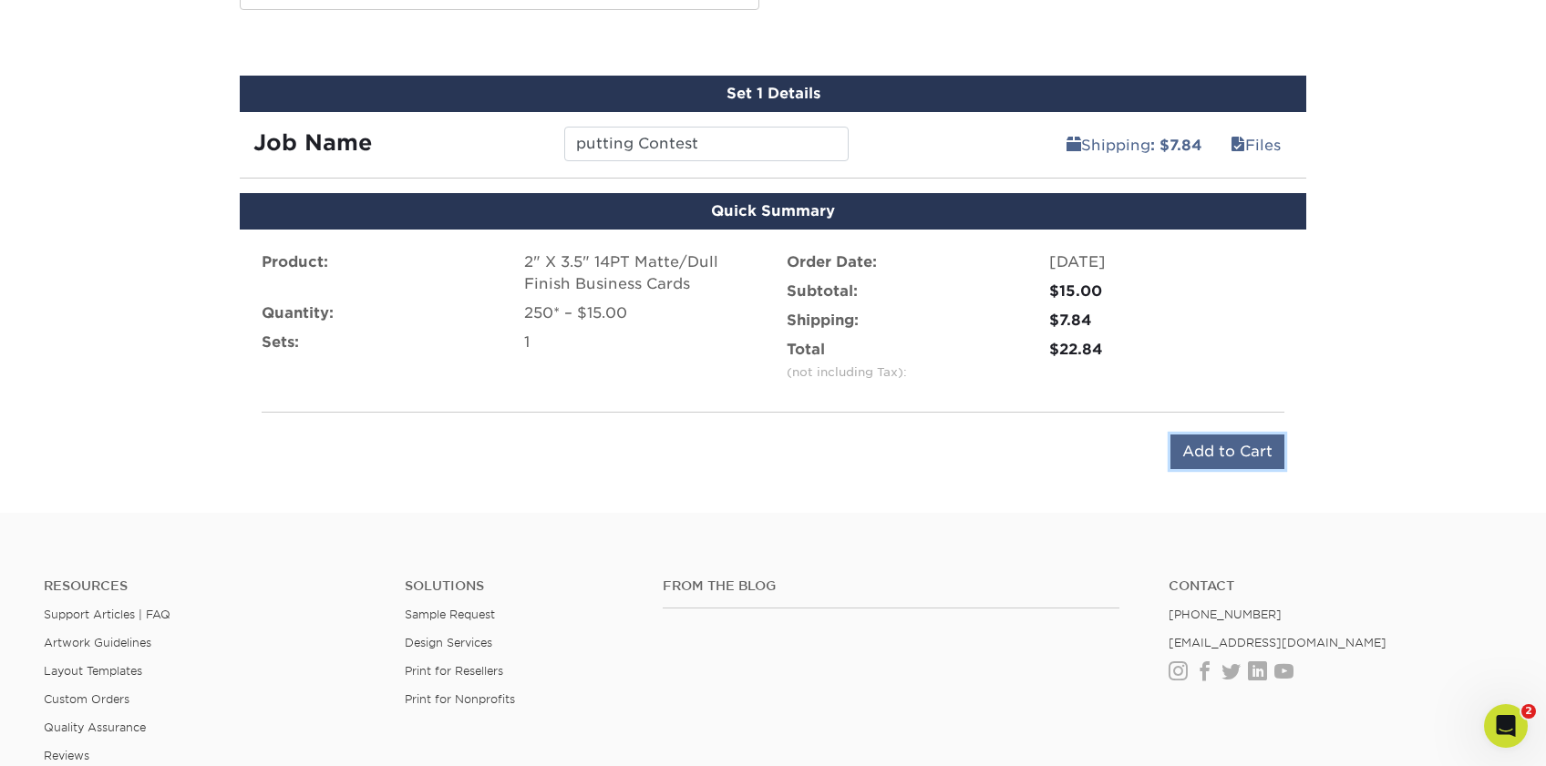
click at [1237, 452] on input "Add to Cart" at bounding box center [1227, 452] width 114 height 35
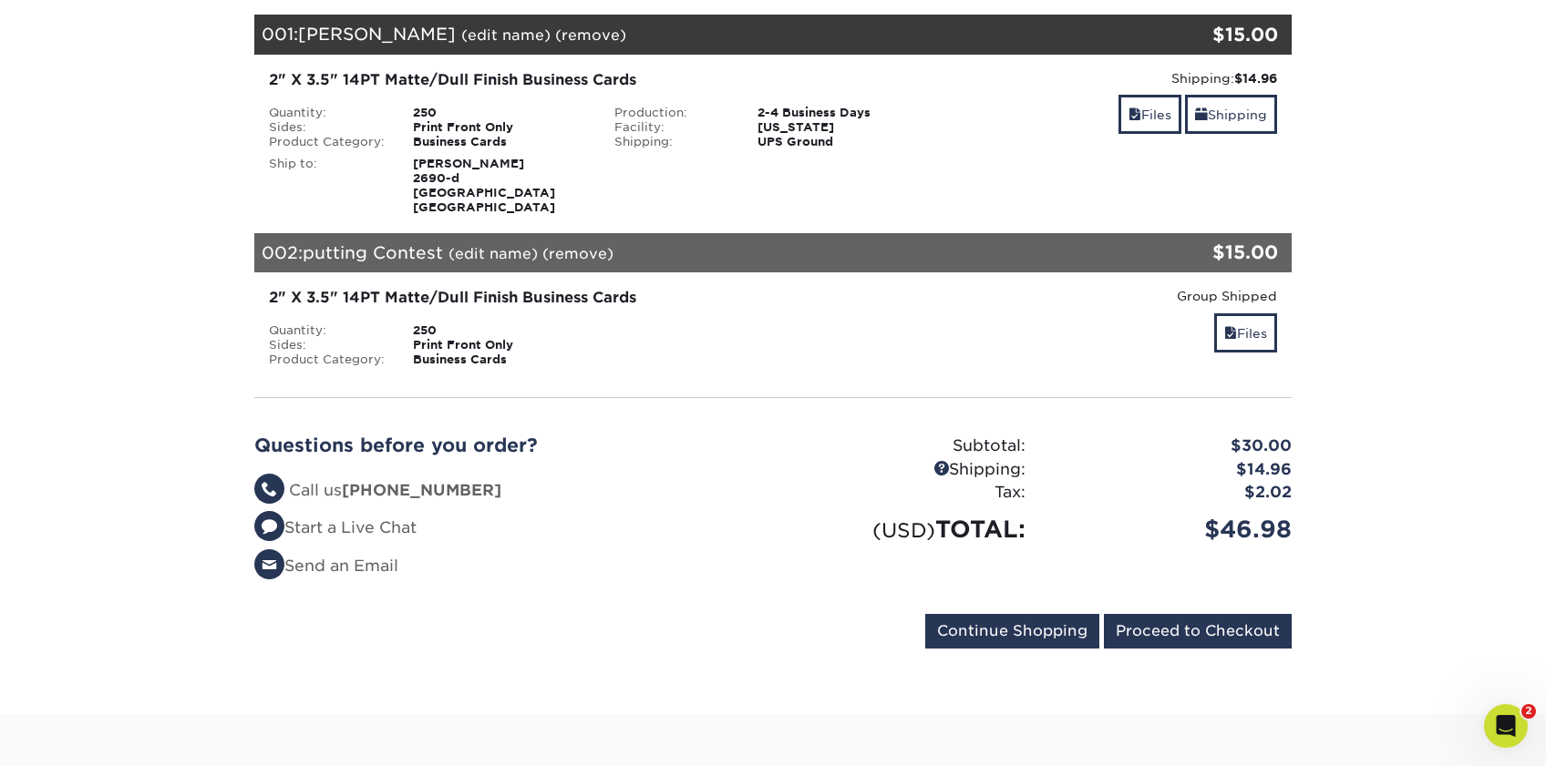
scroll to position [354, 0]
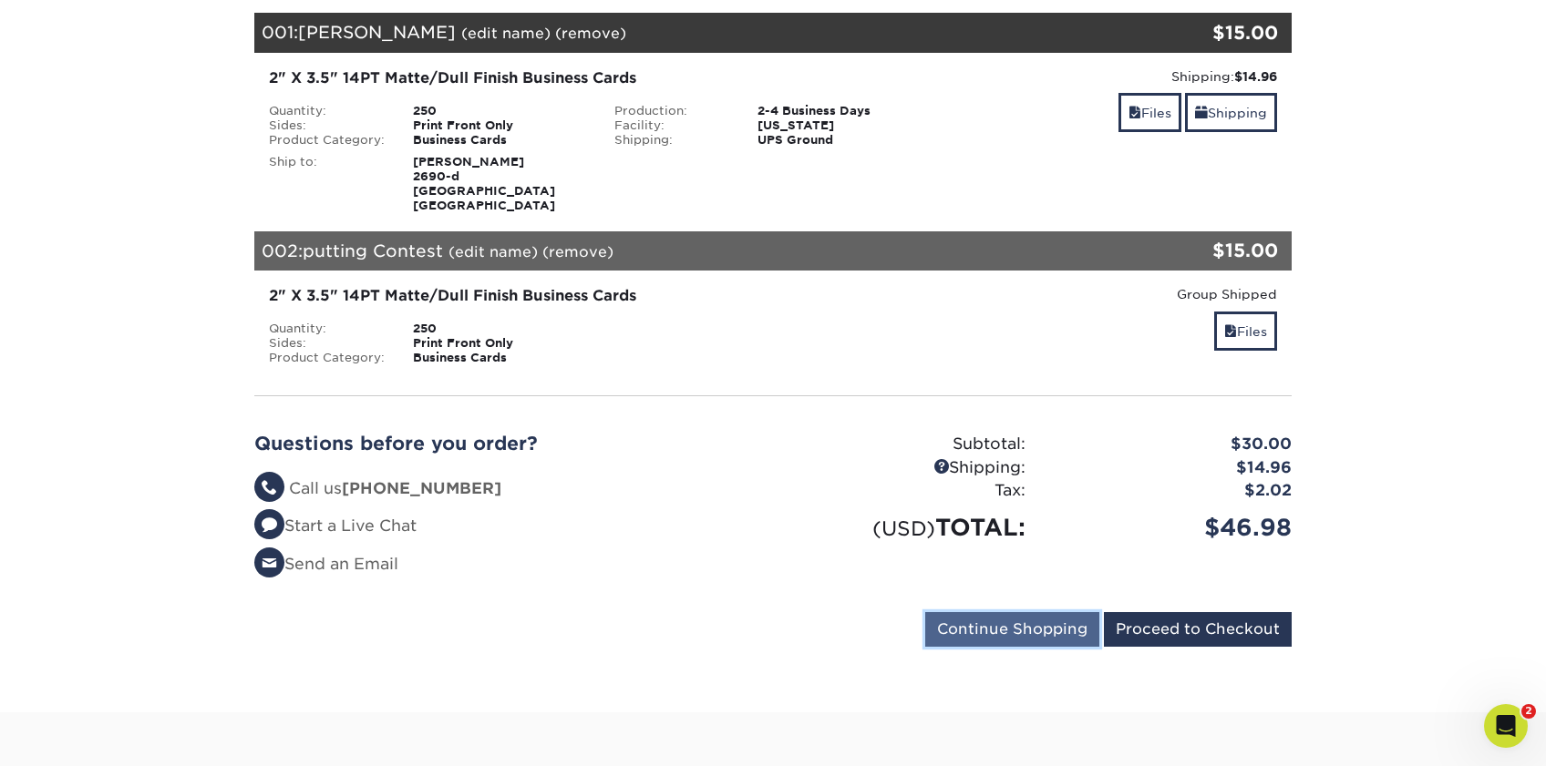
click at [1083, 620] on input "Continue Shopping" at bounding box center [1012, 629] width 174 height 35
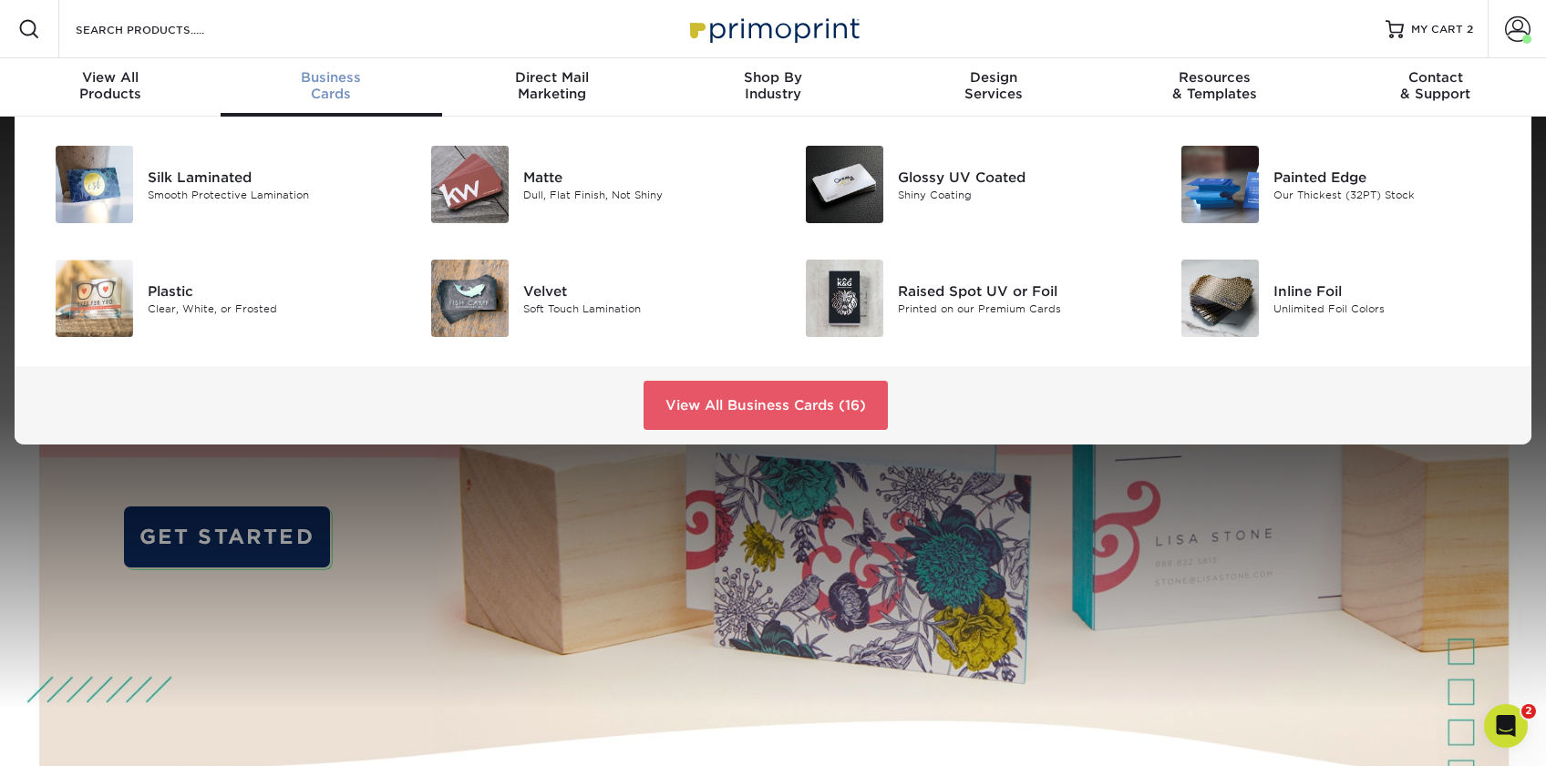
click at [347, 94] on div "Business Cards" at bounding box center [331, 85] width 221 height 33
click at [493, 169] on img at bounding box center [469, 184] width 77 height 77
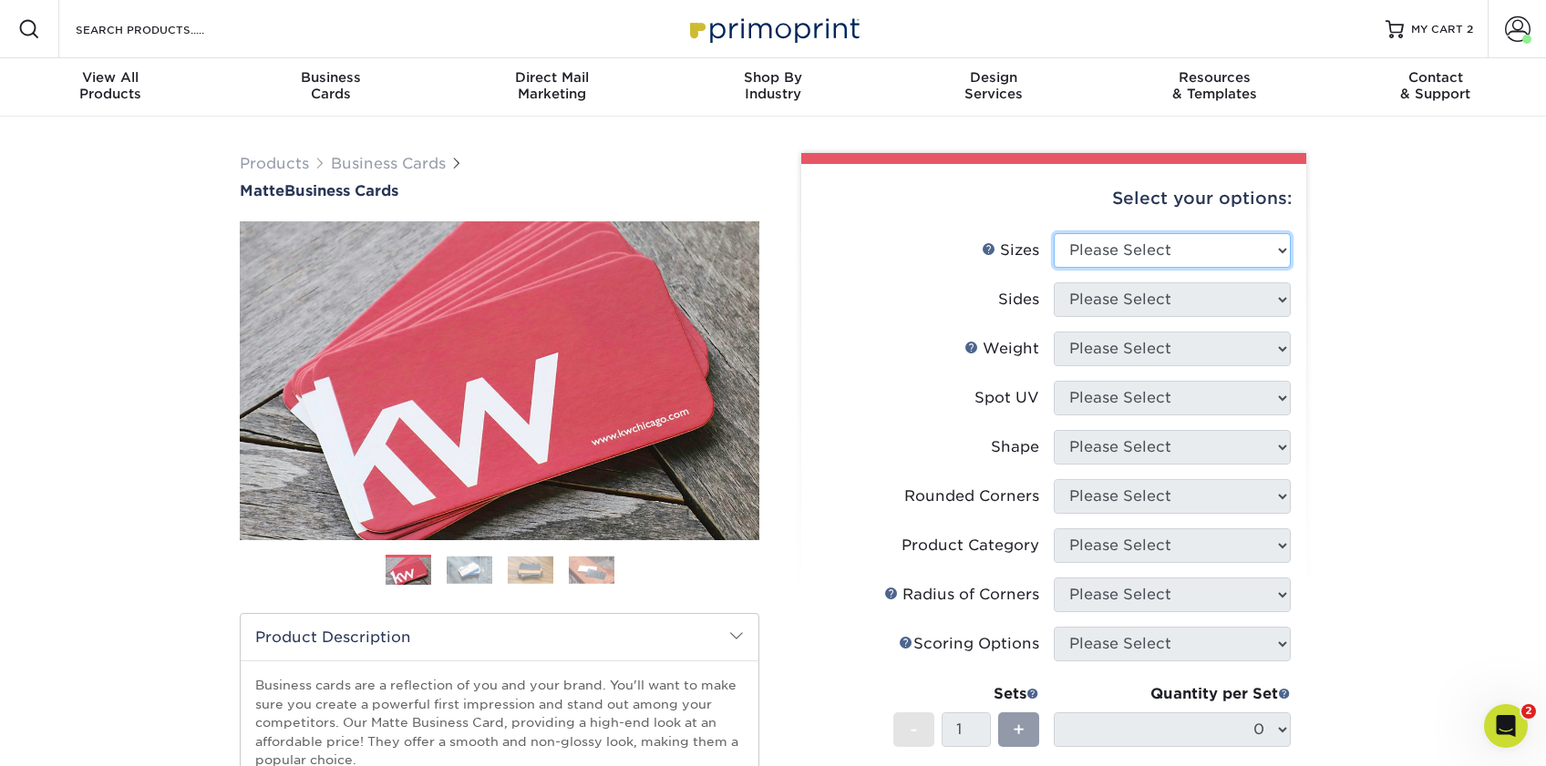
click at [1125, 237] on select "Please Select 1.5" x 3.5" - Mini 1.75" x 3.5" - Mini 2" x 2" - Square 2" x 3" -…" at bounding box center [1171, 250] width 237 height 35
select select "2.00x3.50"
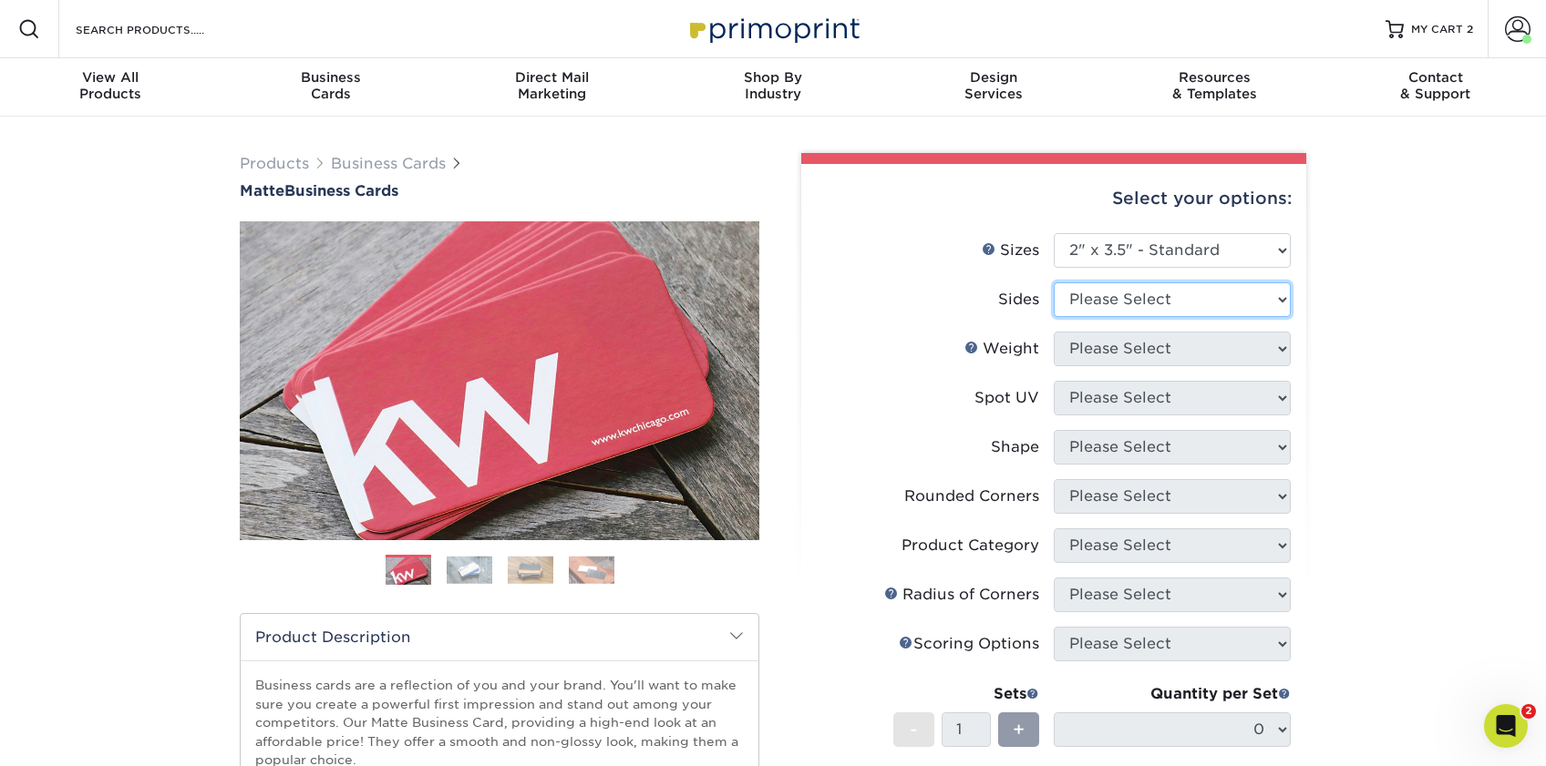
click at [1156, 300] on select "Please Select Print Both Sides Print Front Only" at bounding box center [1171, 300] width 237 height 35
select select "32d3c223-f82c-492b-b915-ba065a00862f"
click at [1171, 351] on select "Please Select 16PT 14PT" at bounding box center [1171, 349] width 237 height 35
select select "14PT"
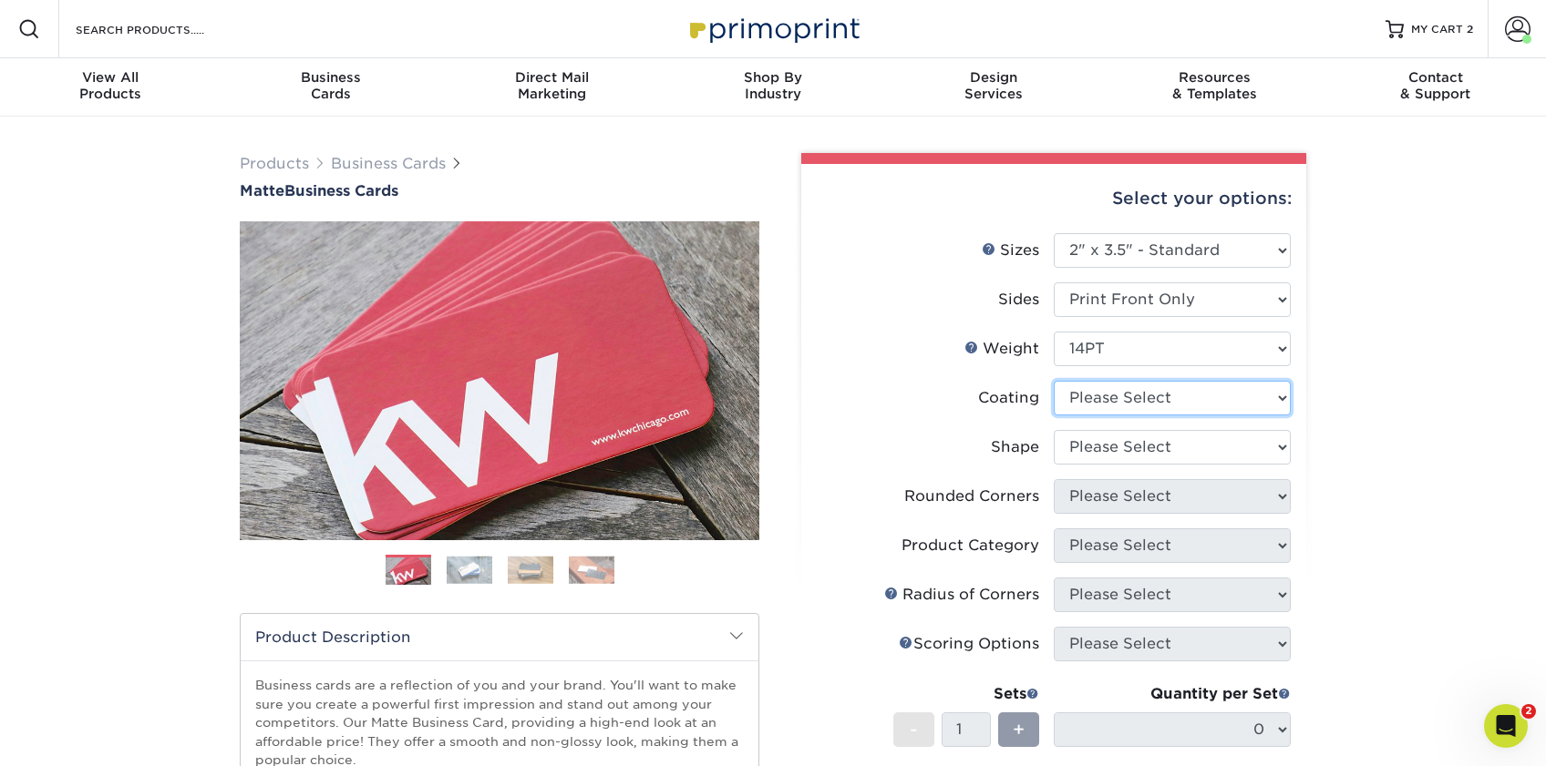
click at [1128, 400] on select at bounding box center [1171, 398] width 237 height 35
select select "121bb7b5-3b4d-429f-bd8d-bbf80e953313"
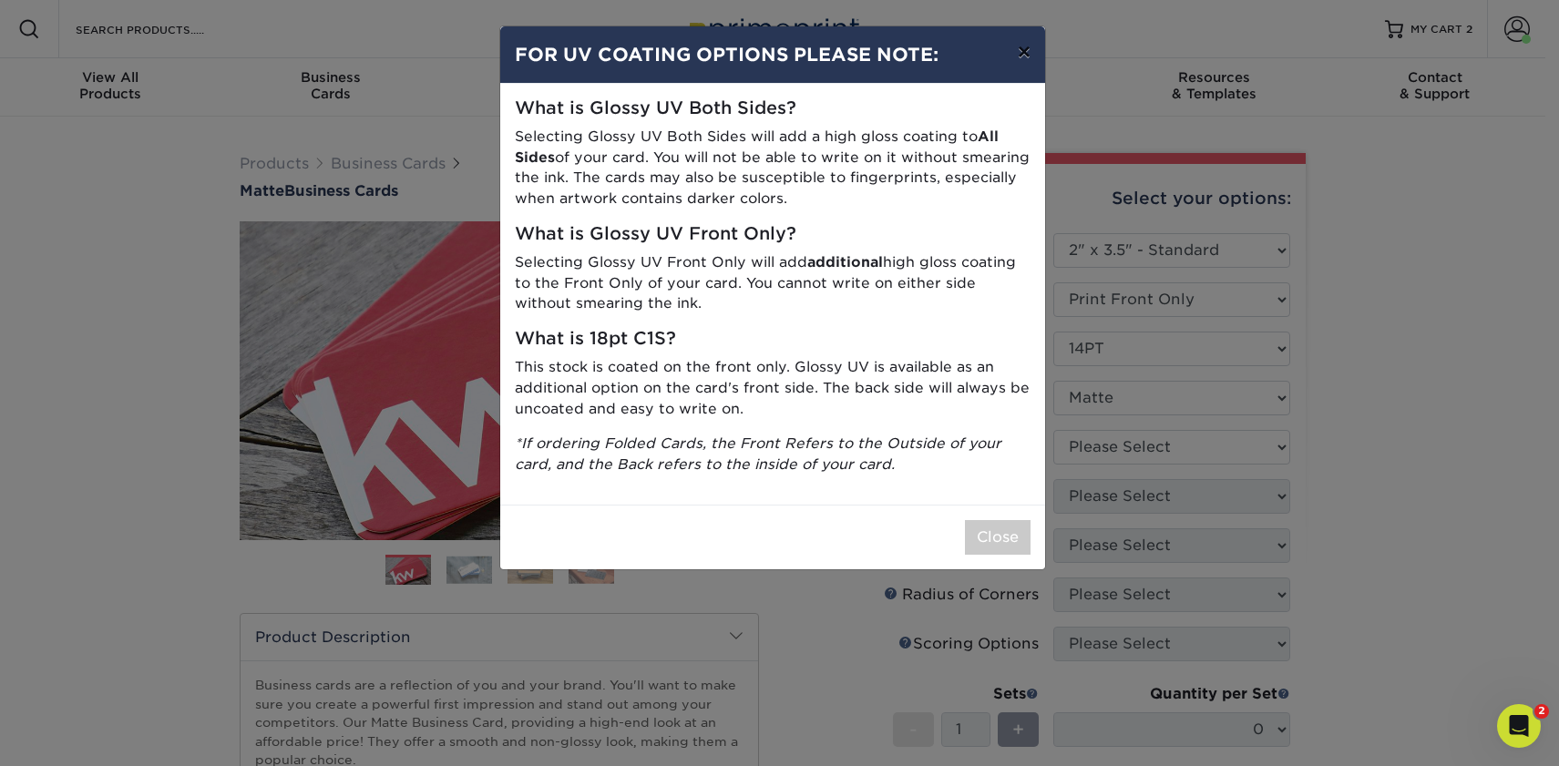
click at [1020, 59] on button "×" at bounding box center [1024, 51] width 42 height 51
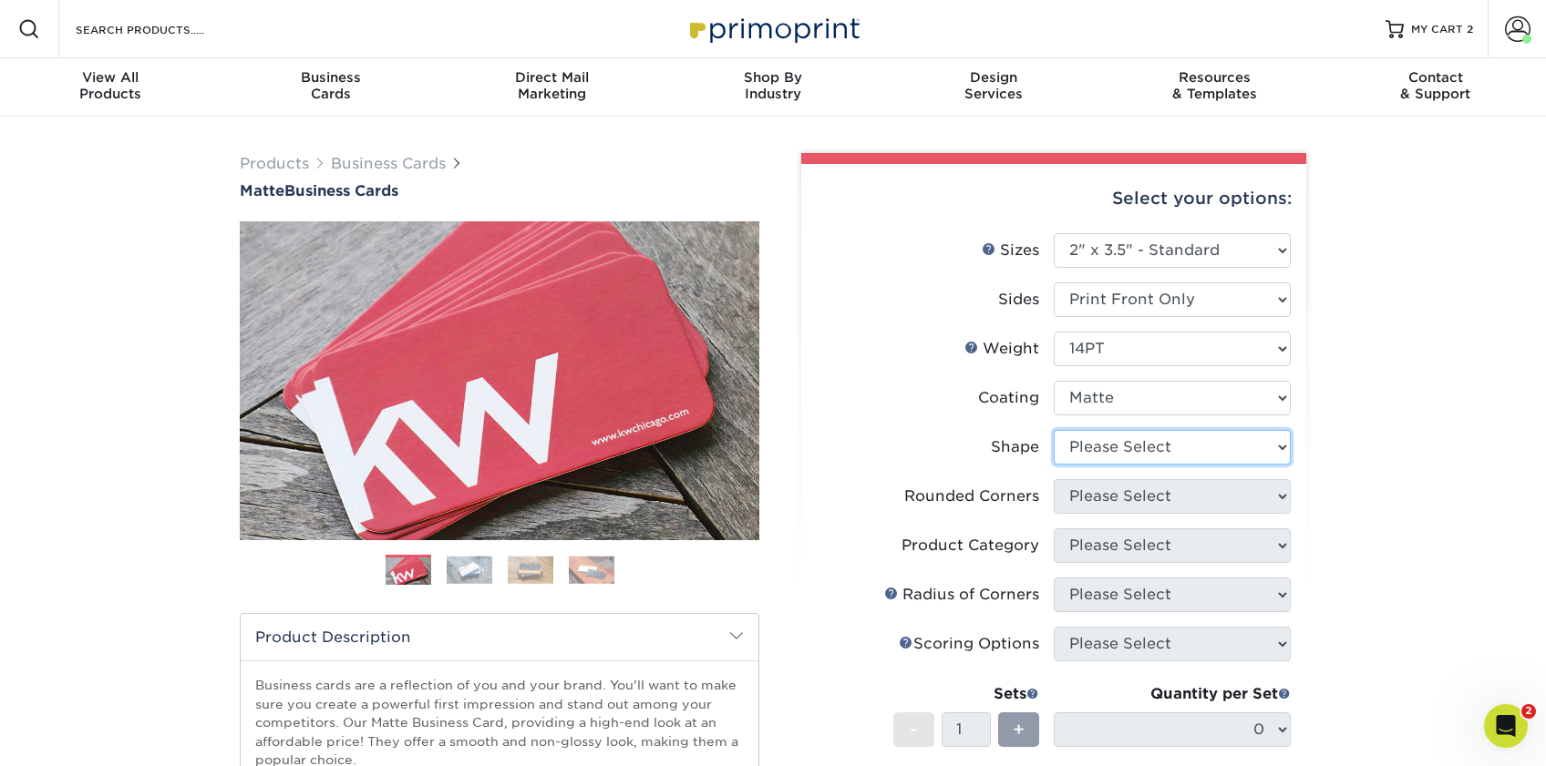
click at [1136, 447] on select "Please Select Standard" at bounding box center [1171, 447] width 237 height 35
select select "standard"
click at [1129, 495] on select "Please Select Yes - Round 2 Corners Yes - Round 4 Corners No" at bounding box center [1171, 496] width 237 height 35
select select "0"
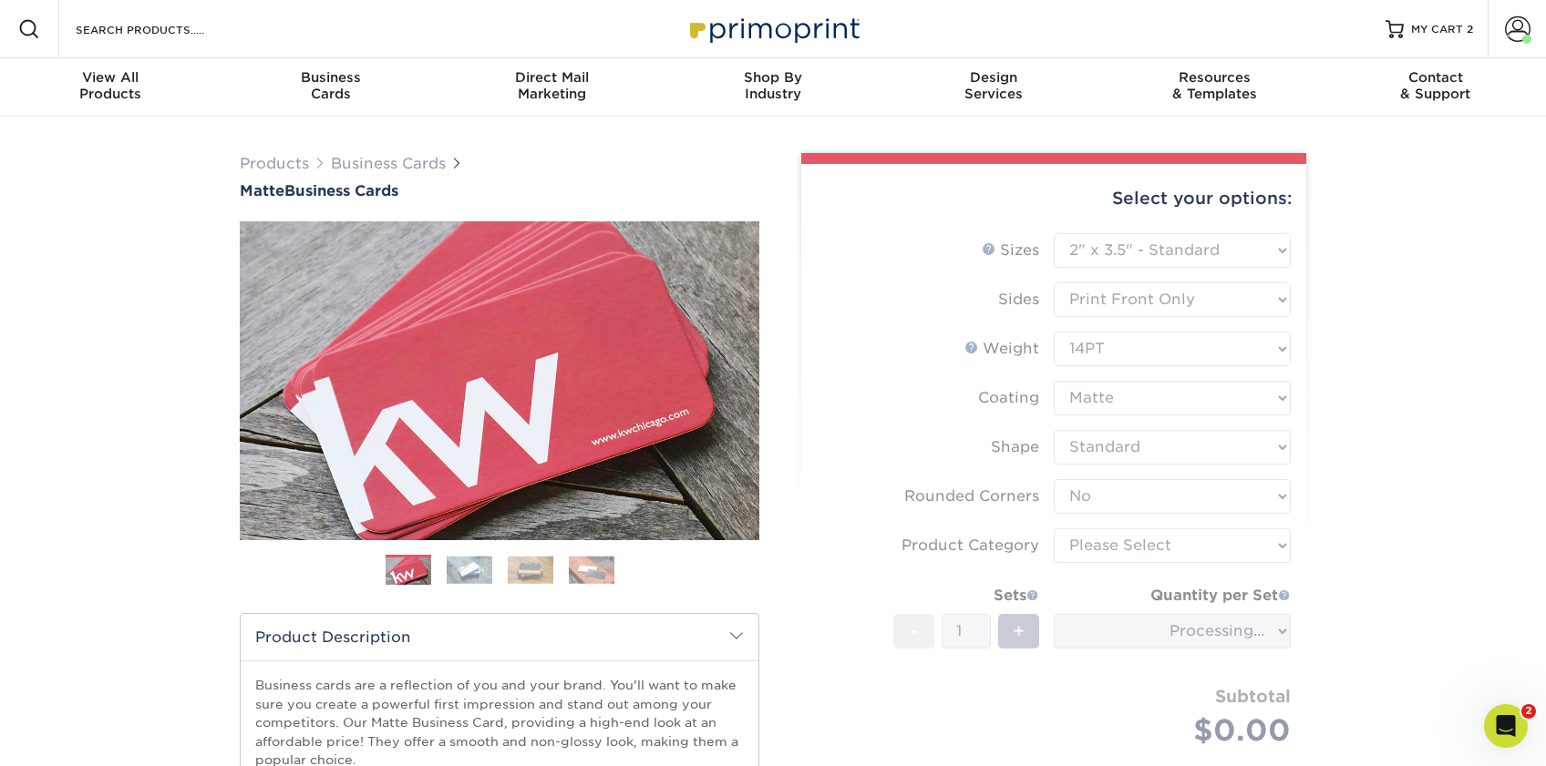
click at [1134, 545] on form "Sizes Help Sizes Please Select 1.5" x 3.5" - Mini 1.75" x 3.5" - Mini 2" x 2" -…" at bounding box center [1054, 511] width 476 height 557
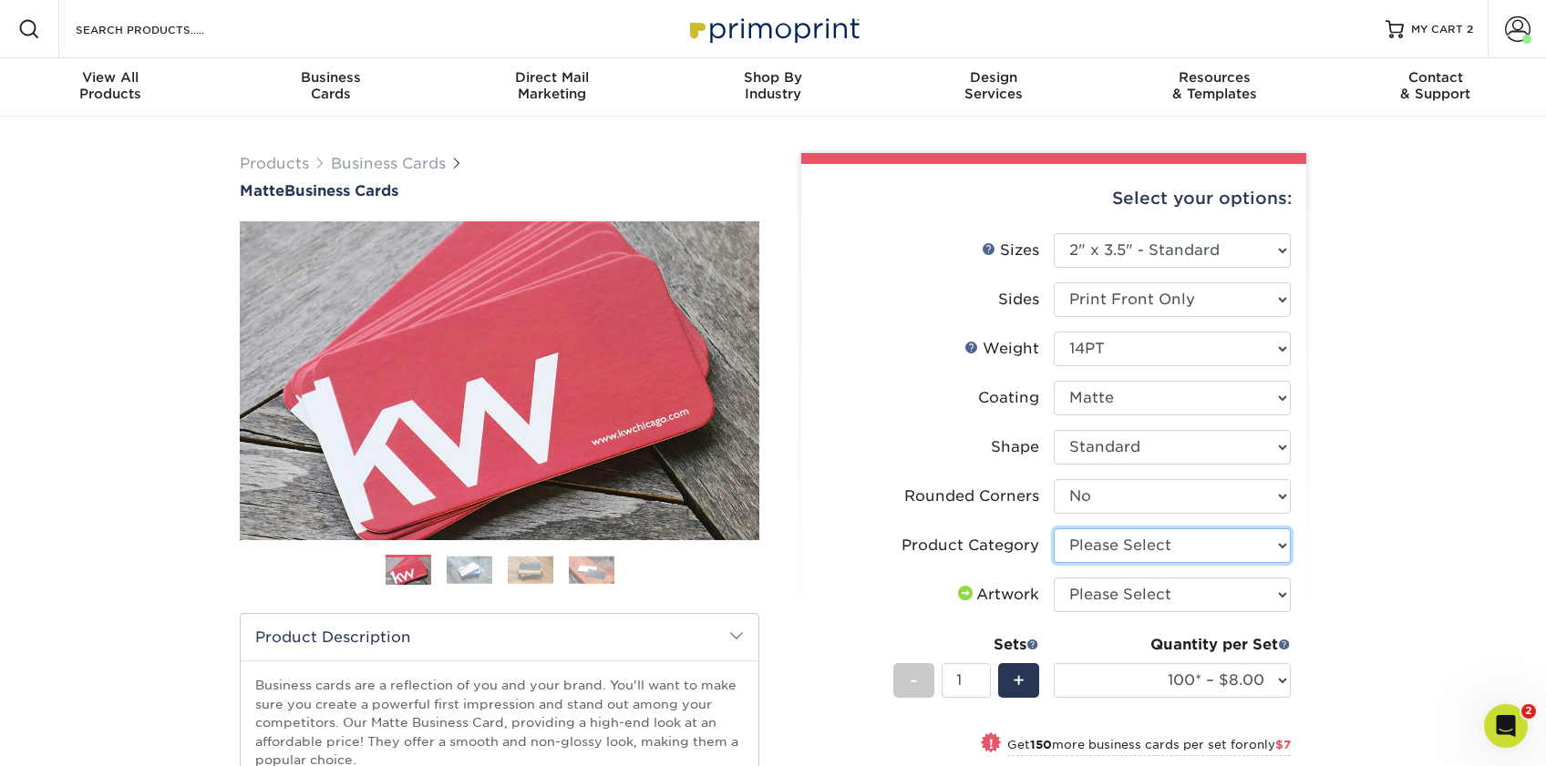
click at [1134, 545] on select "Please Select Business Cards" at bounding box center [1171, 546] width 237 height 35
select select "3b5148f1-0588-4f88-a218-97bcfdce65c1"
click at [1137, 590] on select "Please Select I will upload files I need a design - $100" at bounding box center [1171, 595] width 237 height 35
select select "upload"
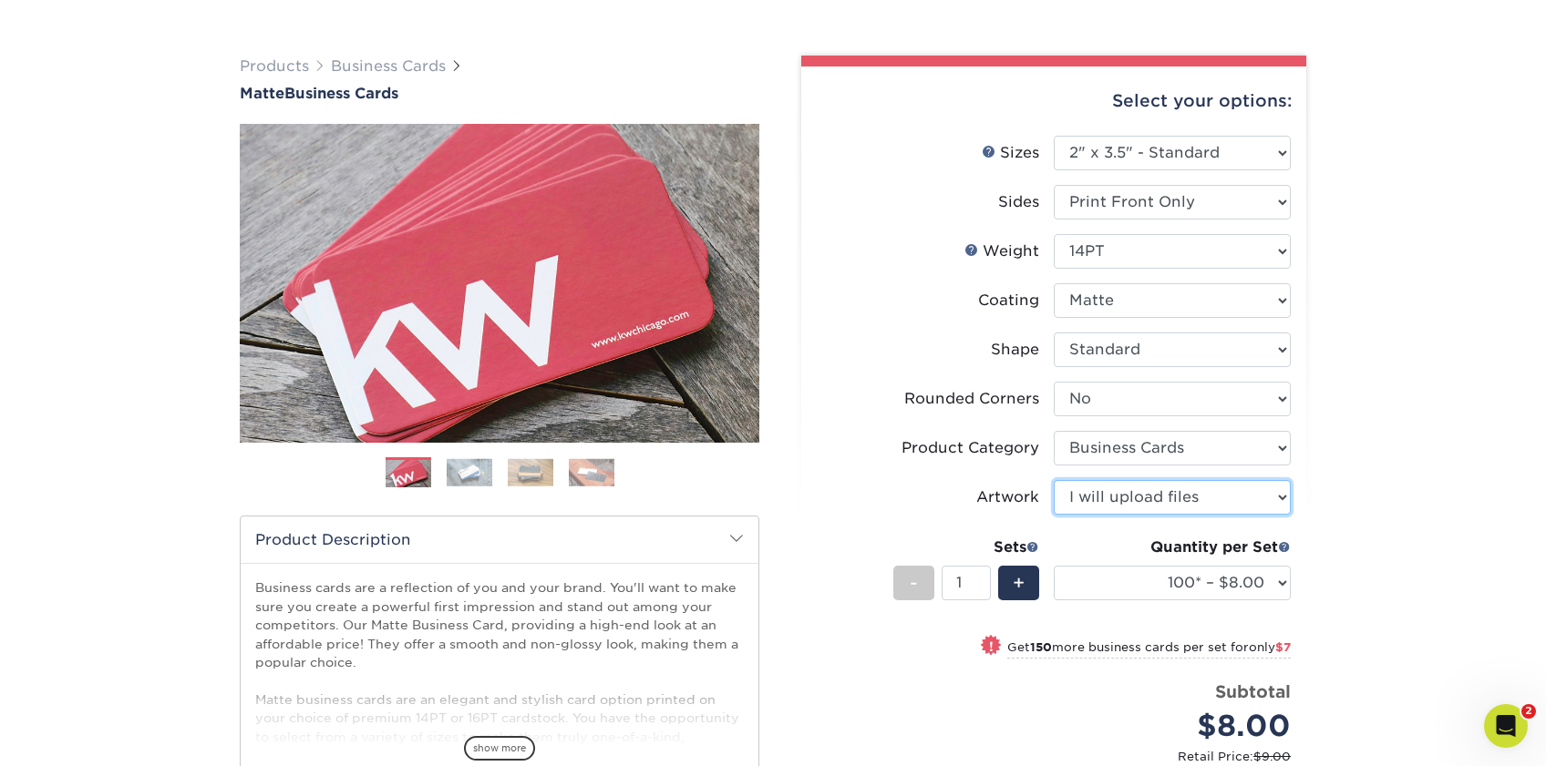
scroll to position [107, 0]
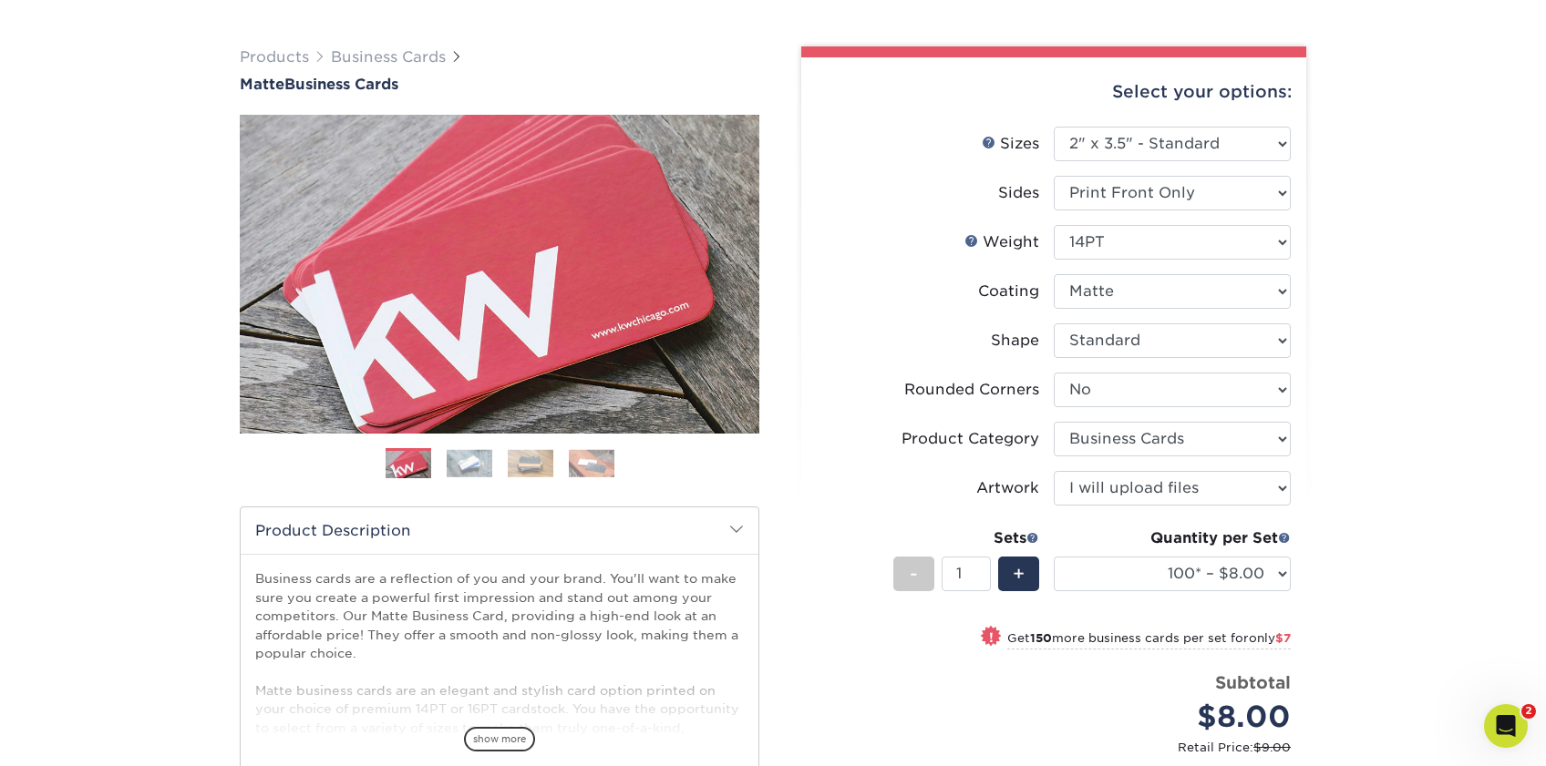
click at [1142, 554] on div "Quantity per Set 100* – $8.00 250* – $15.00 500 – $30.00 1000 – $37.00 2500 – $…" at bounding box center [1171, 570] width 237 height 85
click at [1145, 577] on select "100* – $8.00 250* – $15.00 500 – $30.00 1000 – $37.00 2500 – $66.00 5000 – $127…" at bounding box center [1171, 574] width 237 height 35
select select "250* – $15.00"
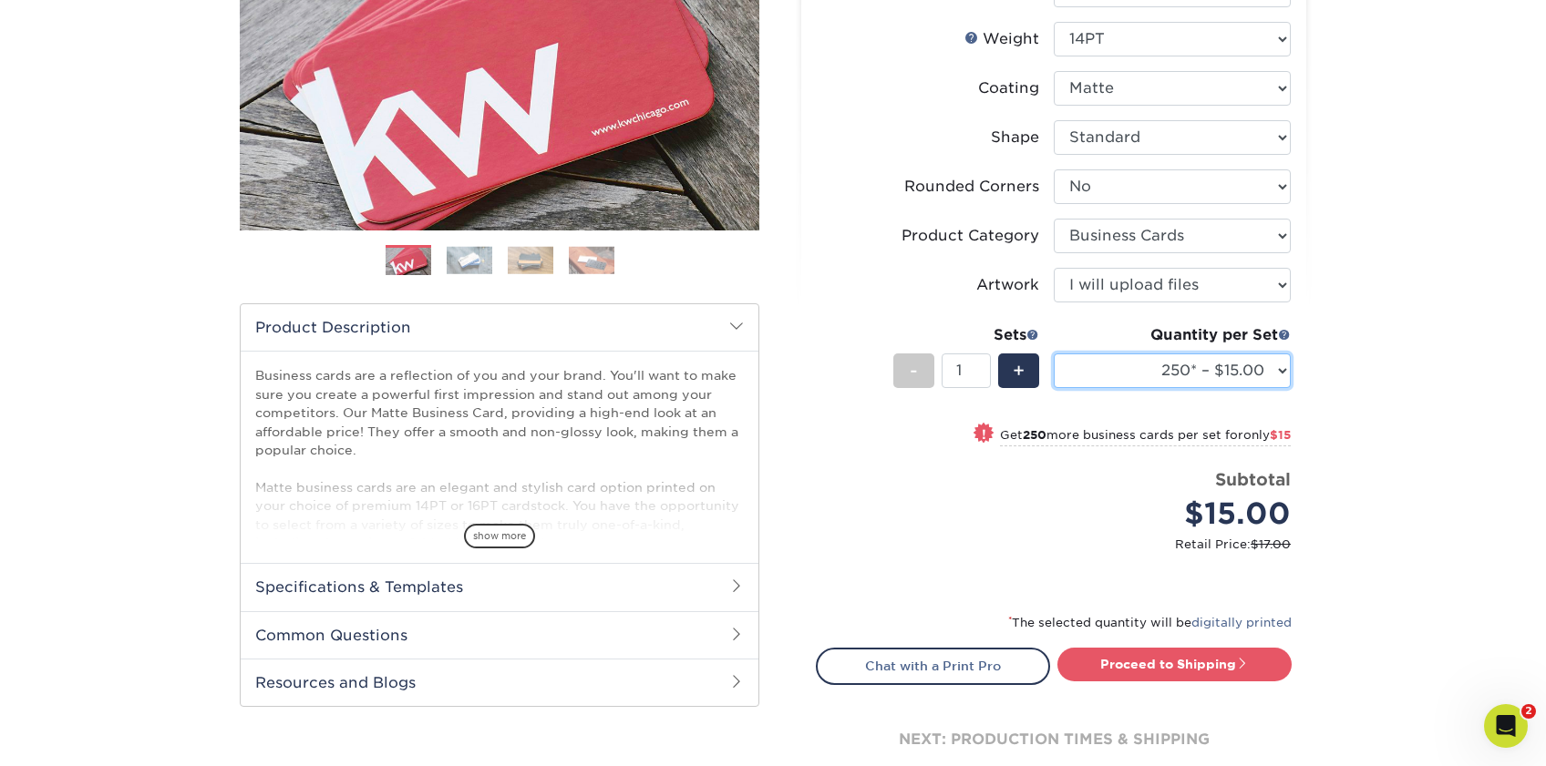
scroll to position [314, 0]
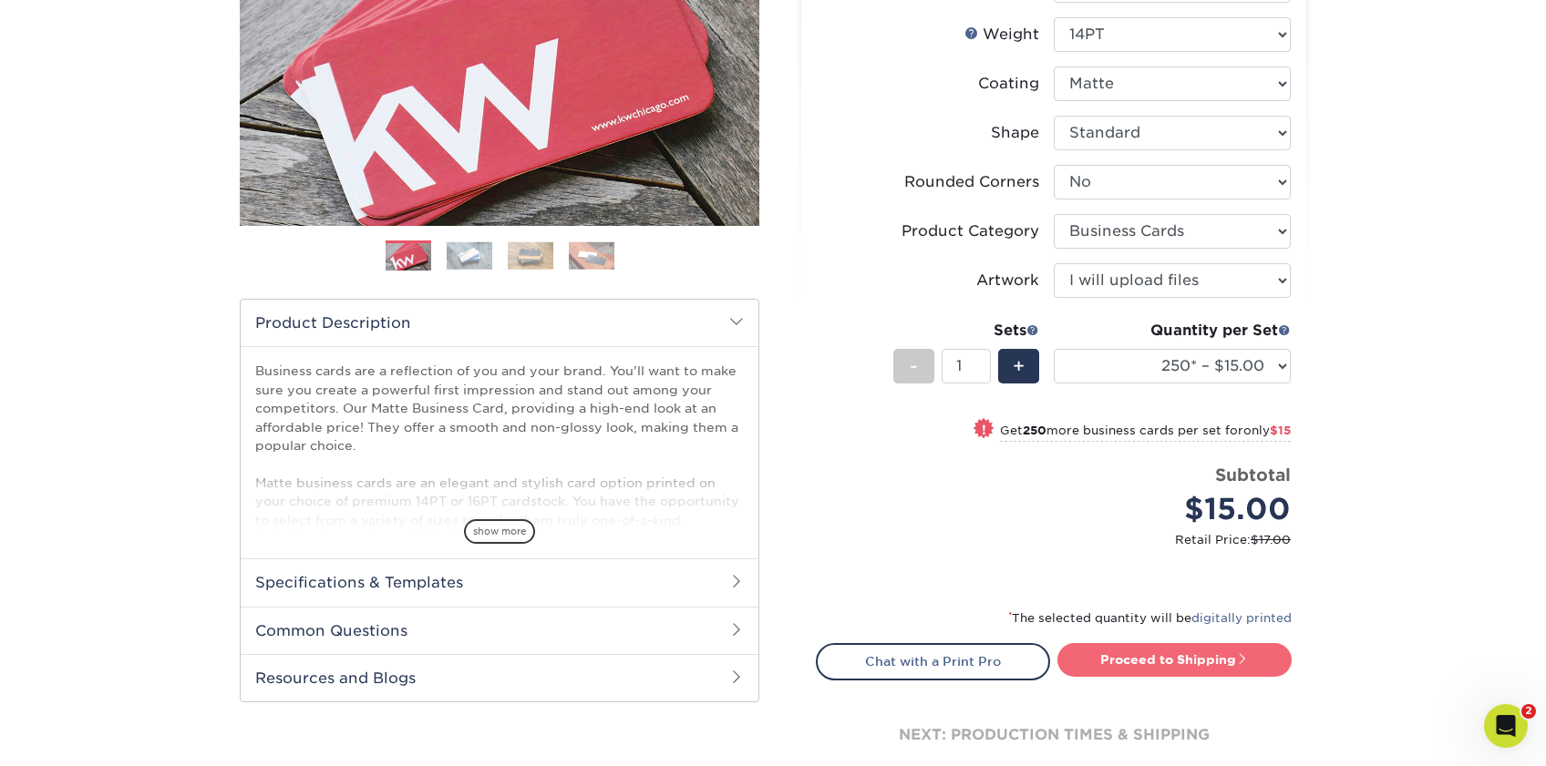
click at [1132, 663] on link "Proceed to Shipping" at bounding box center [1174, 659] width 234 height 33
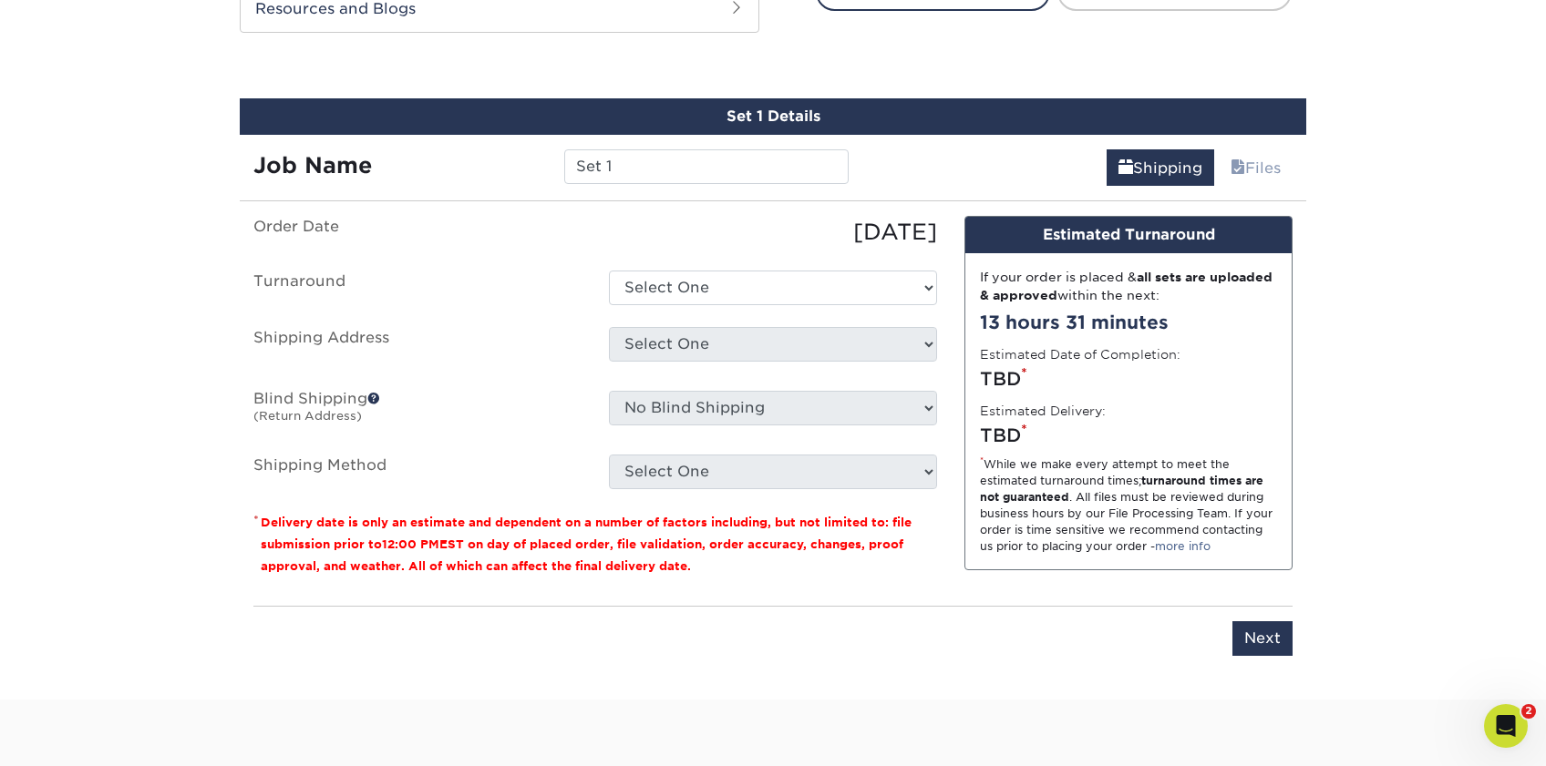
scroll to position [1007, 0]
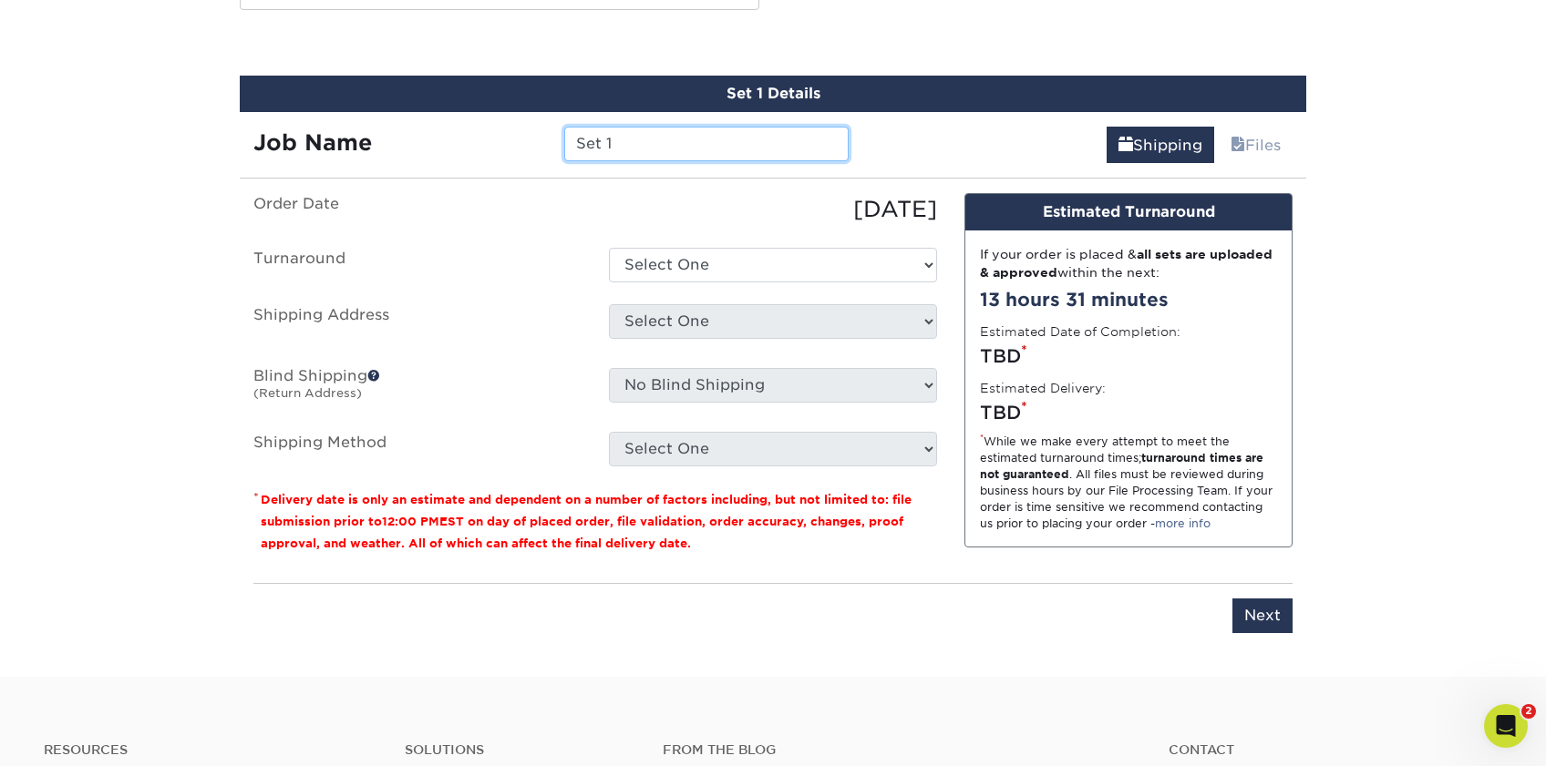
drag, startPoint x: 642, startPoint y: 153, endPoint x: 507, endPoint y: 132, distance: 137.4
click at [509, 134] on div "Job Name Set 1" at bounding box center [551, 144] width 622 height 35
type input "tee buster"
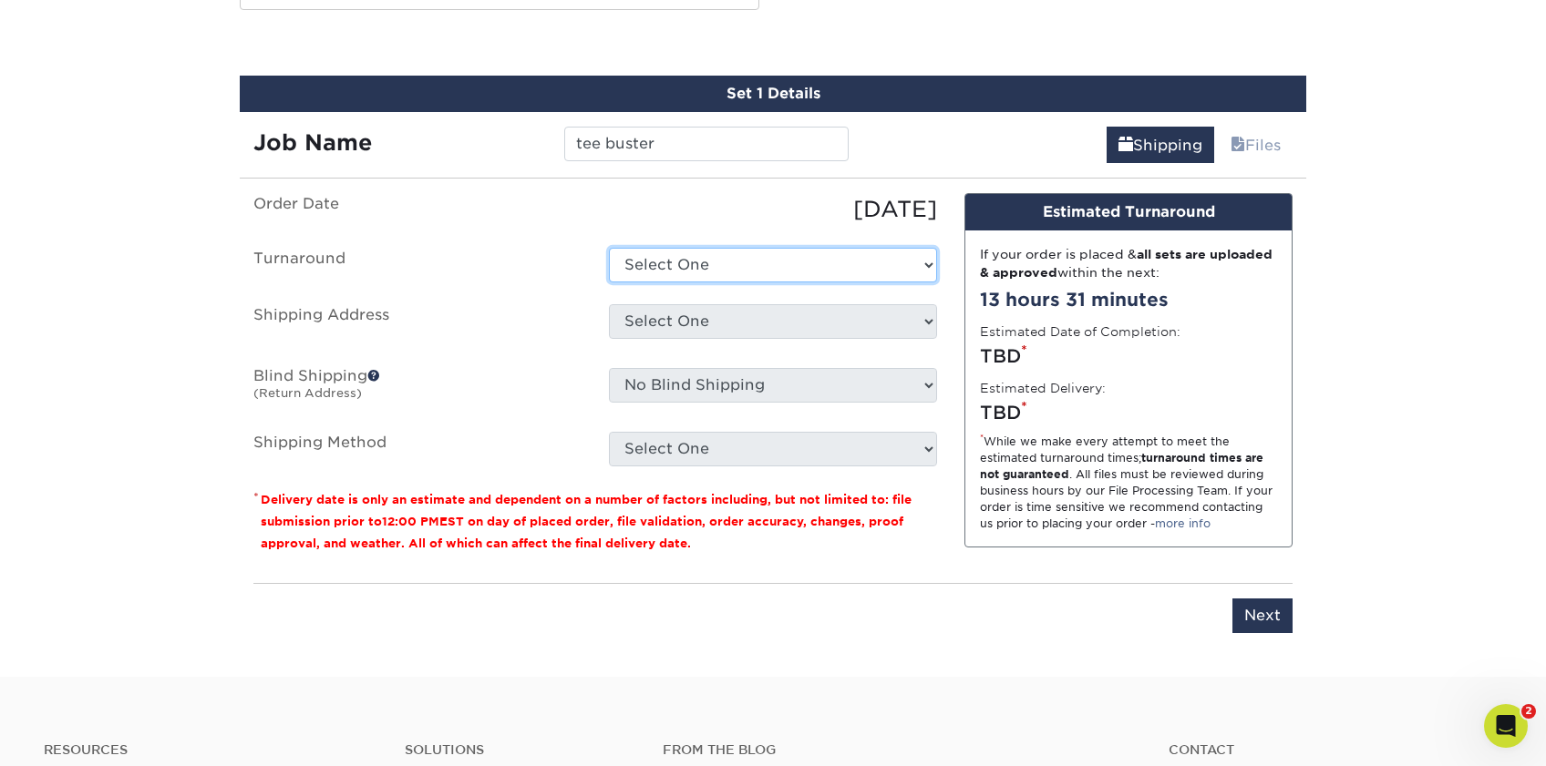
click at [766, 261] on select "Select One 2-4 Business Days 2 Day Next Business Day" at bounding box center [773, 265] width 328 height 35
select select "b8e0e1d5-dfa4-4053-bdef-d8c7c50a5676"
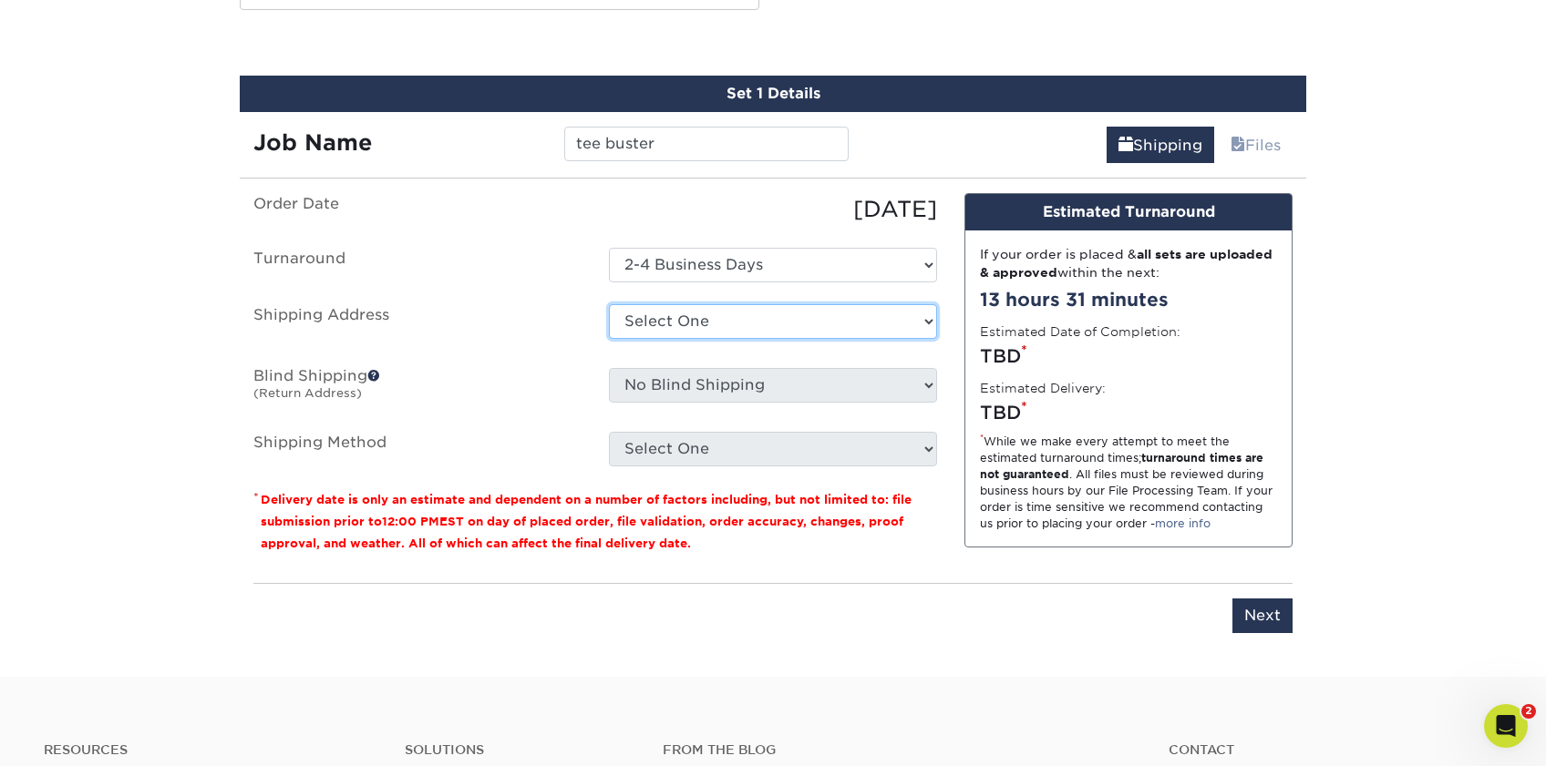
click at [768, 326] on select "Select One Kentucky Office Marketing Manager Mary Hamilton Mary Hamilton Maryla…" at bounding box center [773, 321] width 328 height 35
select select "153188"
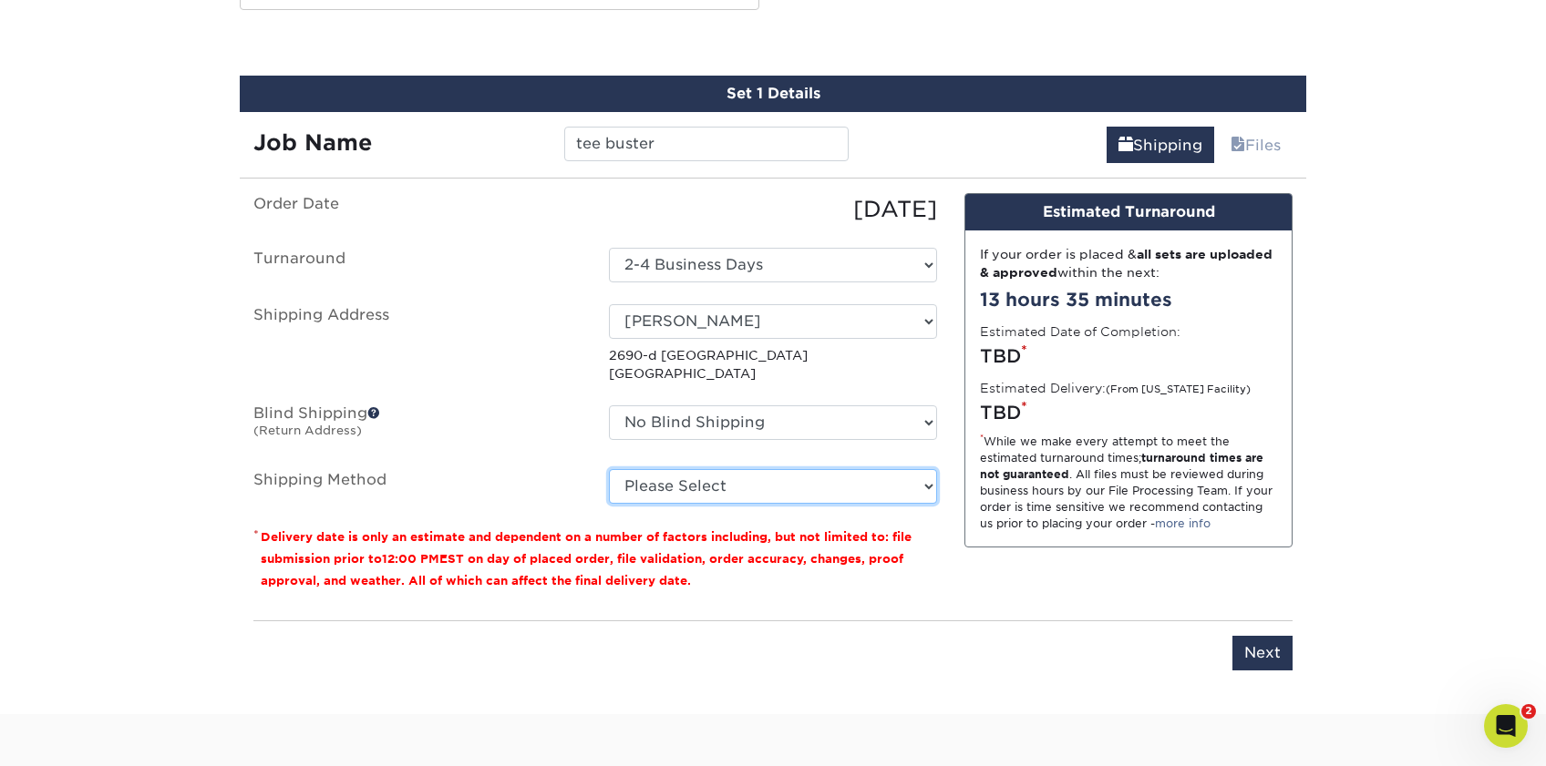
click at [755, 475] on select "Please Select Ground Shipping (+$7.84) 3 Day Shipping Service (+$15.34) 2 Day A…" at bounding box center [773, 486] width 328 height 35
select select "03"
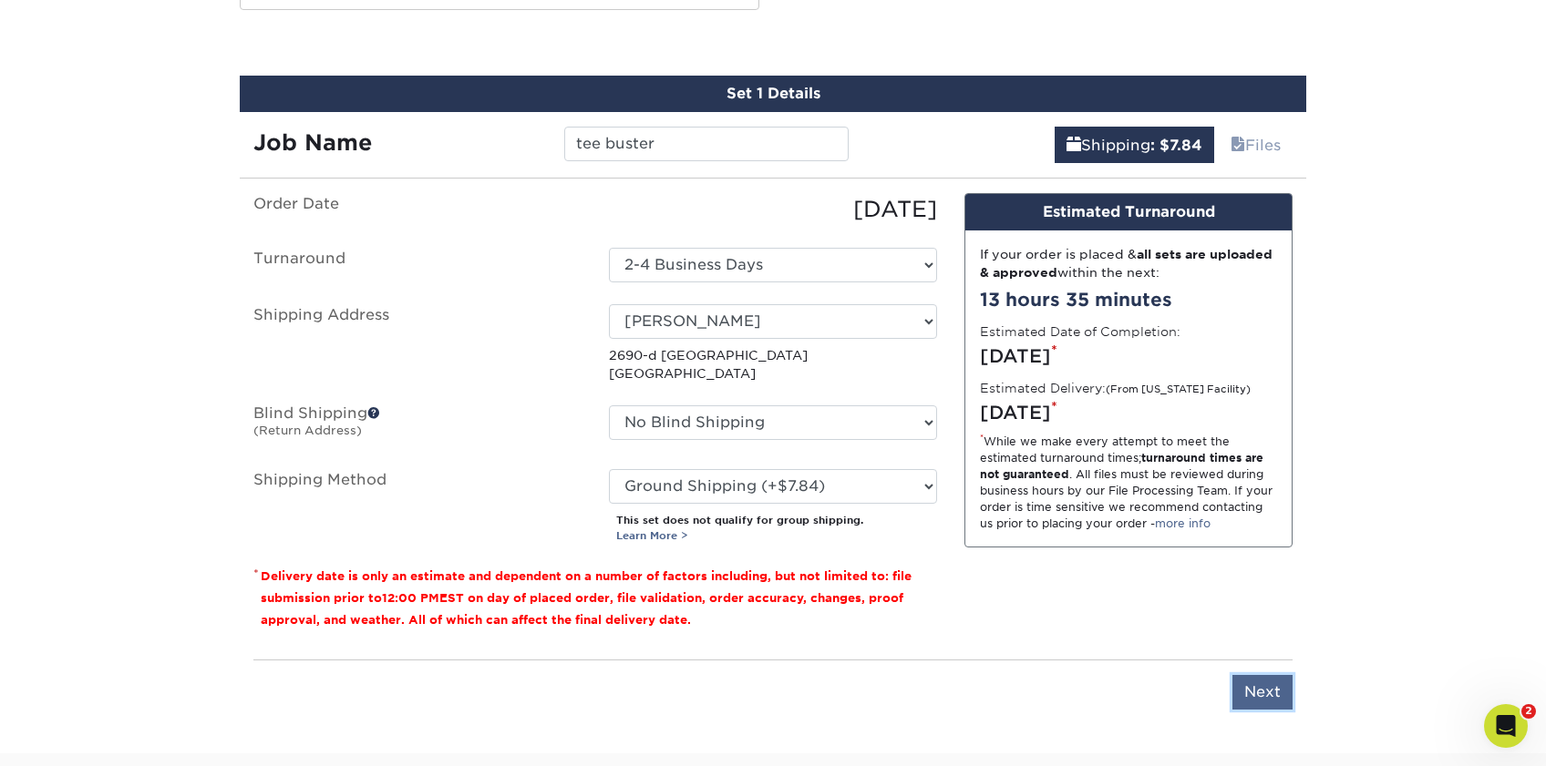
click at [1253, 683] on input "Next" at bounding box center [1262, 692] width 60 height 35
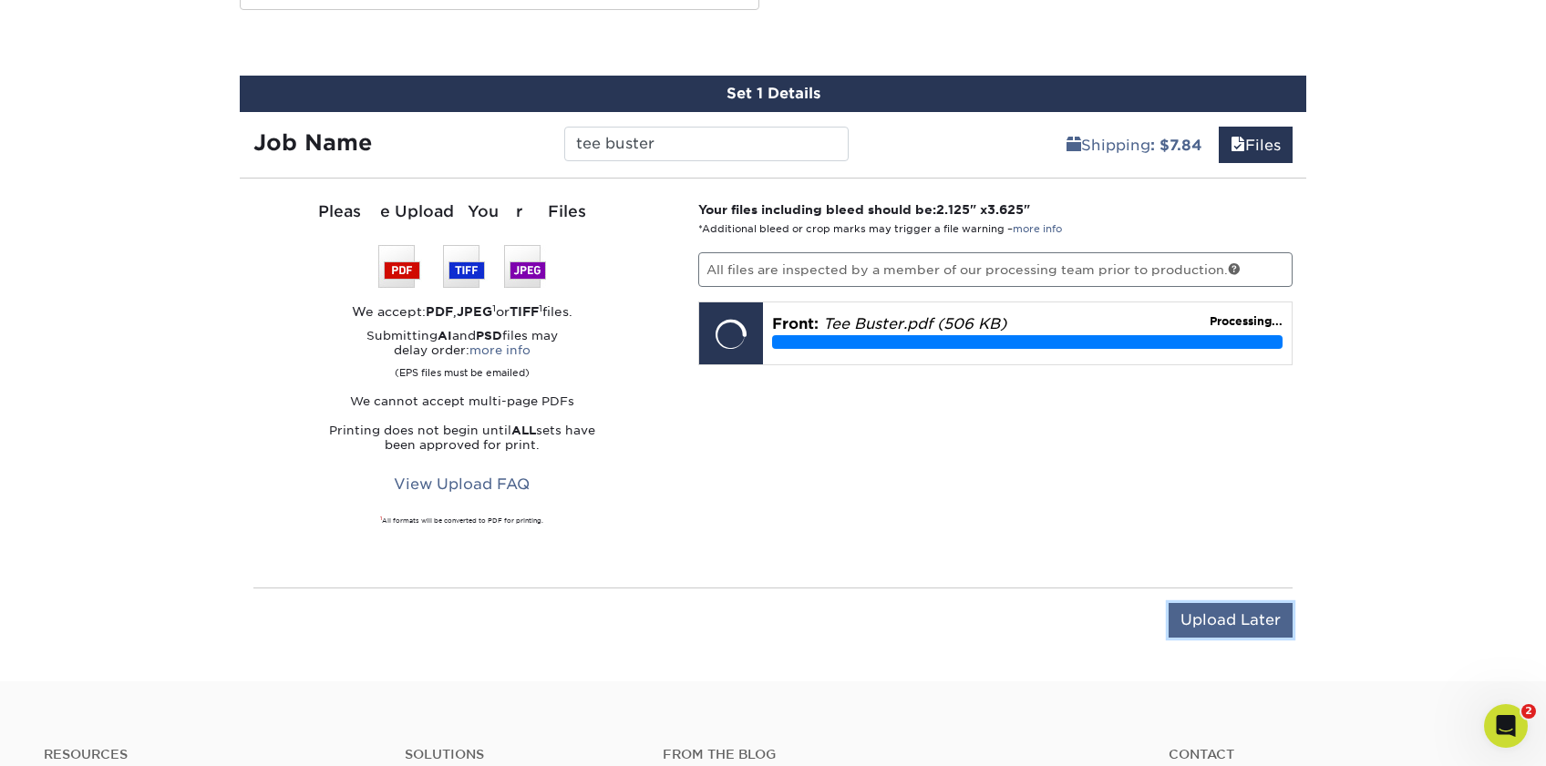
click at [1224, 624] on input "Upload Later" at bounding box center [1230, 620] width 124 height 35
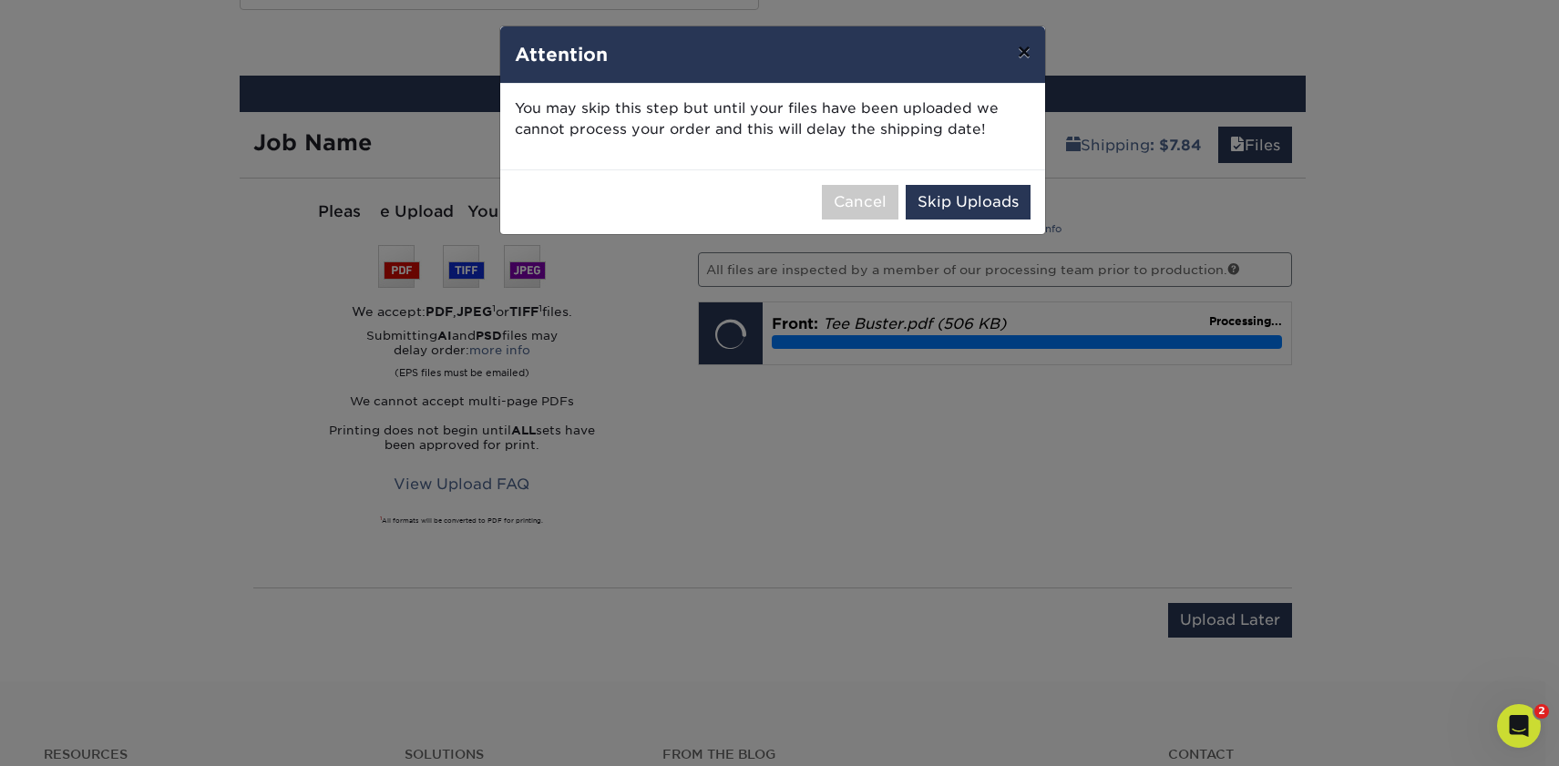
click at [1023, 55] on button "×" at bounding box center [1024, 51] width 42 height 51
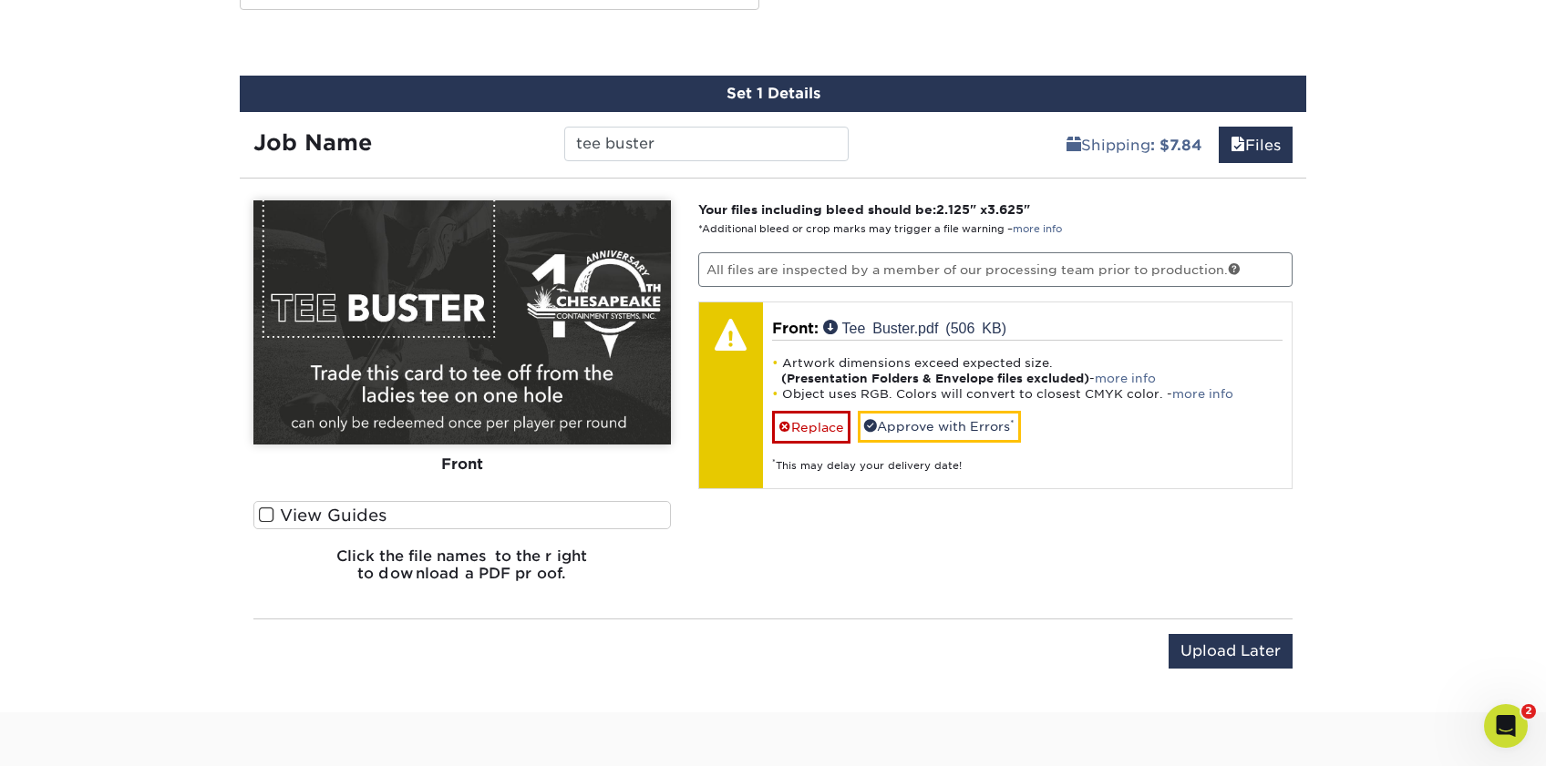
click at [267, 514] on span at bounding box center [266, 515] width 15 height 17
click at [0, 0] on input "View Guides" at bounding box center [0, 0] width 0 height 0
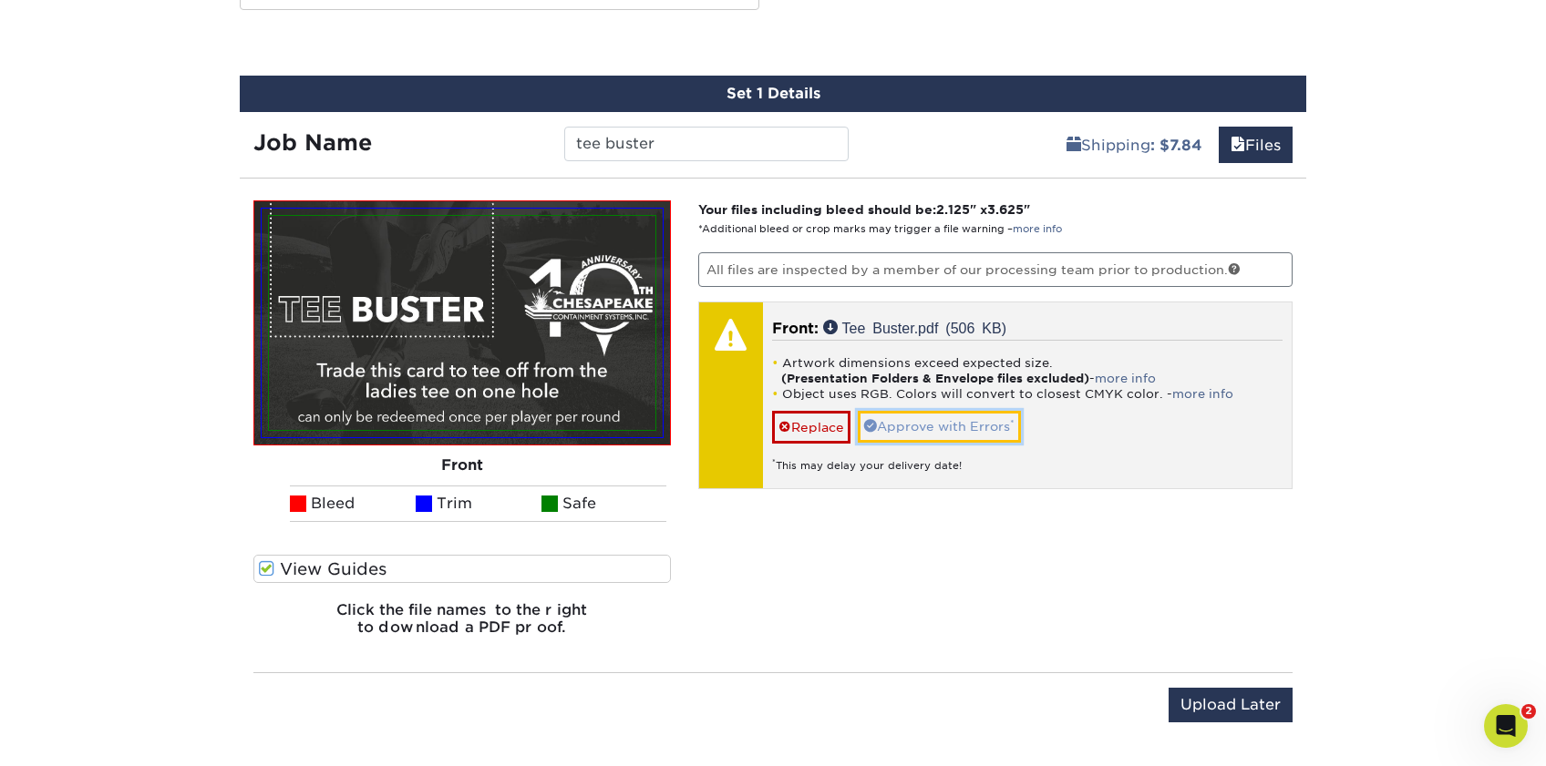
click at [946, 429] on link "Approve with Errors *" at bounding box center [939, 426] width 163 height 31
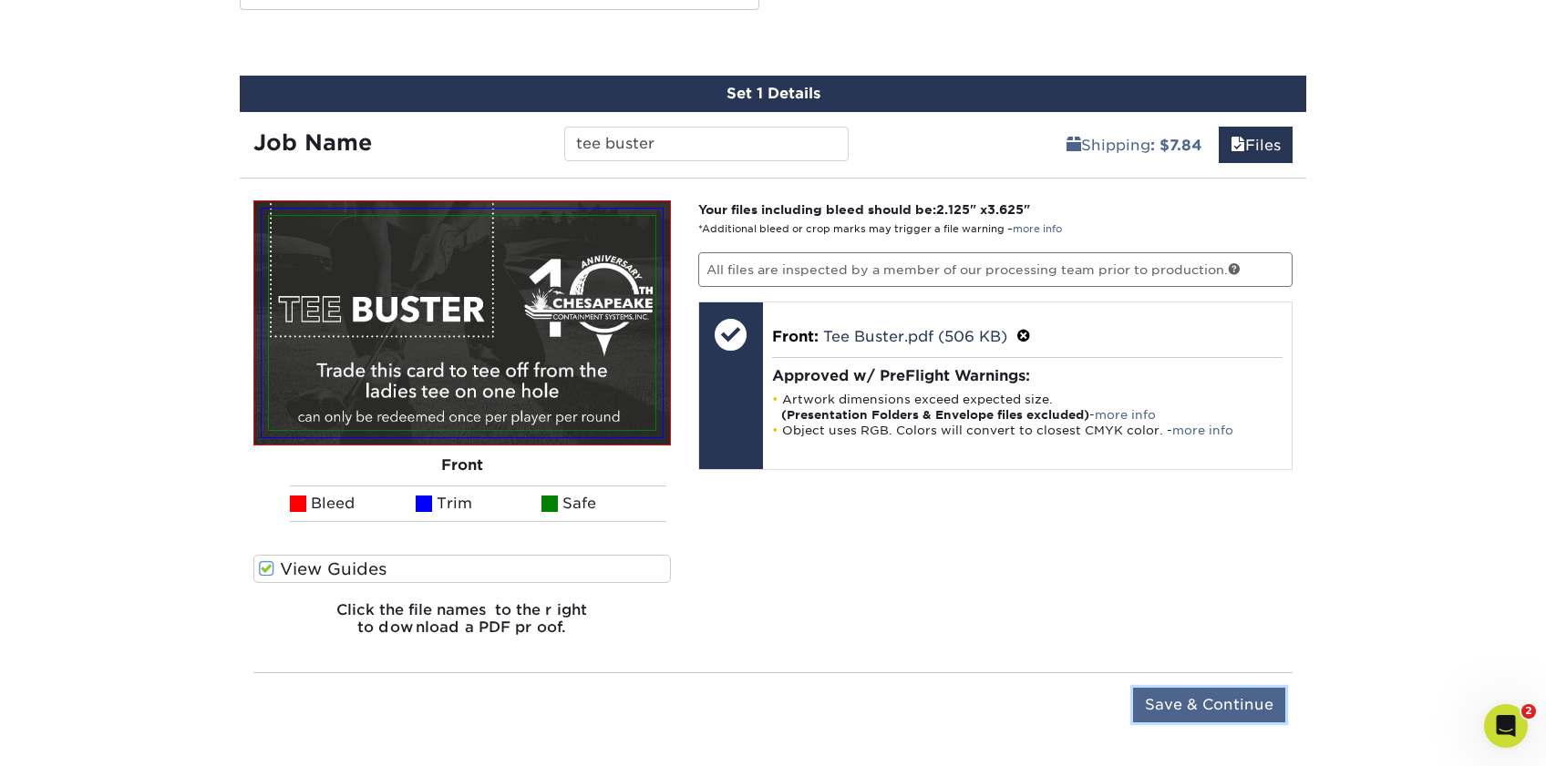
click at [1207, 717] on input "Save & Continue" at bounding box center [1209, 705] width 152 height 35
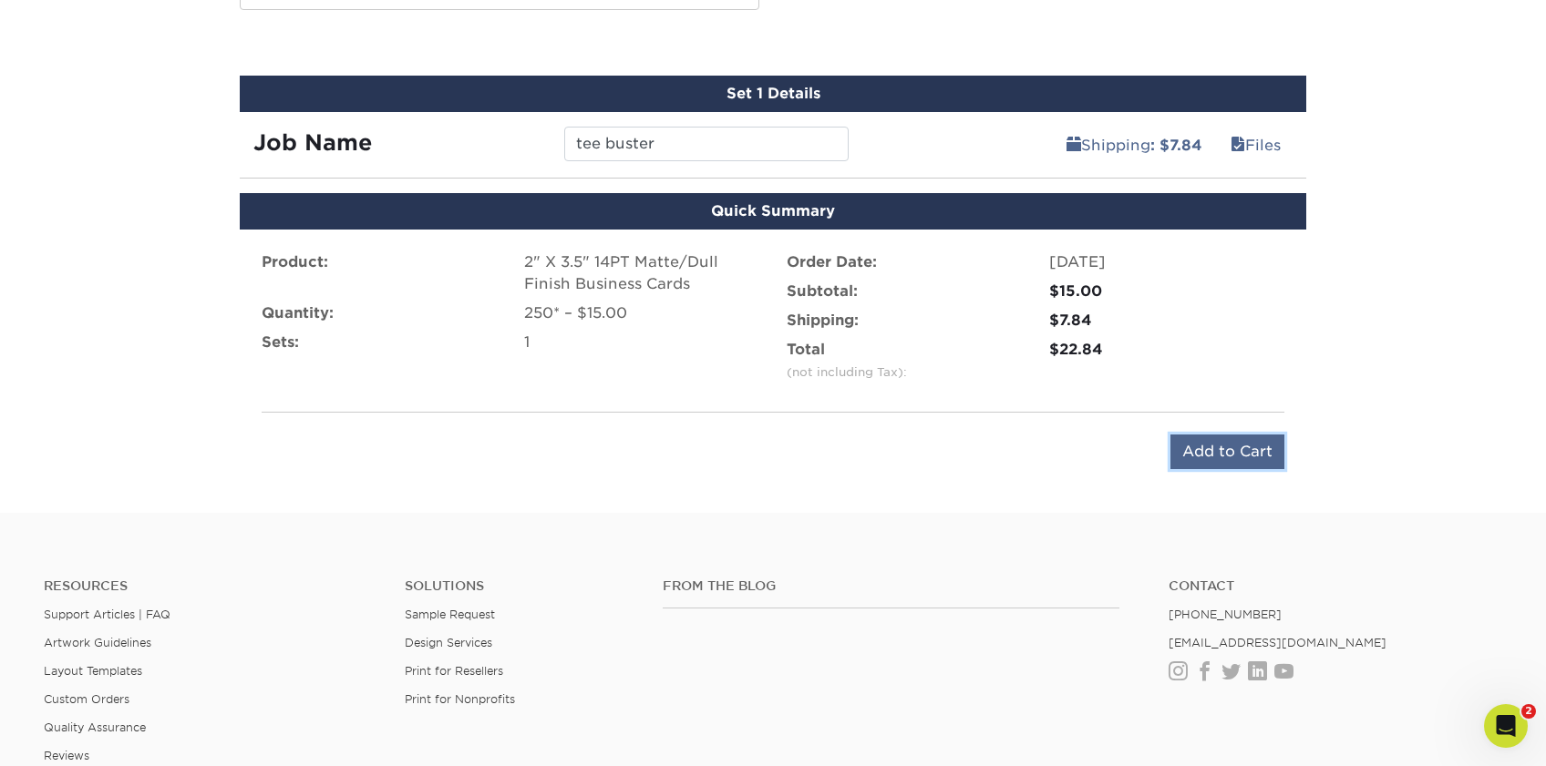
click at [1211, 444] on input "Add to Cart" at bounding box center [1227, 452] width 114 height 35
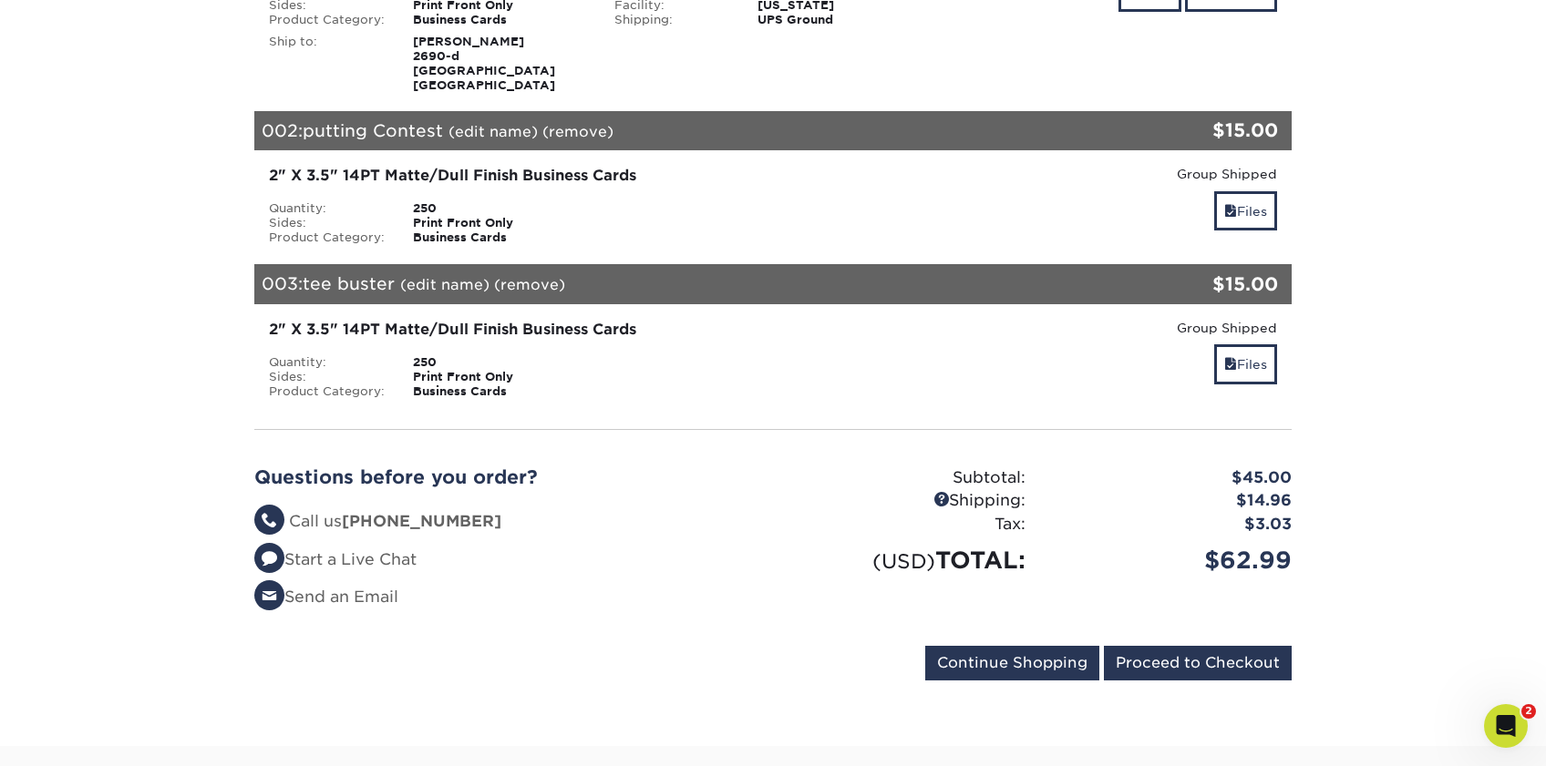
scroll to position [478, 0]
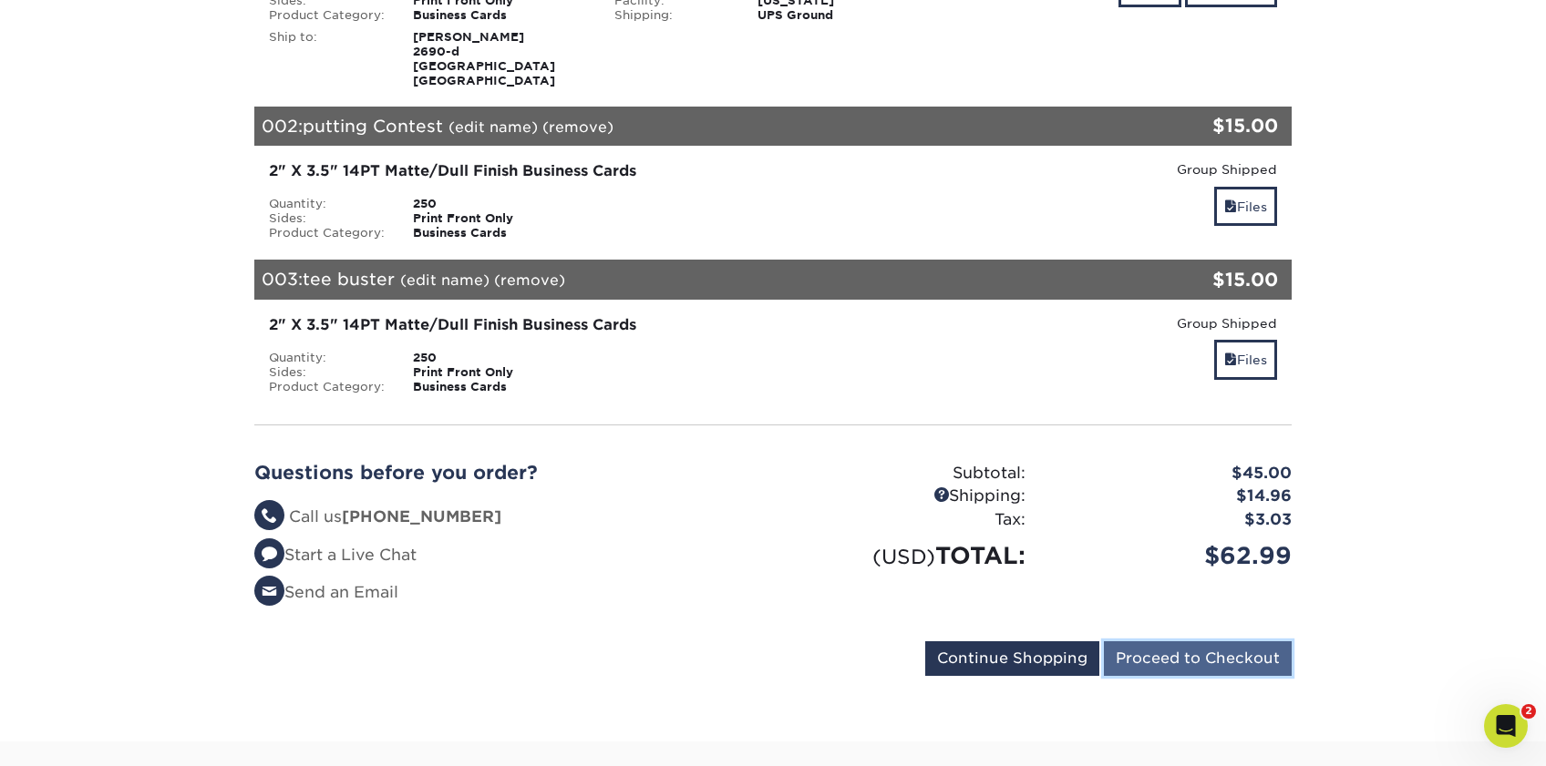
click at [1210, 642] on input "Proceed to Checkout" at bounding box center [1198, 659] width 188 height 35
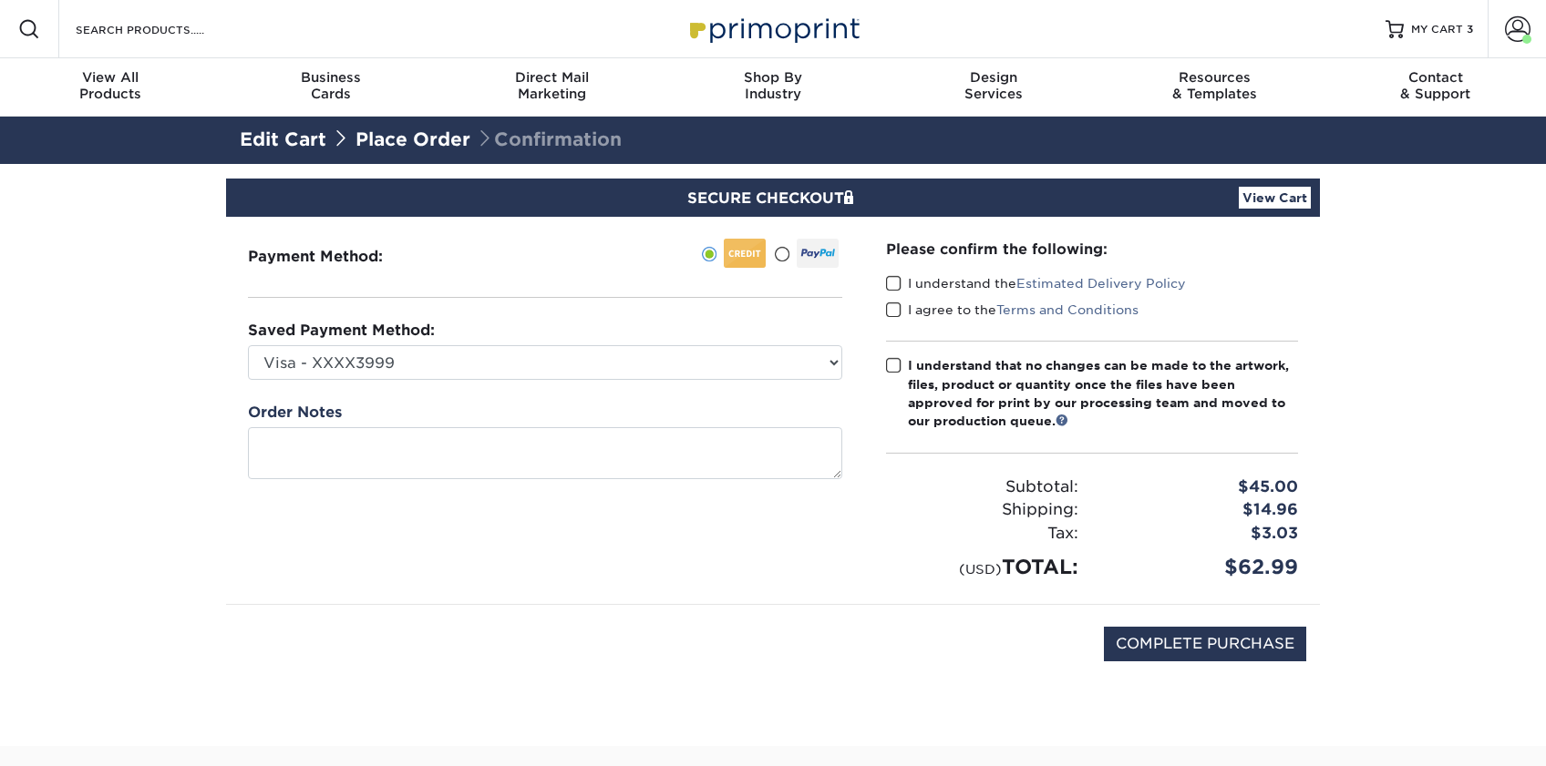
click at [897, 283] on span at bounding box center [893, 283] width 15 height 17
click at [0, 0] on input "I understand the Estimated Delivery Policy" at bounding box center [0, 0] width 0 height 0
click at [894, 308] on span at bounding box center [893, 310] width 15 height 17
click at [0, 0] on input "I agree to the Terms and Conditions" at bounding box center [0, 0] width 0 height 0
click at [892, 365] on span at bounding box center [893, 365] width 15 height 17
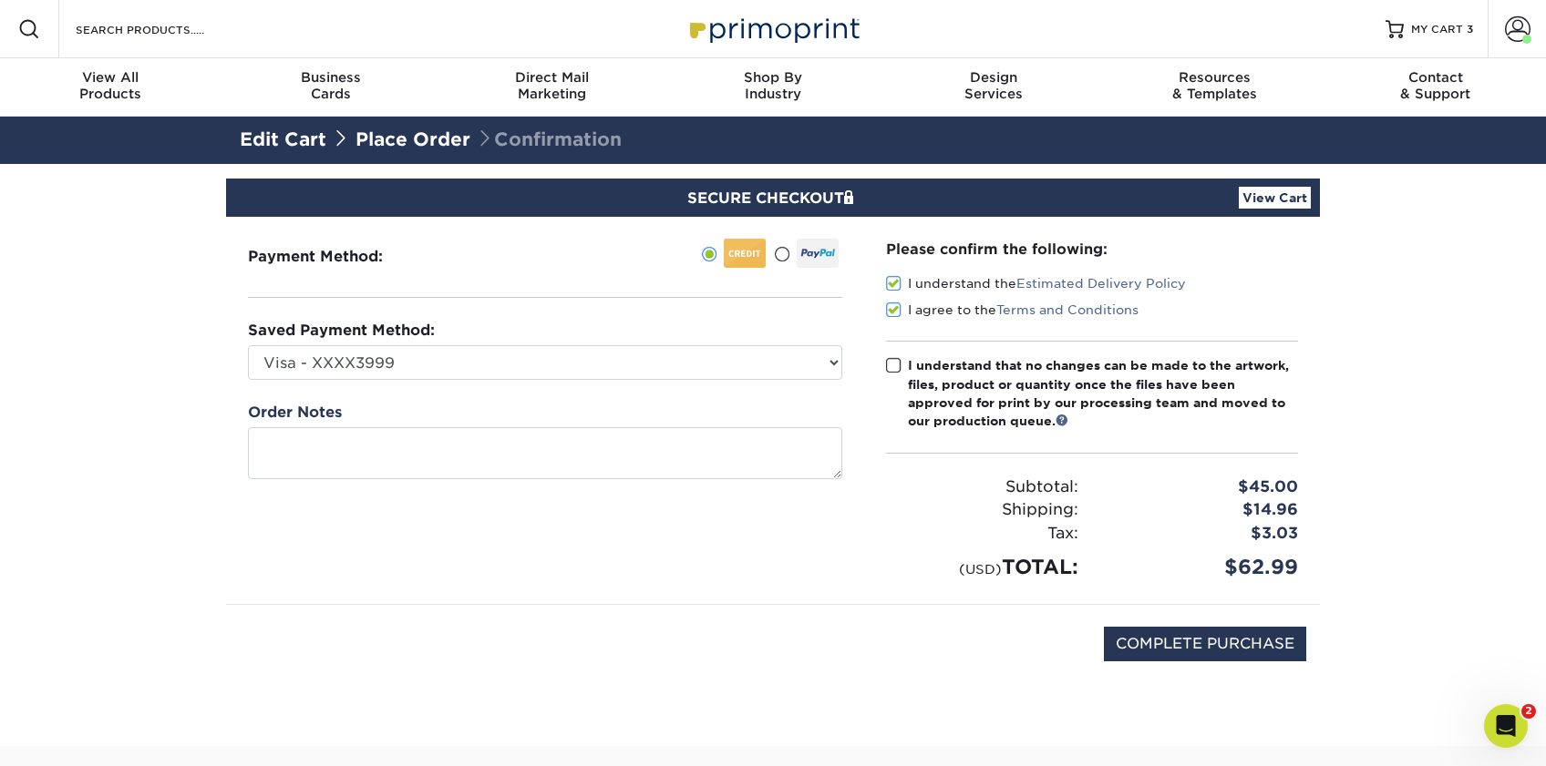
click at [0, 0] on input "I understand that no changes can be made to the artwork, files, product or quan…" at bounding box center [0, 0] width 0 height 0
click at [1185, 644] on input "COMPLETE PURCHASE" at bounding box center [1205, 644] width 202 height 35
click at [1236, 642] on input "COMPLETE PURCHASE" at bounding box center [1205, 644] width 202 height 35
type input "COMPLETE PURCHASE"
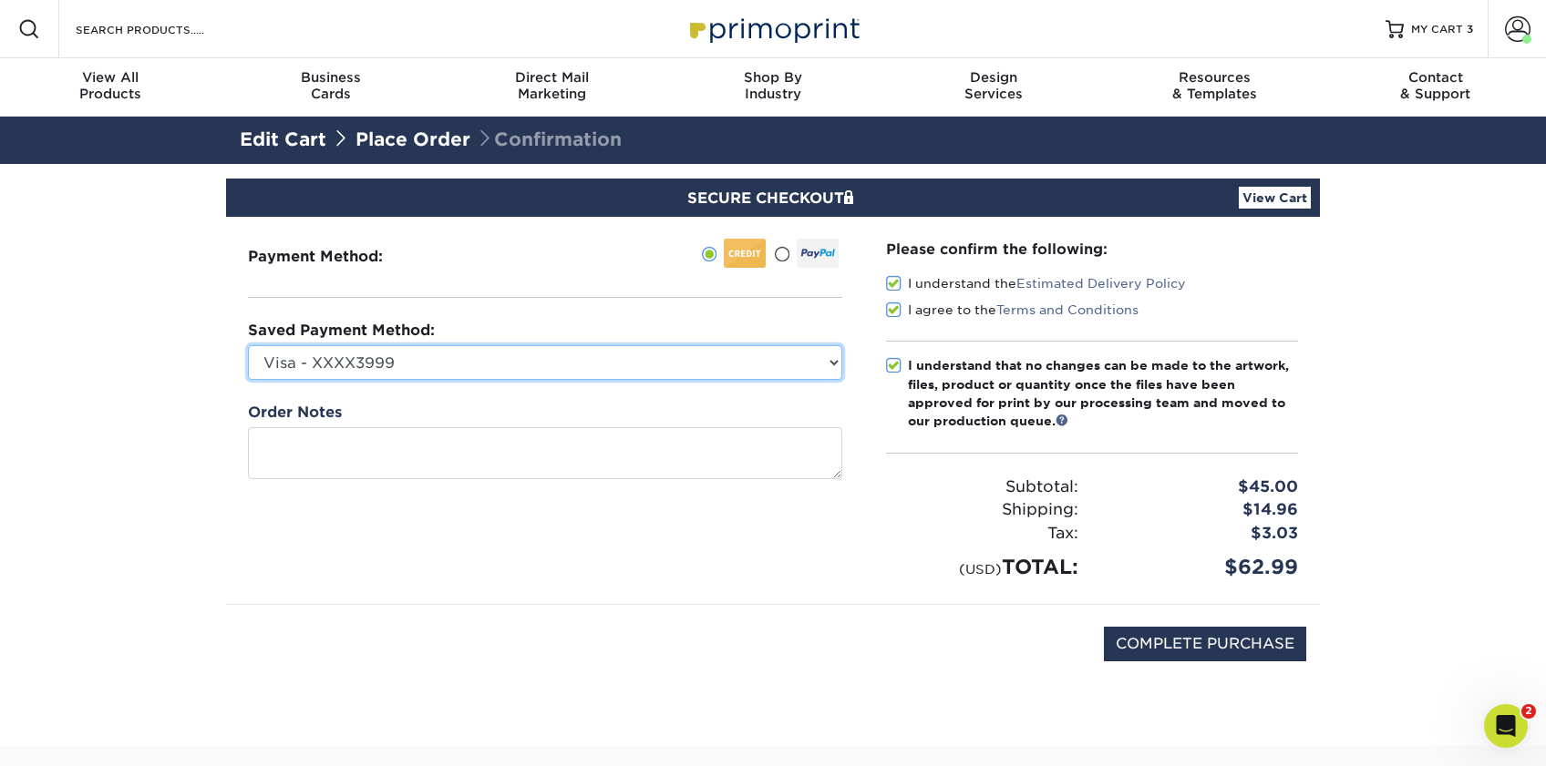
click at [766, 368] on select "Visa - XXXX3999 Visa - XXXX8896 Visa - XXXX6060 New Credit Card" at bounding box center [545, 362] width 594 height 35
select select "68478"
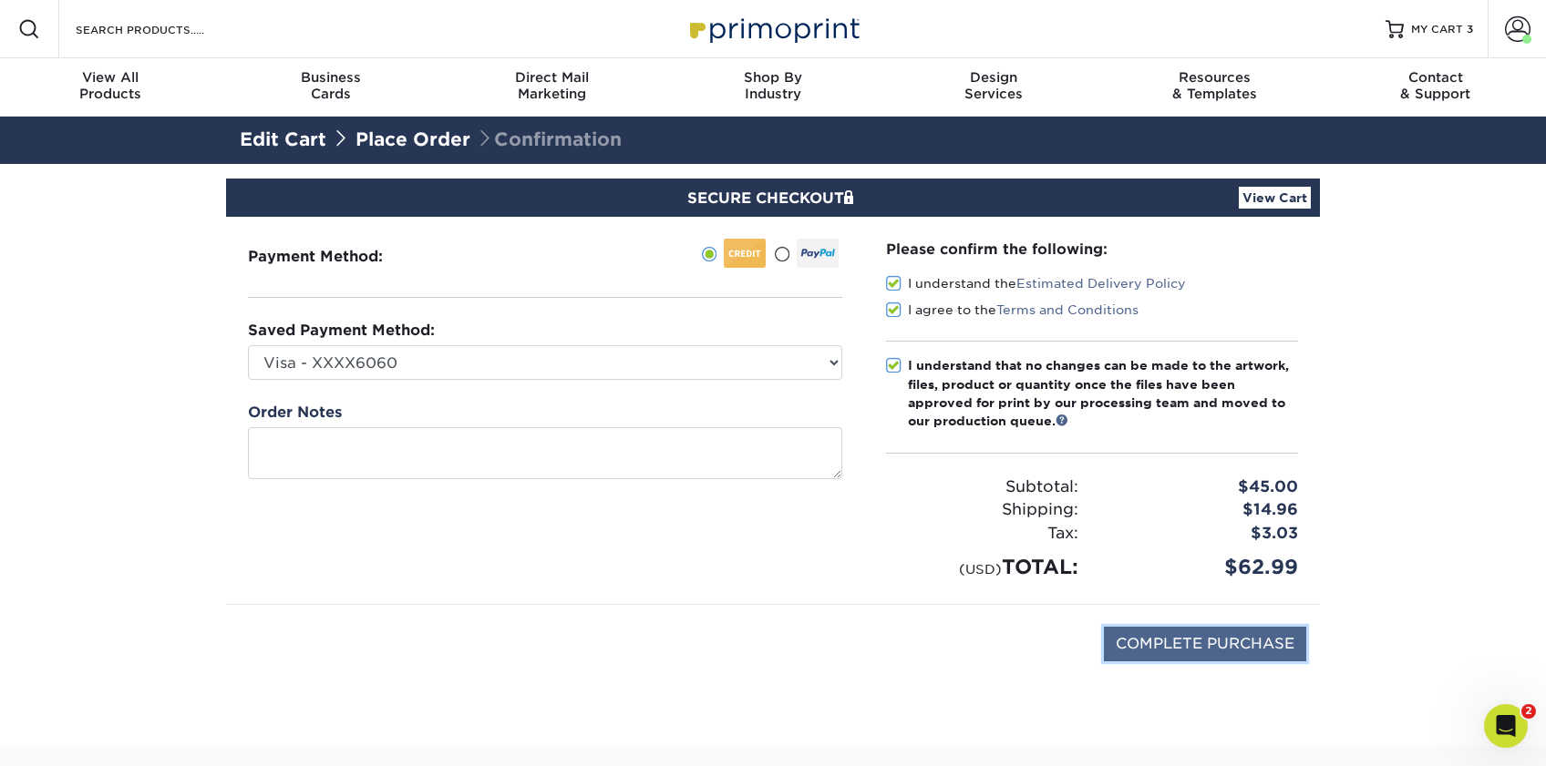
click at [1156, 643] on input "COMPLETE PURCHASE" at bounding box center [1205, 644] width 202 height 35
type input "PROCESSING, PLEASE WAIT..."
